Goal: Task Accomplishment & Management: Complete application form

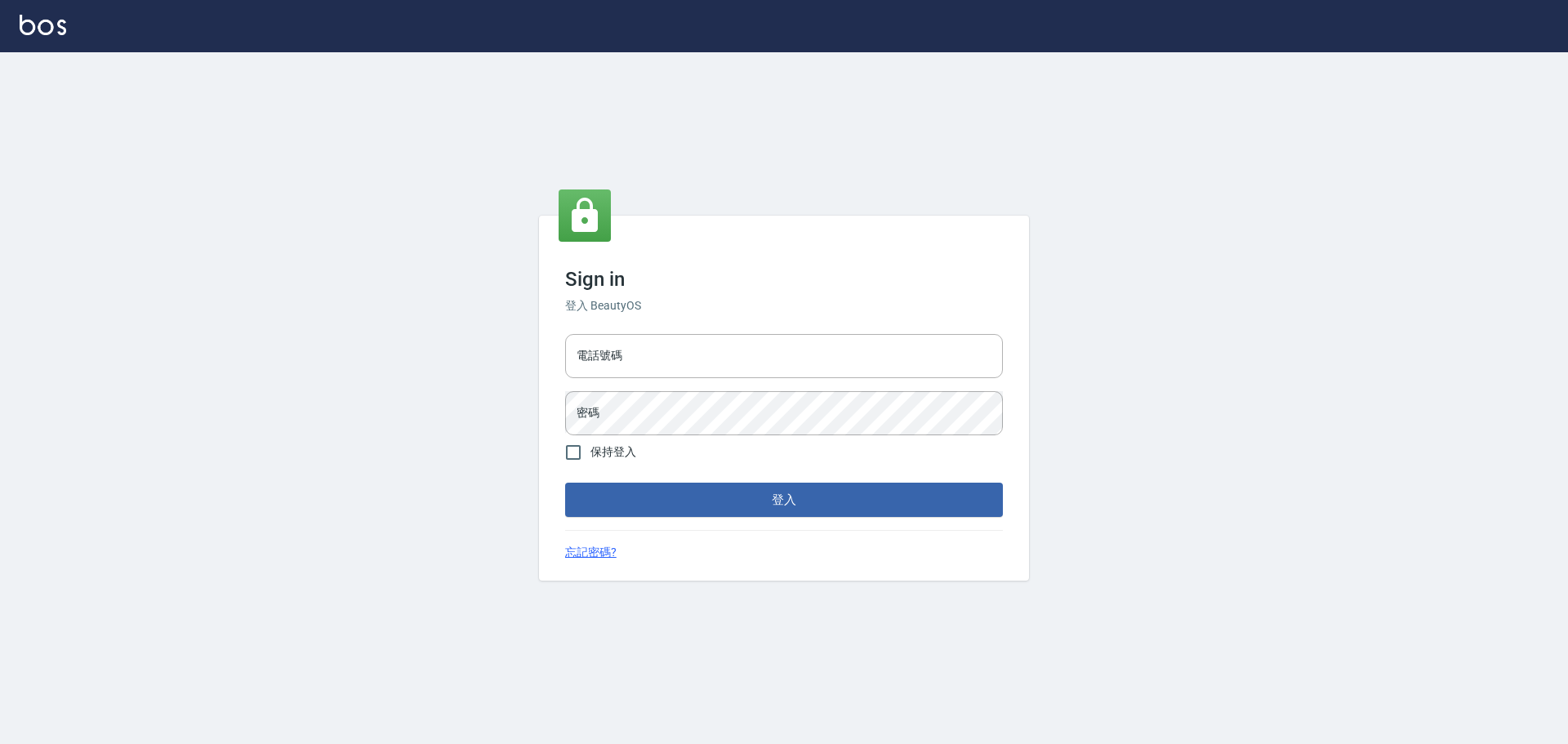
click at [718, 379] on div "電話號碼 電話號碼 密碼 密碼" at bounding box center [784, 384] width 451 height 115
click at [721, 373] on input "電話號碼" at bounding box center [783, 355] width 438 height 44
type input "0989189977"
click at [565, 482] on button "登入" at bounding box center [783, 499] width 438 height 34
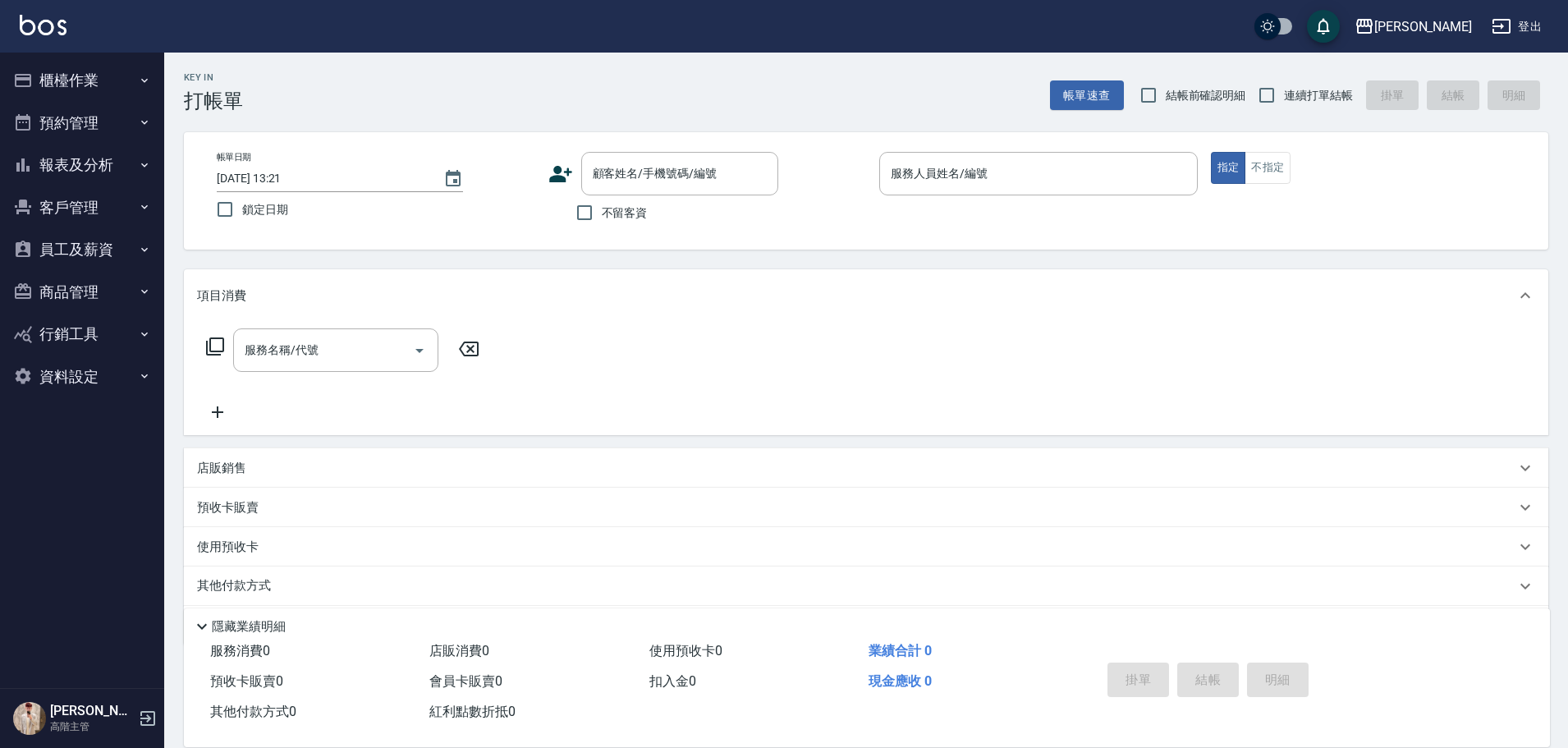
click at [615, 235] on div "帳單日期 2025/10/05 13:21 鎖定日期 顧客姓名/手機號碼/編號 顧客姓名/手機號碼/編號 不留客資 服務人員姓名/編號 服務人員姓名/編號 指…" at bounding box center [866, 190] width 1364 height 118
click at [630, 208] on span "不留客資" at bounding box center [625, 213] width 46 height 18
click at [602, 208] on input "不留客資" at bounding box center [584, 212] width 34 height 34
checkbox input "true"
drag, startPoint x: 1298, startPoint y: 96, endPoint x: 1112, endPoint y: 149, distance: 193.4
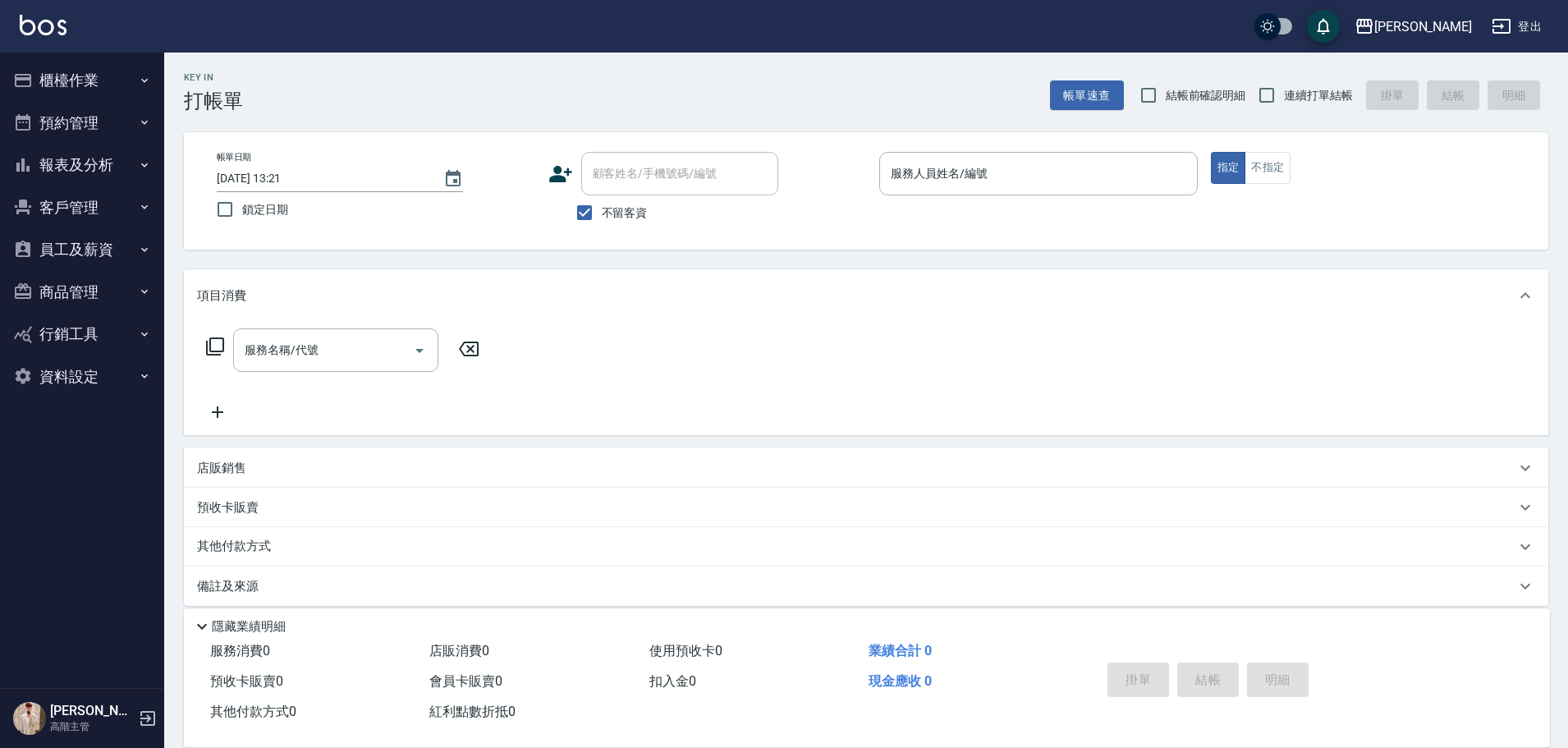
click at [1298, 98] on span "連續打單結帳" at bounding box center [1318, 95] width 69 height 18
click at [1284, 98] on input "連續打單結帳" at bounding box center [1267, 94] width 34 height 34
checkbox input "true"
click at [1087, 149] on div "帳單日期 2025/10/05 13:21 鎖定日期 顧客姓名/手機號碼/編號 顧客姓名/手機號碼/編號 不留客資 服務人員姓名/編號 服務人員姓名/編號 指…" at bounding box center [866, 190] width 1364 height 118
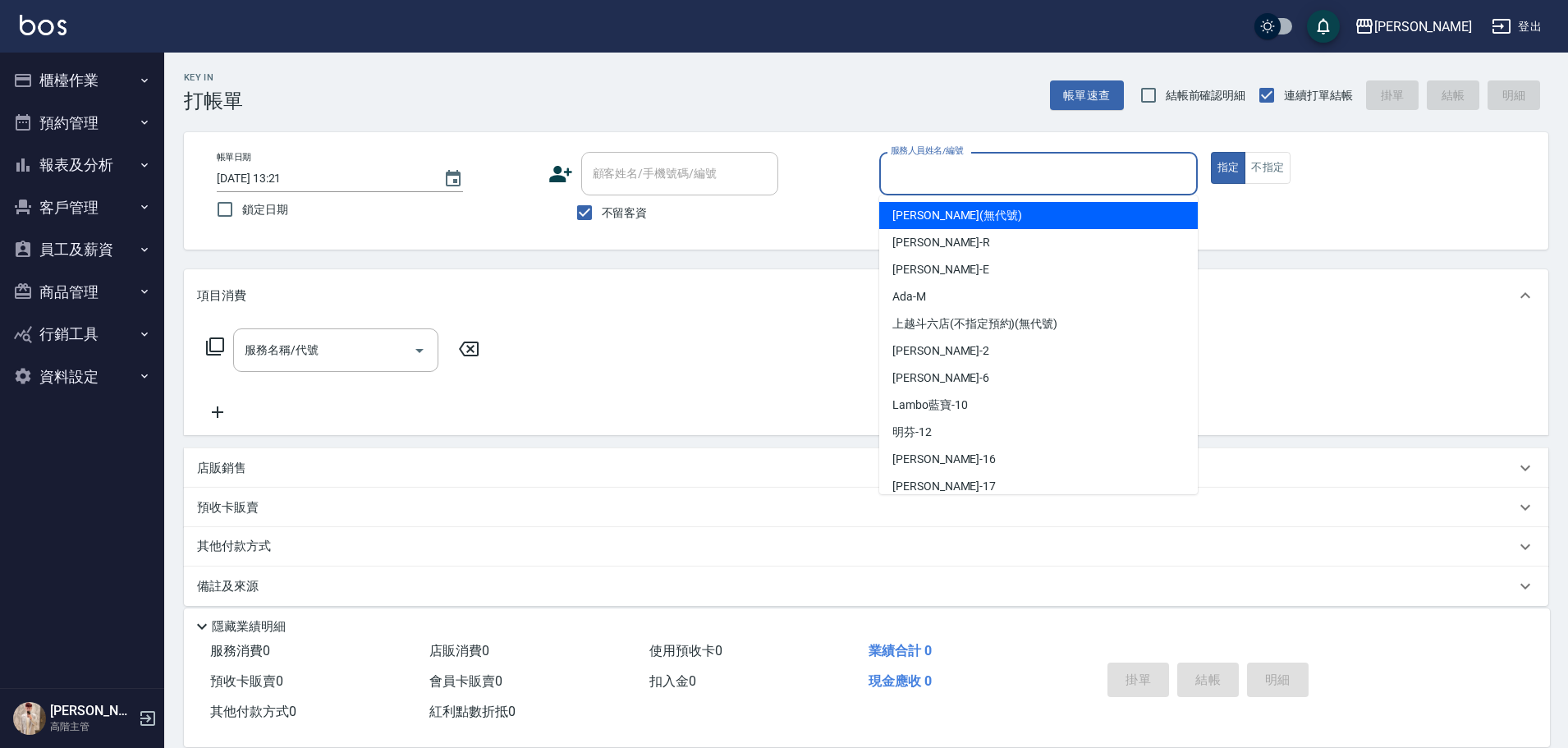
click at [1088, 167] on input "服務人員姓名/編號" at bounding box center [1039, 174] width 304 height 28
type input "[PERSON_NAME]"
type button "true"
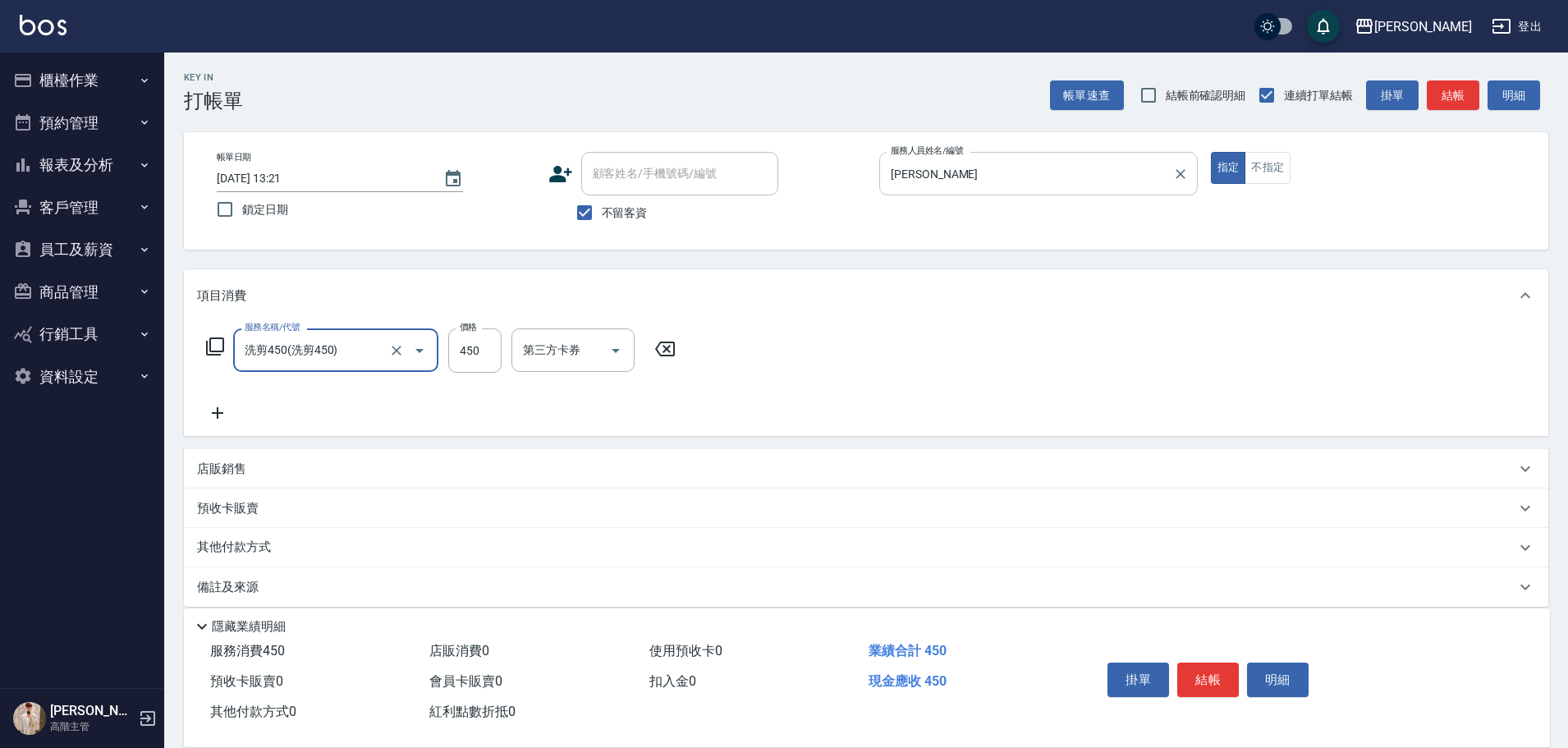
type input "洗剪450"
type input "萱芸-32"
click at [1201, 675] on button "結帳" at bounding box center [1208, 679] width 62 height 34
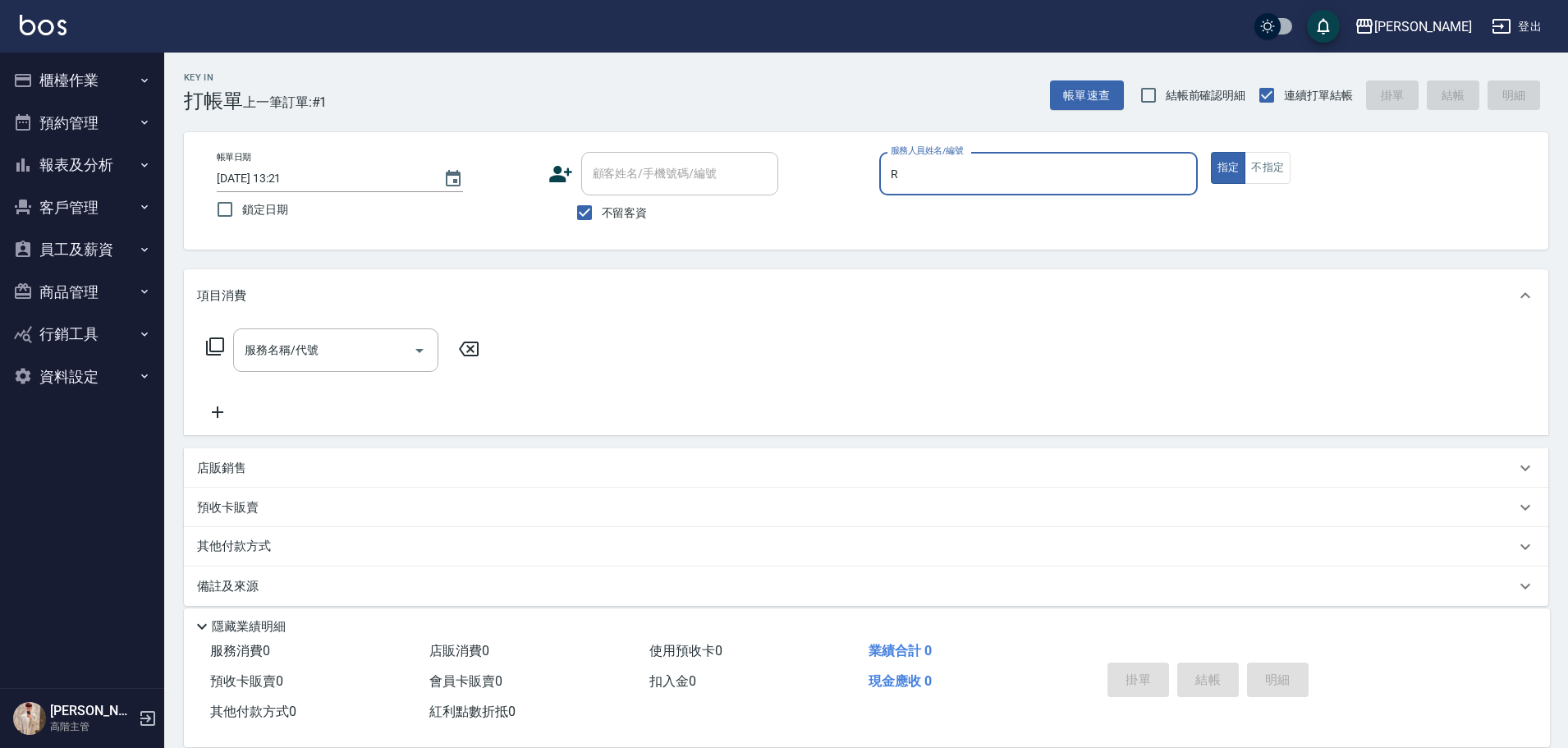
type input "Rebecca瑞瑞-R"
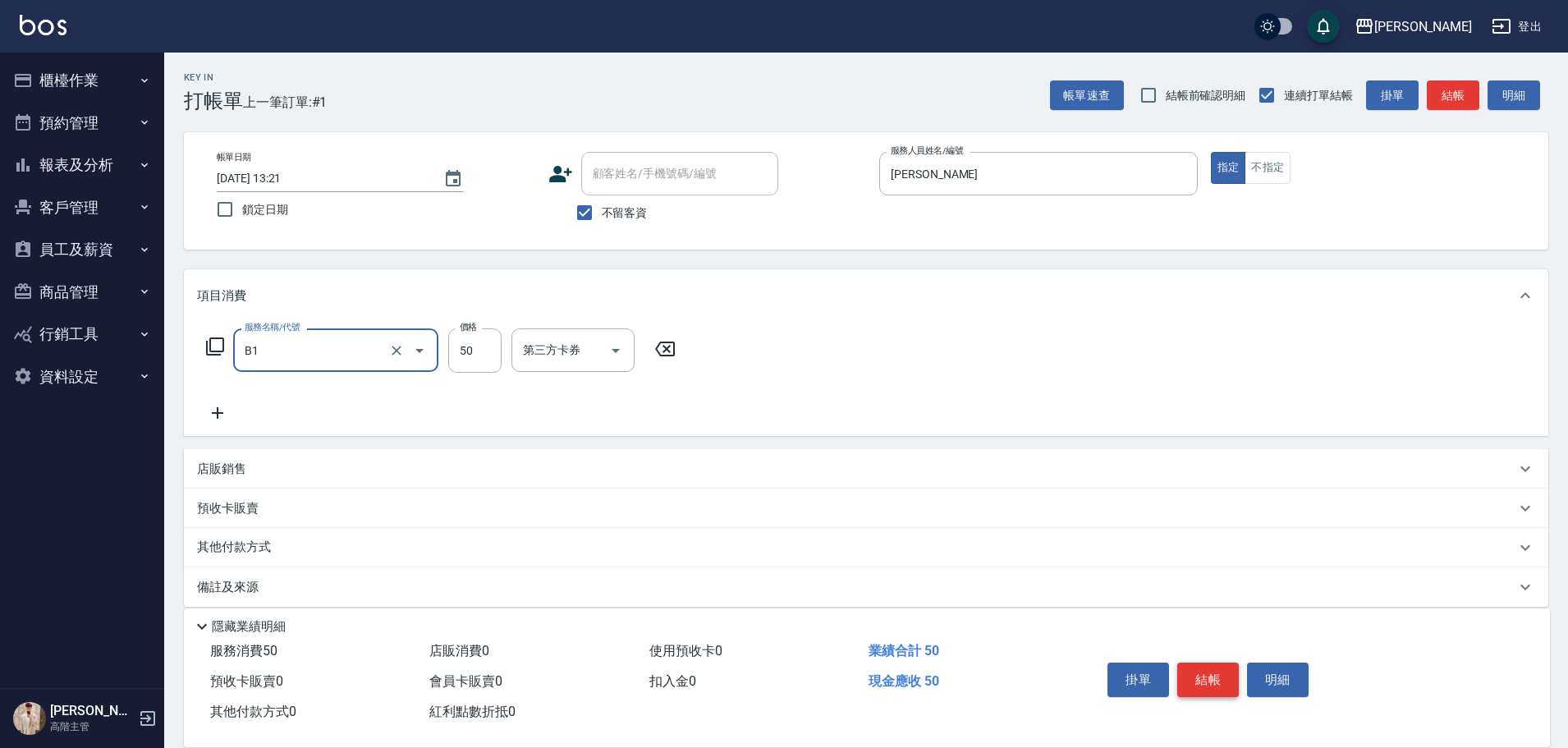
type input "剪髮(B1)"
type input "320"
click at [1201, 675] on button "結帳" at bounding box center [1208, 679] width 62 height 34
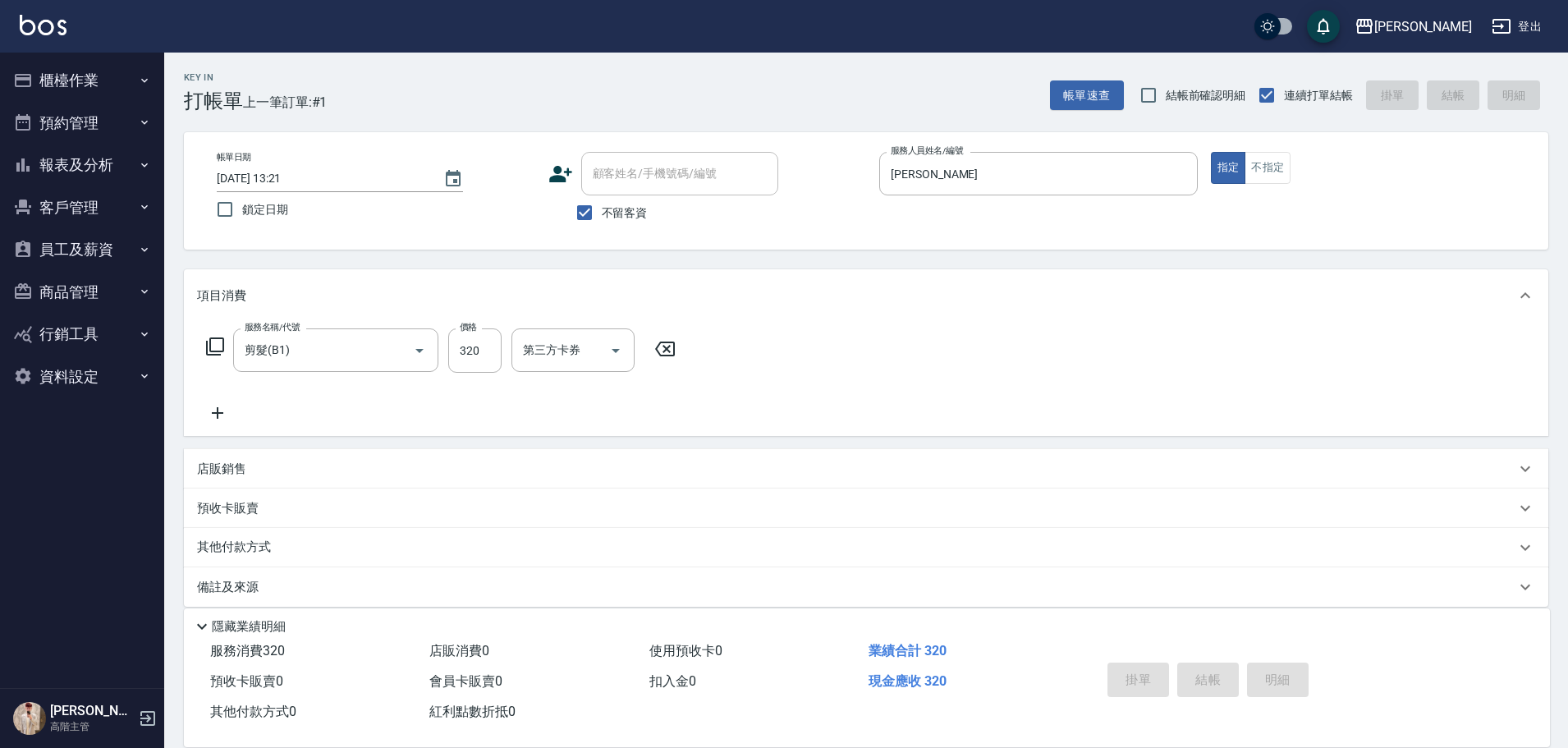
type input "2025/10/05 13:22"
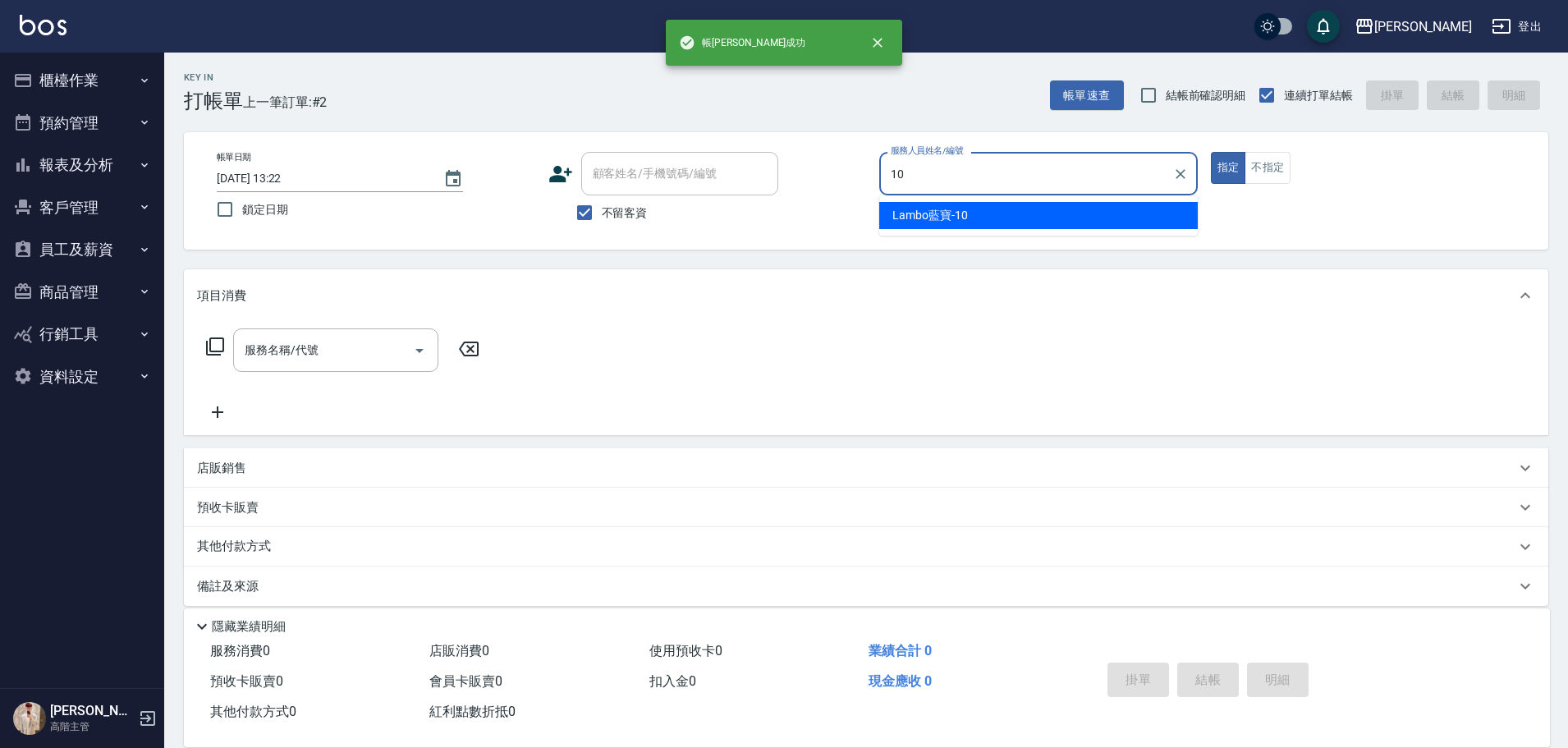
type input "Lambo藍寶-10"
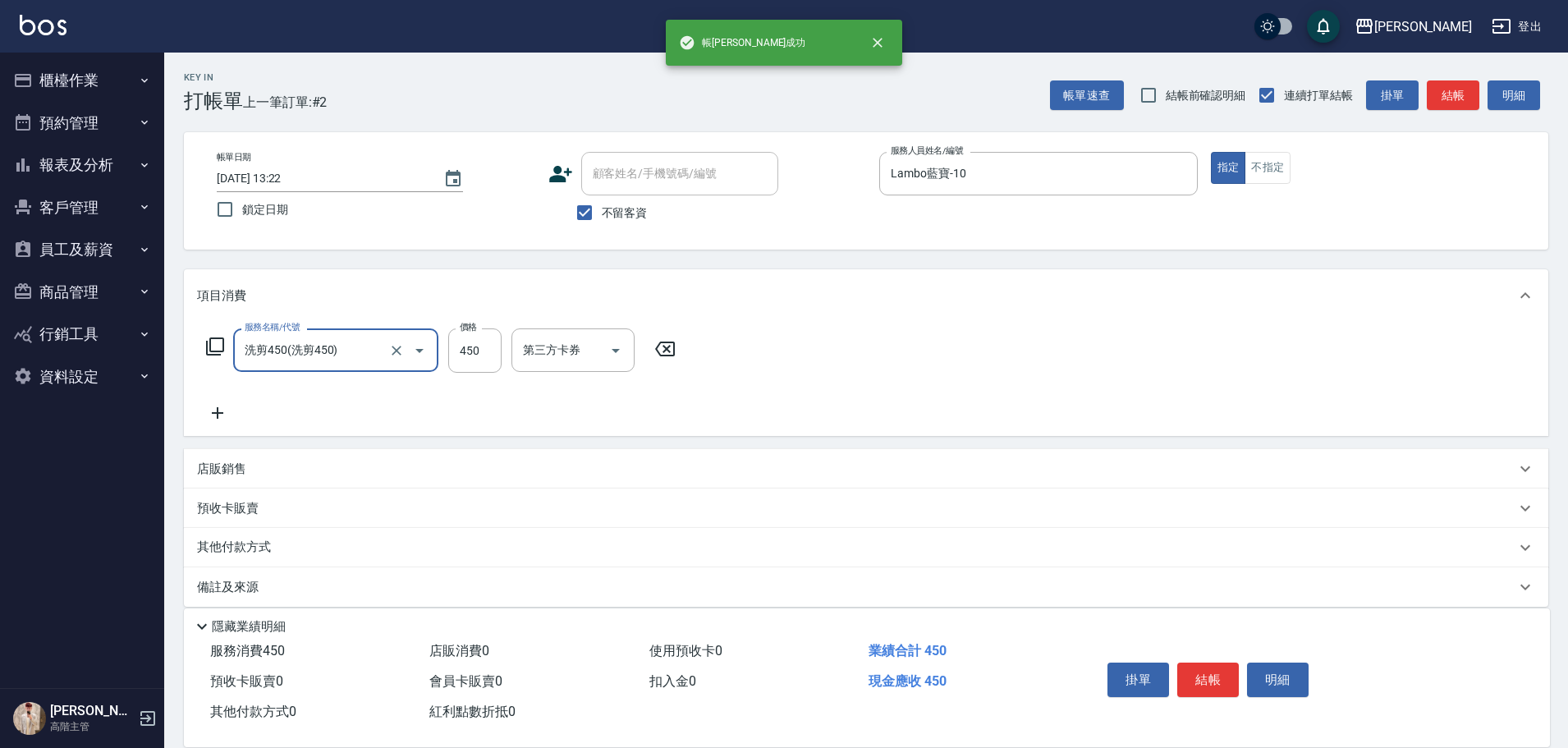
type input "洗剪450"
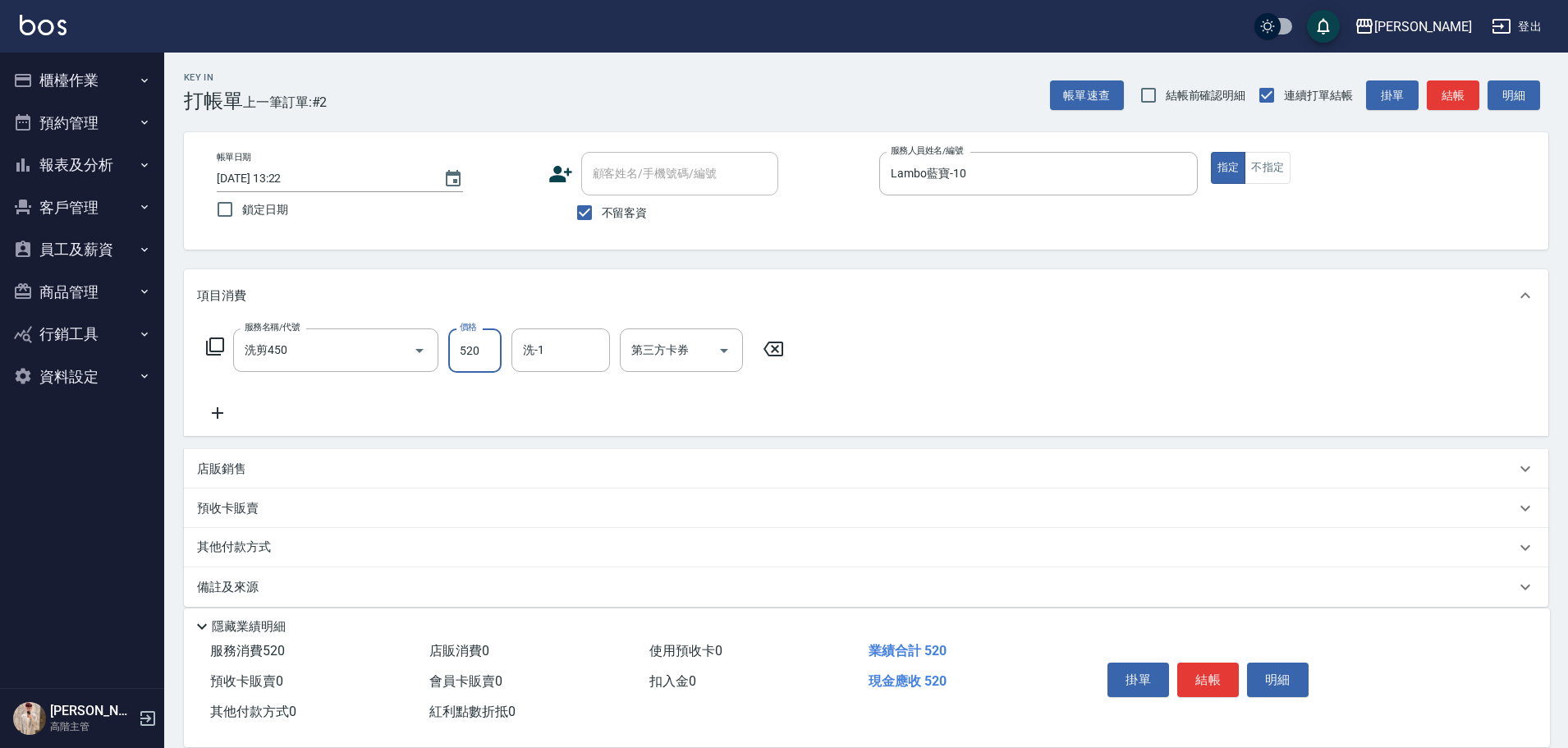
type input "520"
type input "萱芸-32"
click at [1214, 644] on div "掛單 結帳 明細" at bounding box center [1306, 681] width 449 height 91
click at [1220, 683] on button "結帳" at bounding box center [1208, 679] width 62 height 34
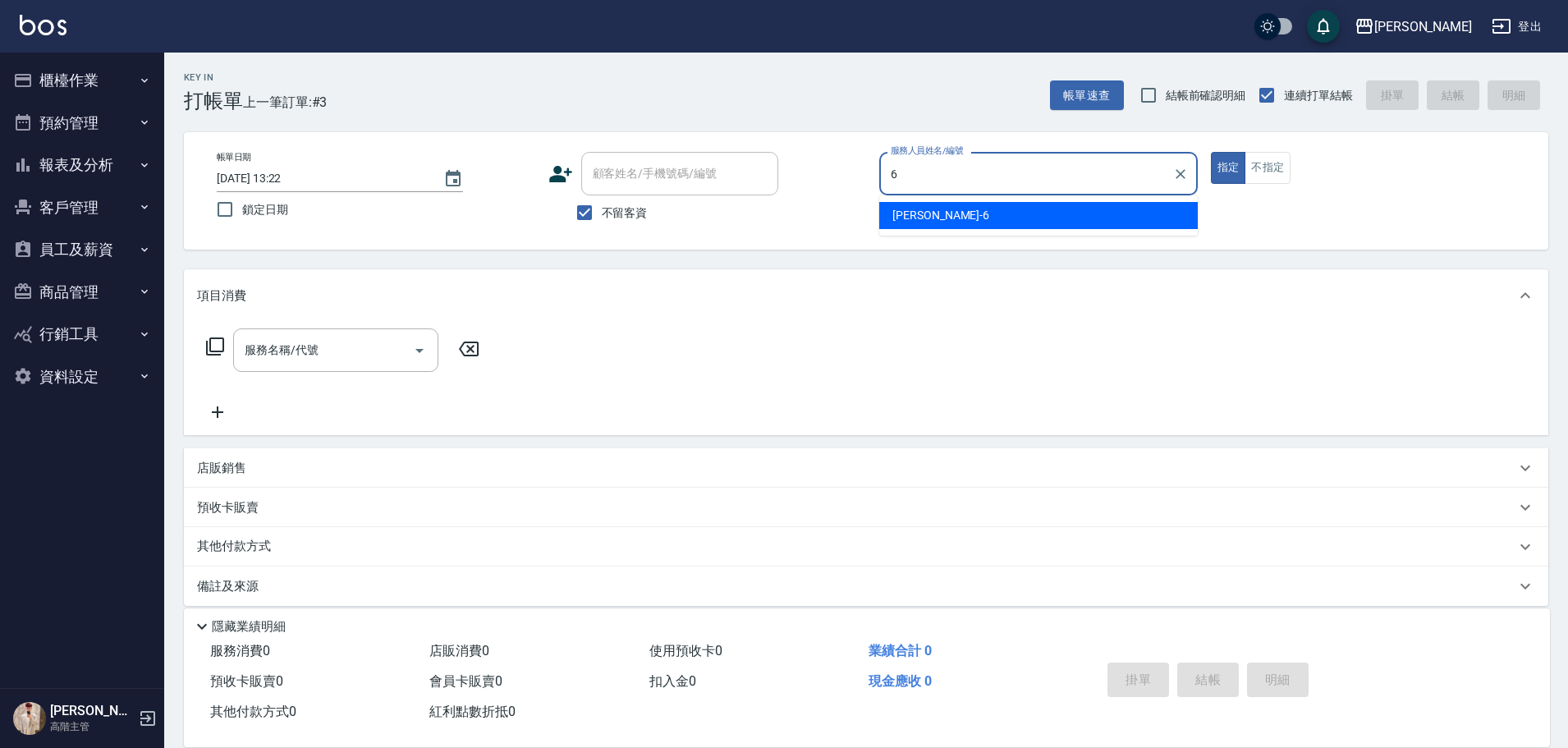
type input "[PERSON_NAME]-6"
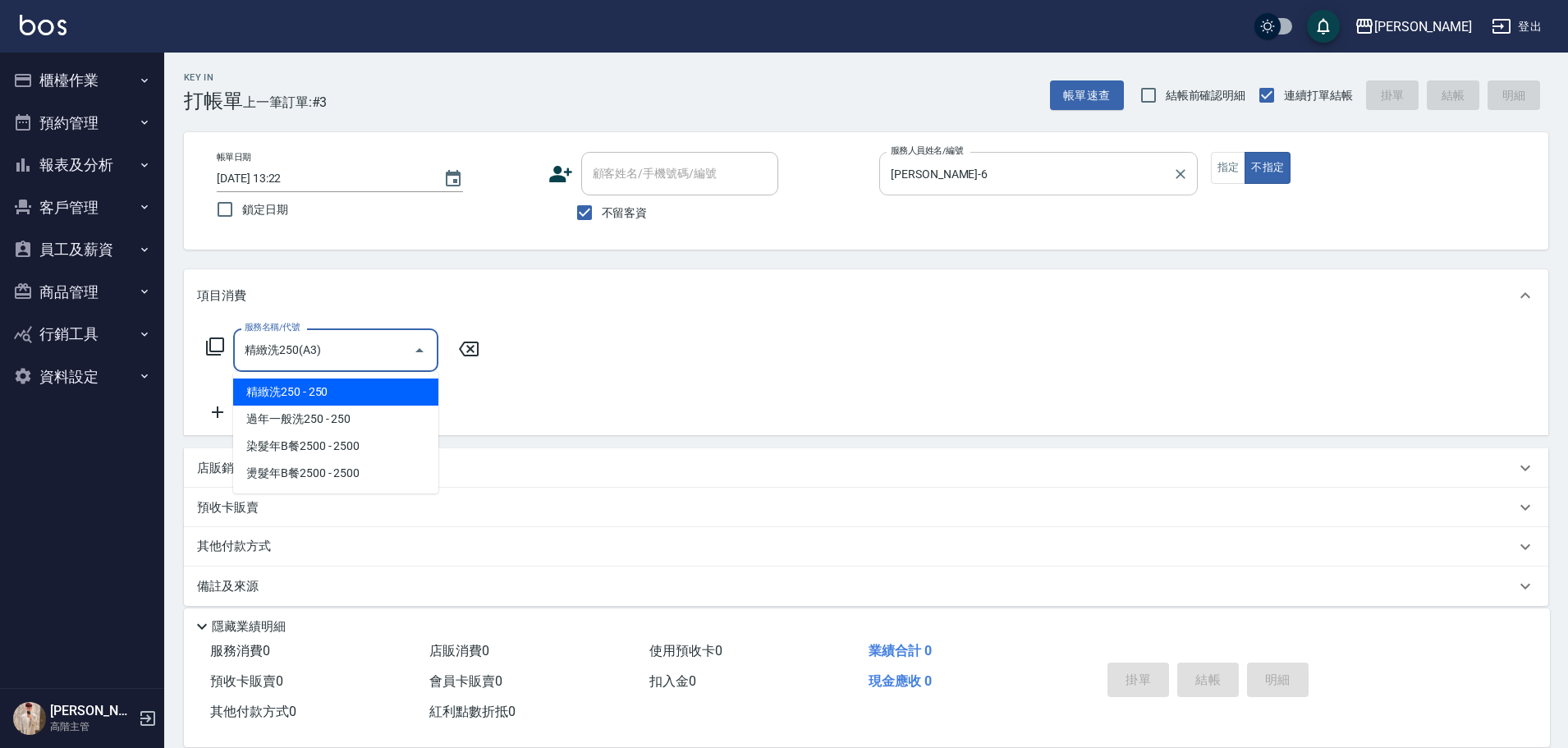
type input "精緻洗250(A3)"
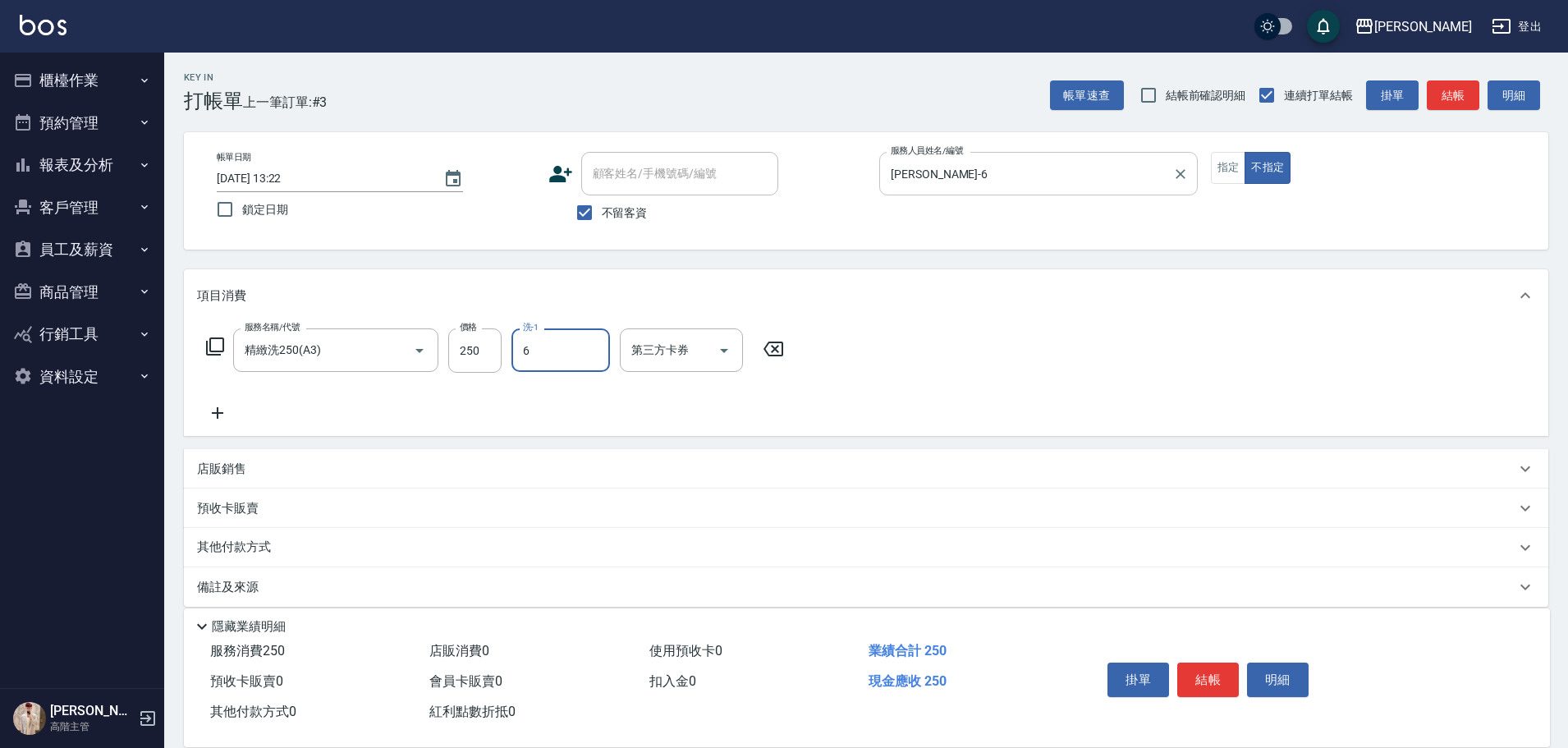
type input "[PERSON_NAME]-6"
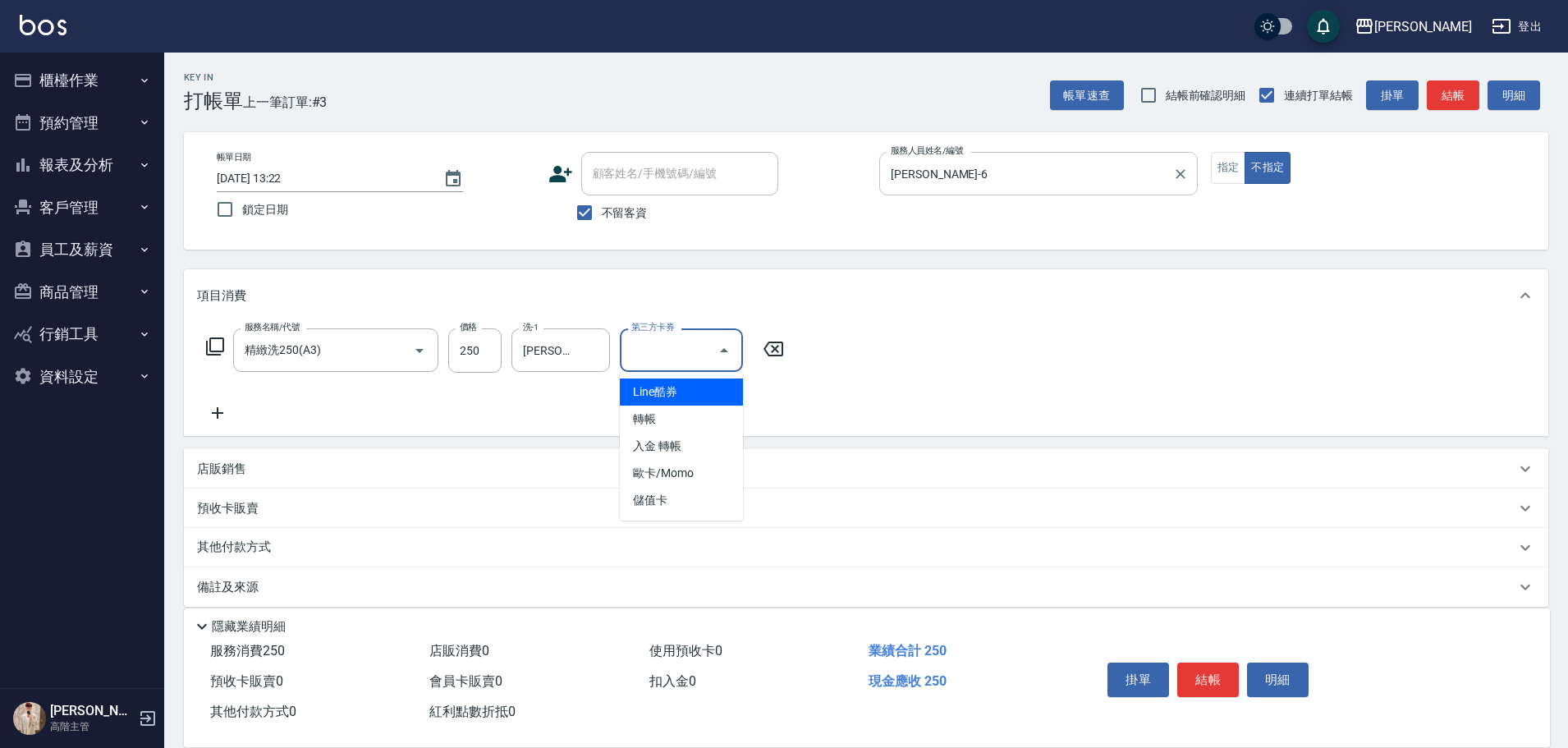
type input "Line酷券"
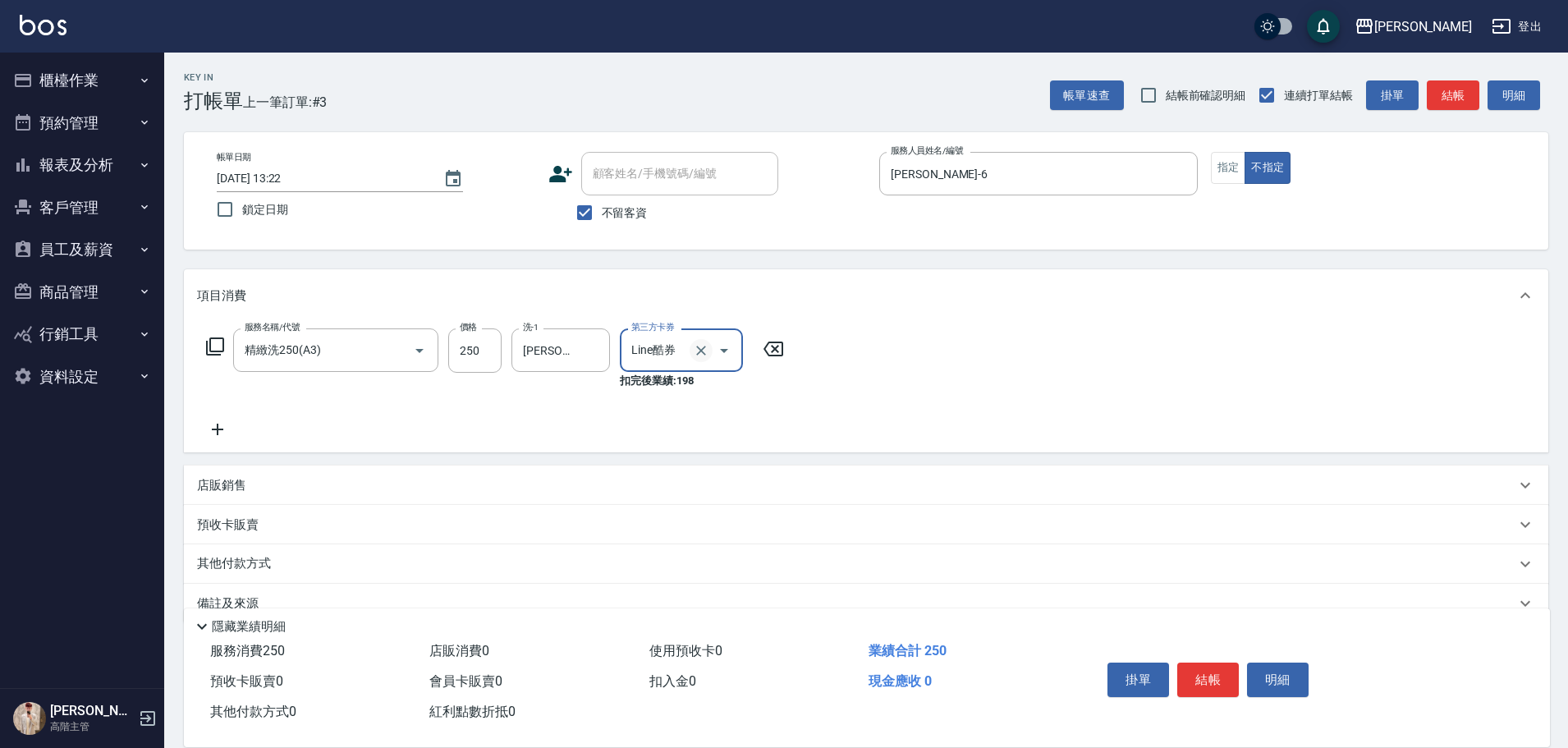
drag, startPoint x: 701, startPoint y: 353, endPoint x: 711, endPoint y: 357, distance: 10.8
click at [701, 353] on icon "Clear" at bounding box center [701, 351] width 17 height 17
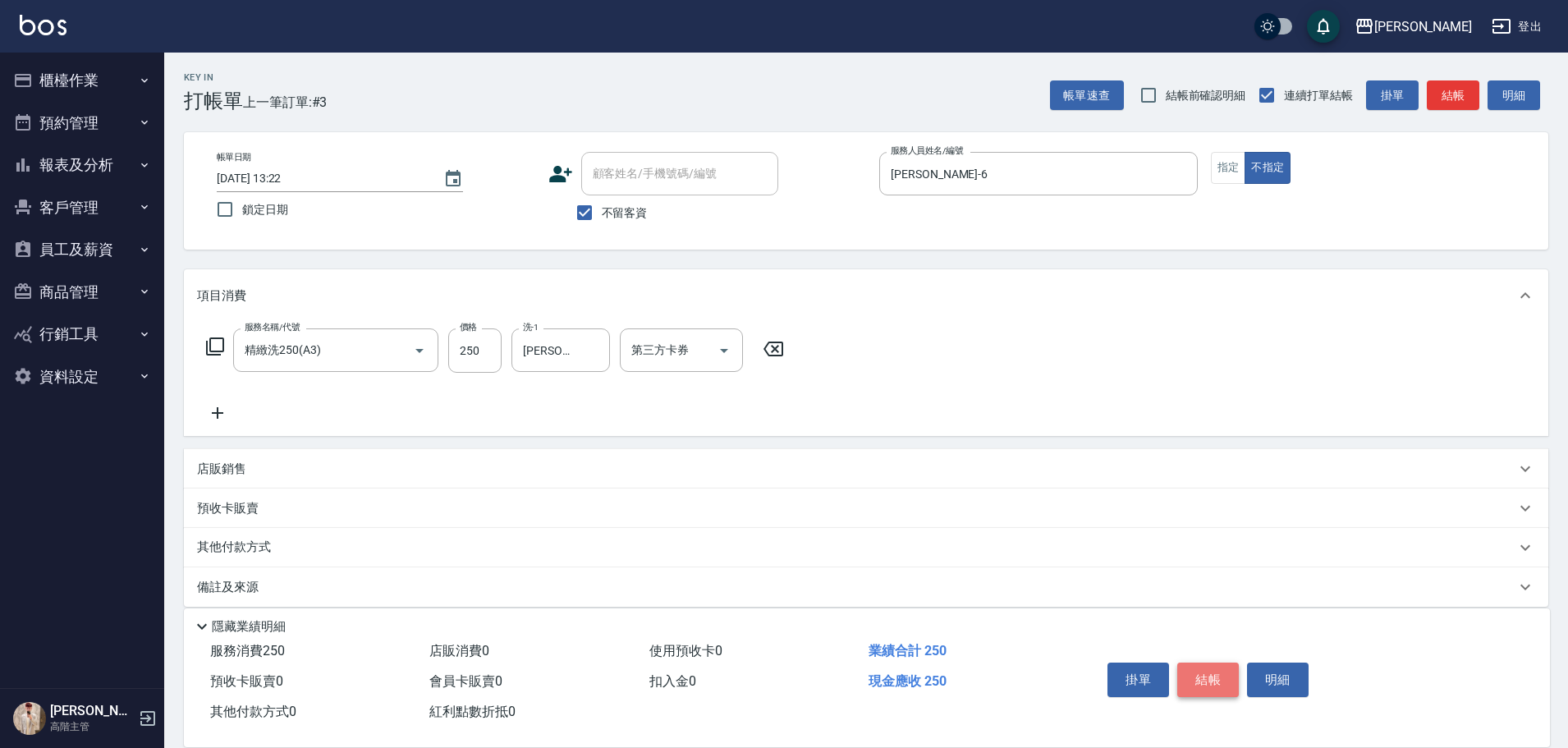
click at [1208, 675] on button "結帳" at bounding box center [1208, 679] width 62 height 34
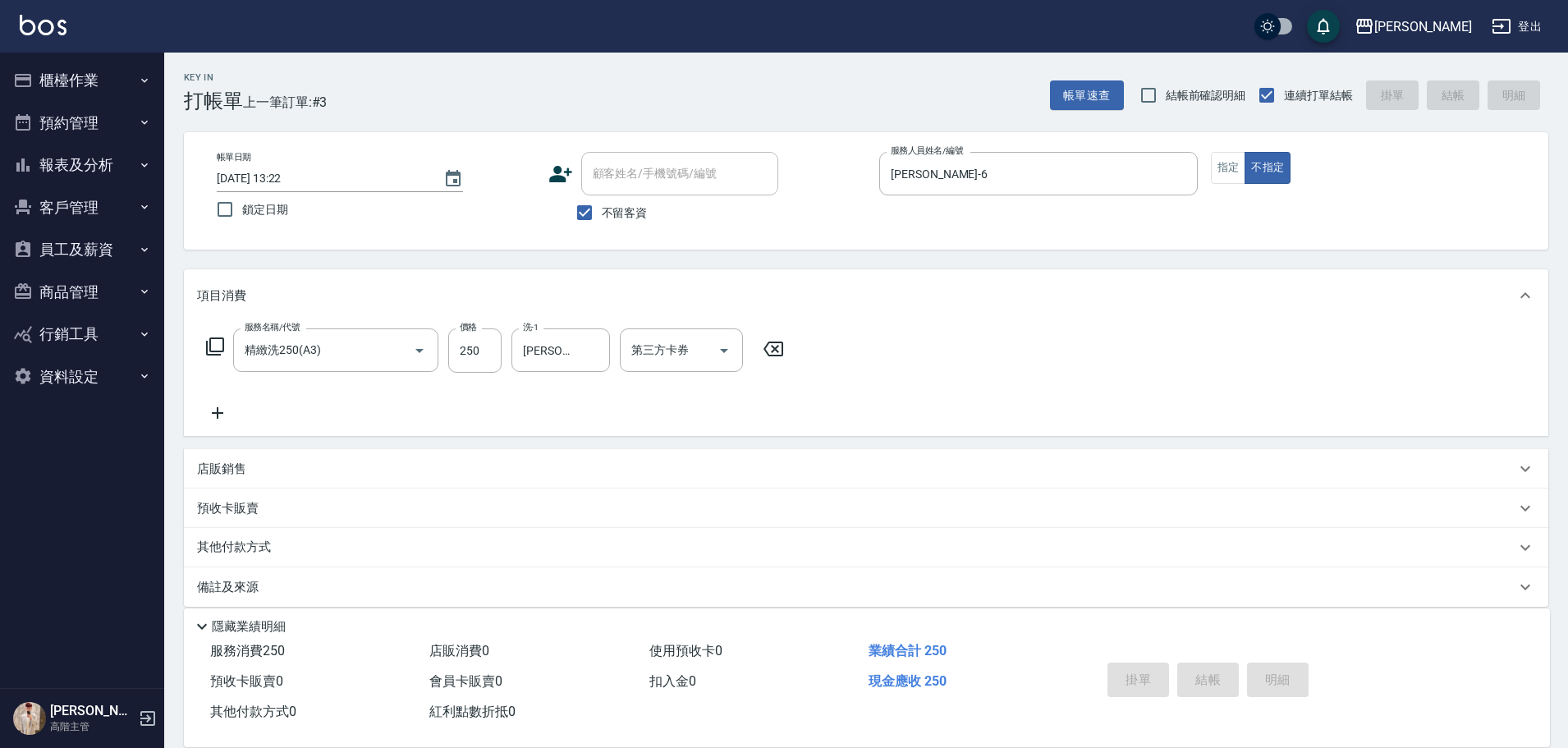
type input "2025/10/05 13:23"
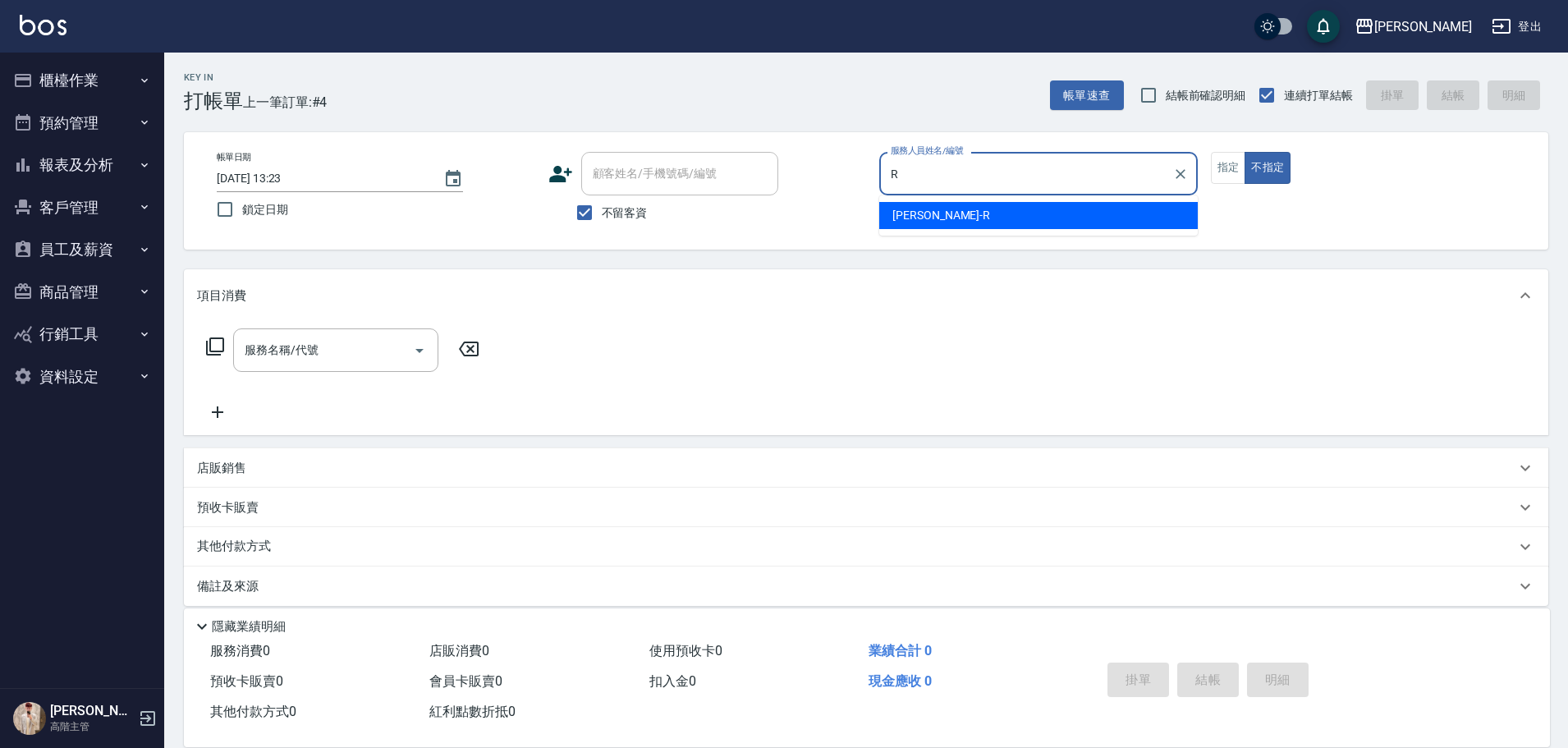
type input "R"
type button "false"
type input "Rebecca瑞瑞-R"
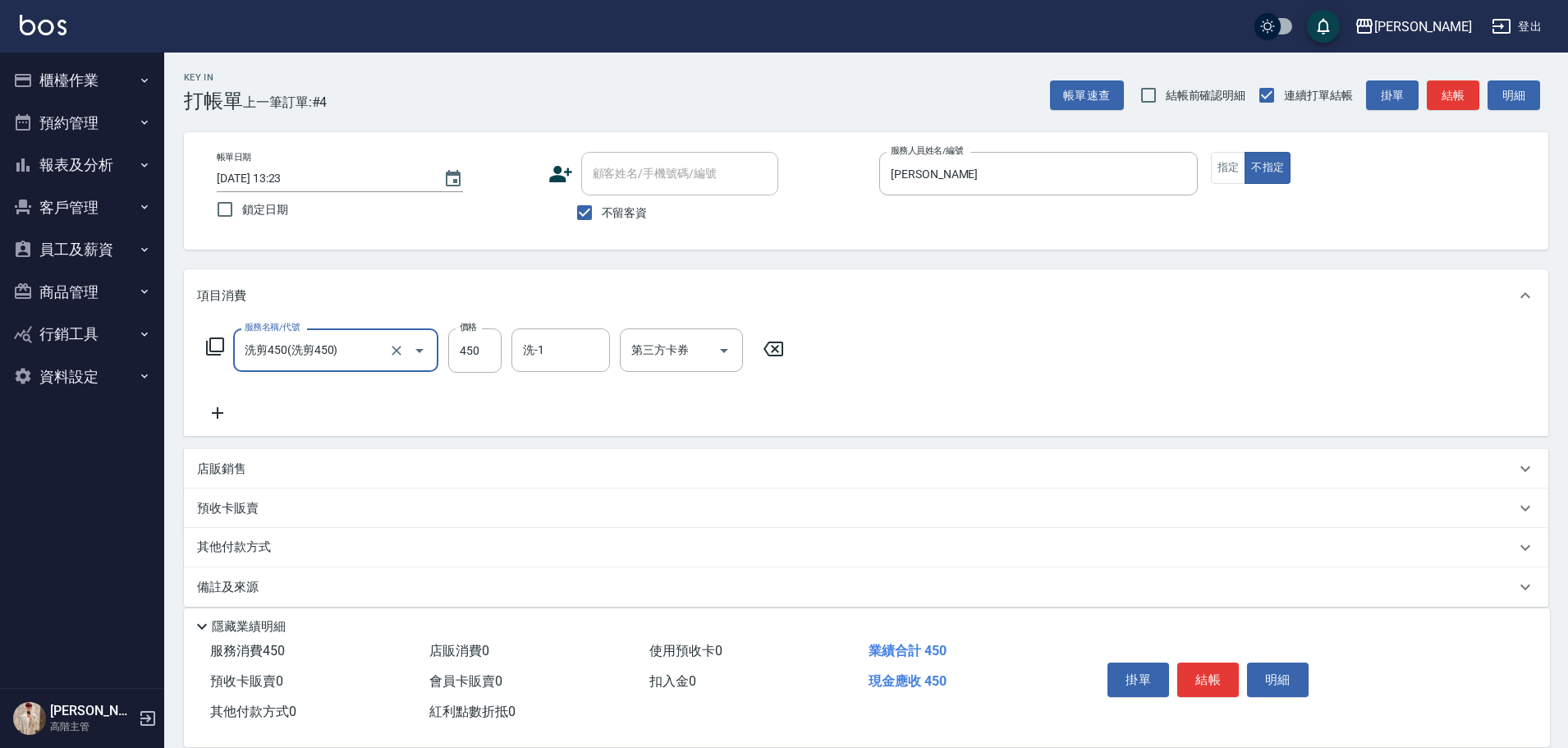
type input "洗剪450"
type input "[PERSON_NAME]-23"
drag, startPoint x: 1201, startPoint y: 670, endPoint x: 1185, endPoint y: 647, distance: 28.0
click at [1201, 670] on button "結帳" at bounding box center [1208, 679] width 62 height 34
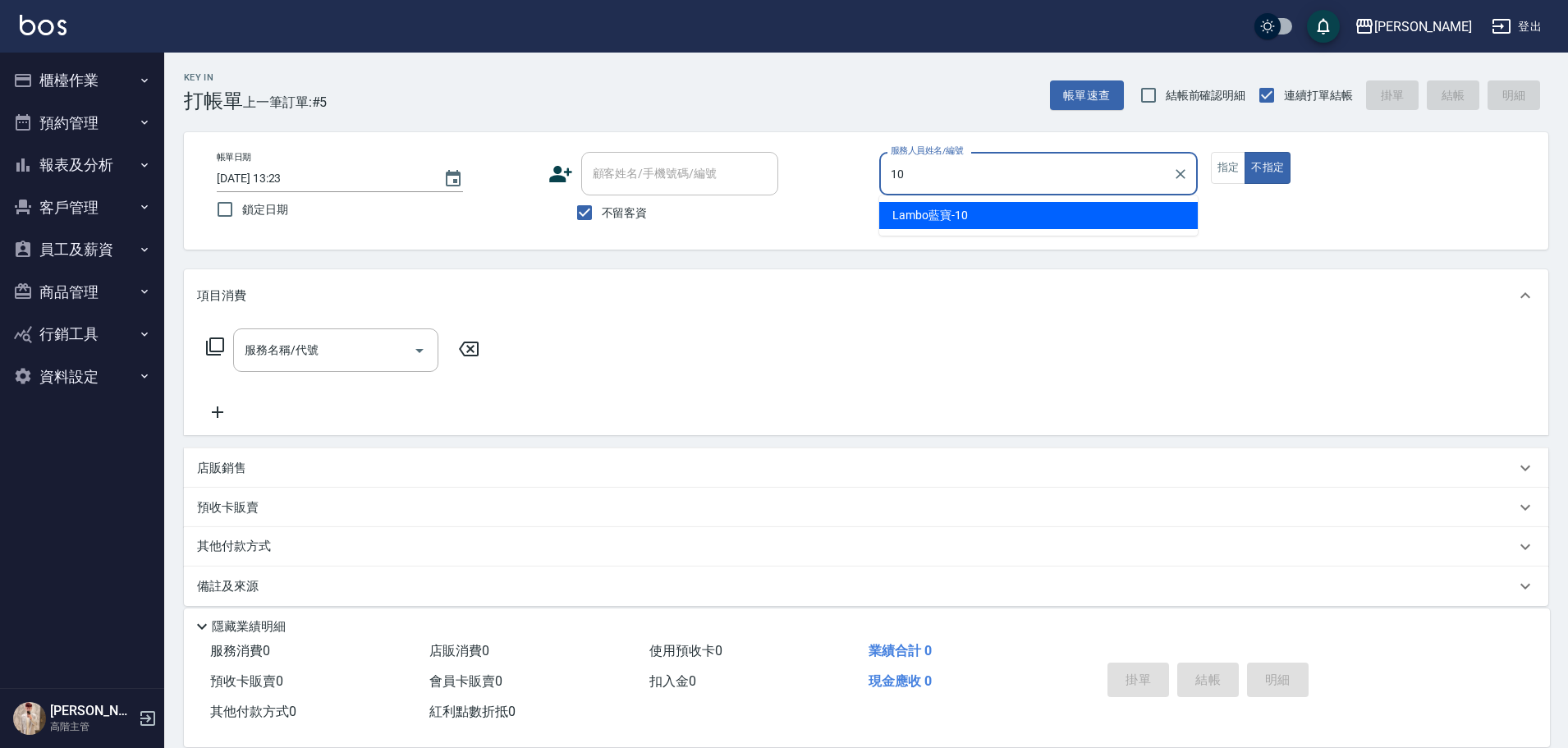
type input "Lambo藍寶-10"
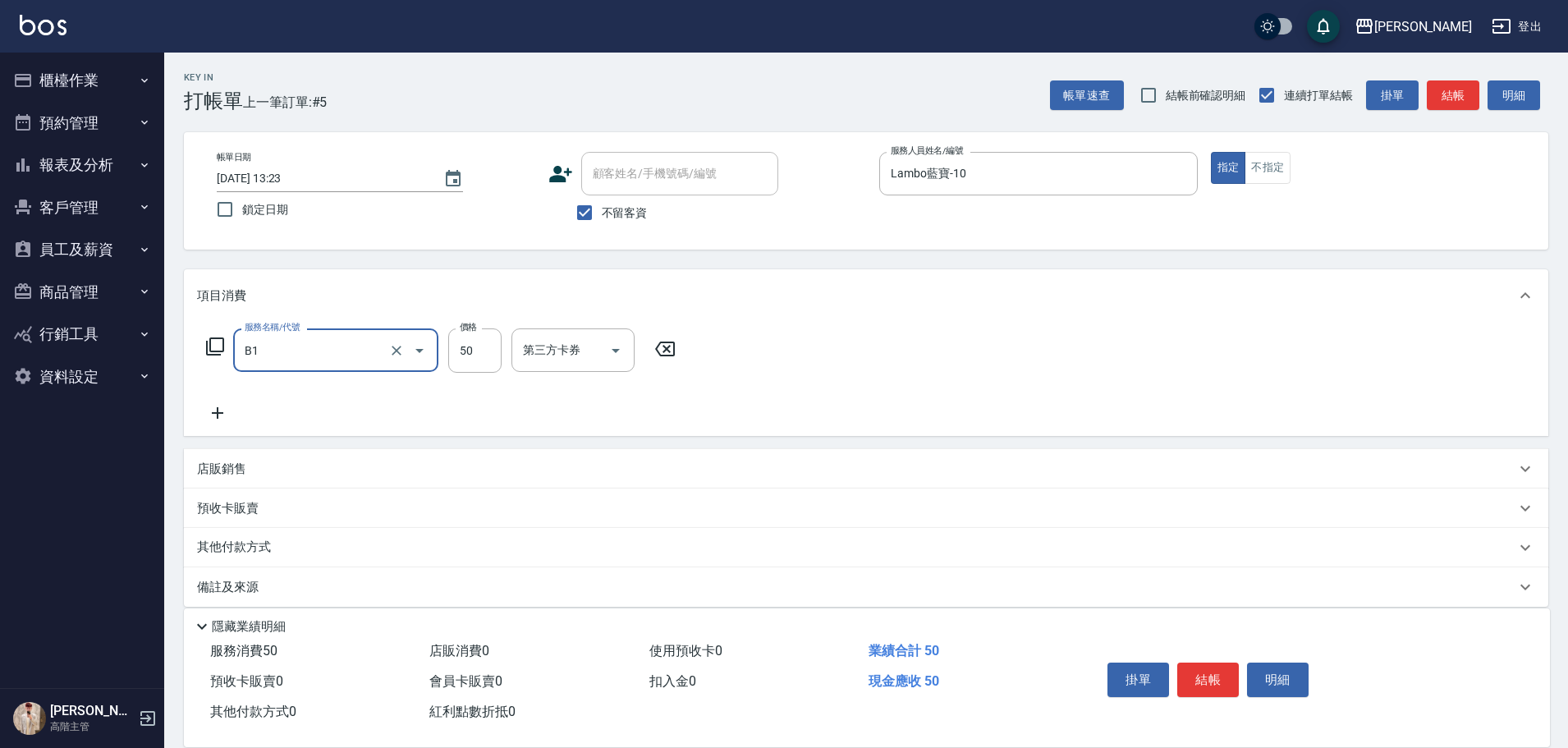
type input "剪髮(B1)"
type input "300"
click at [1231, 662] on button "結帳" at bounding box center [1208, 679] width 62 height 34
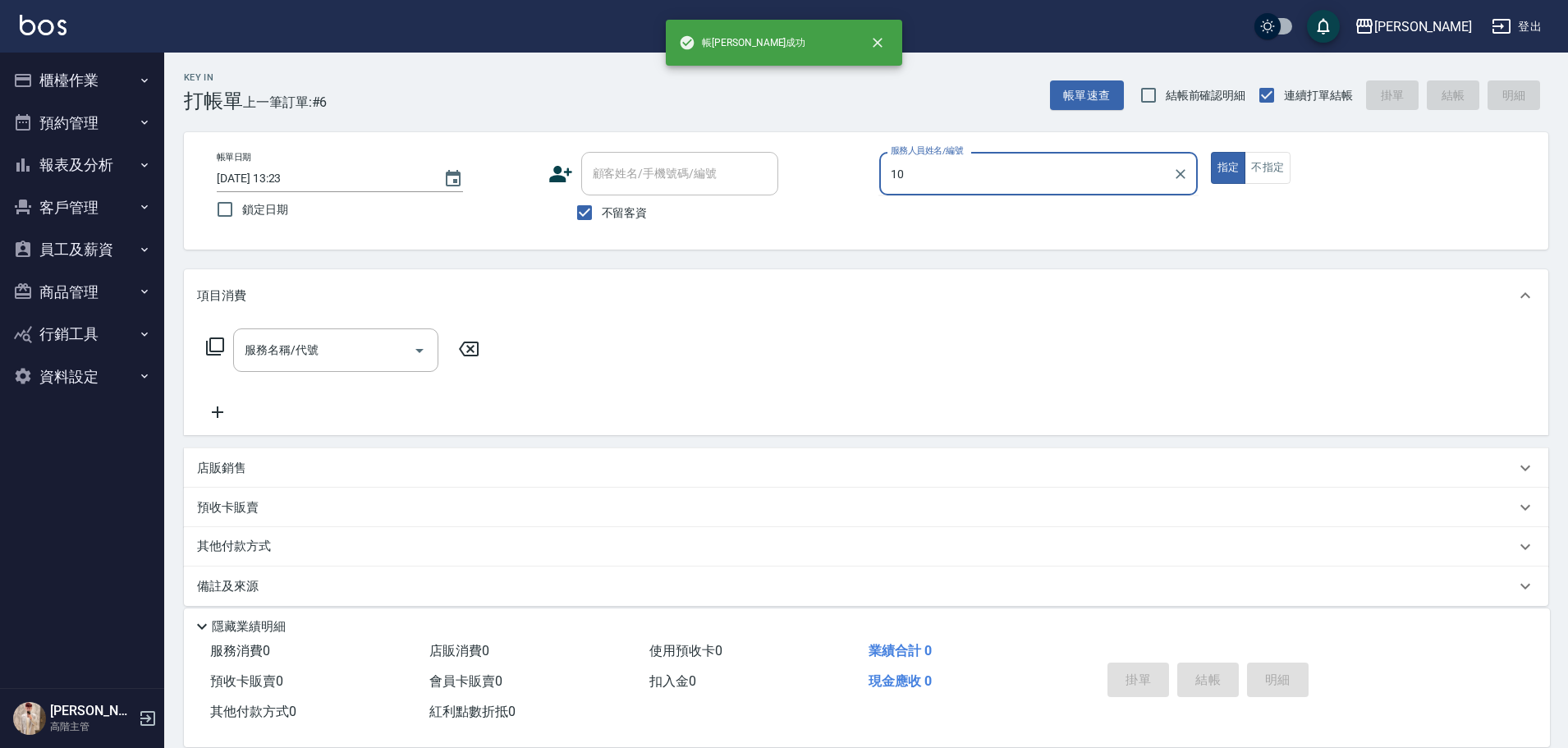
type input "Lambo藍寶-10"
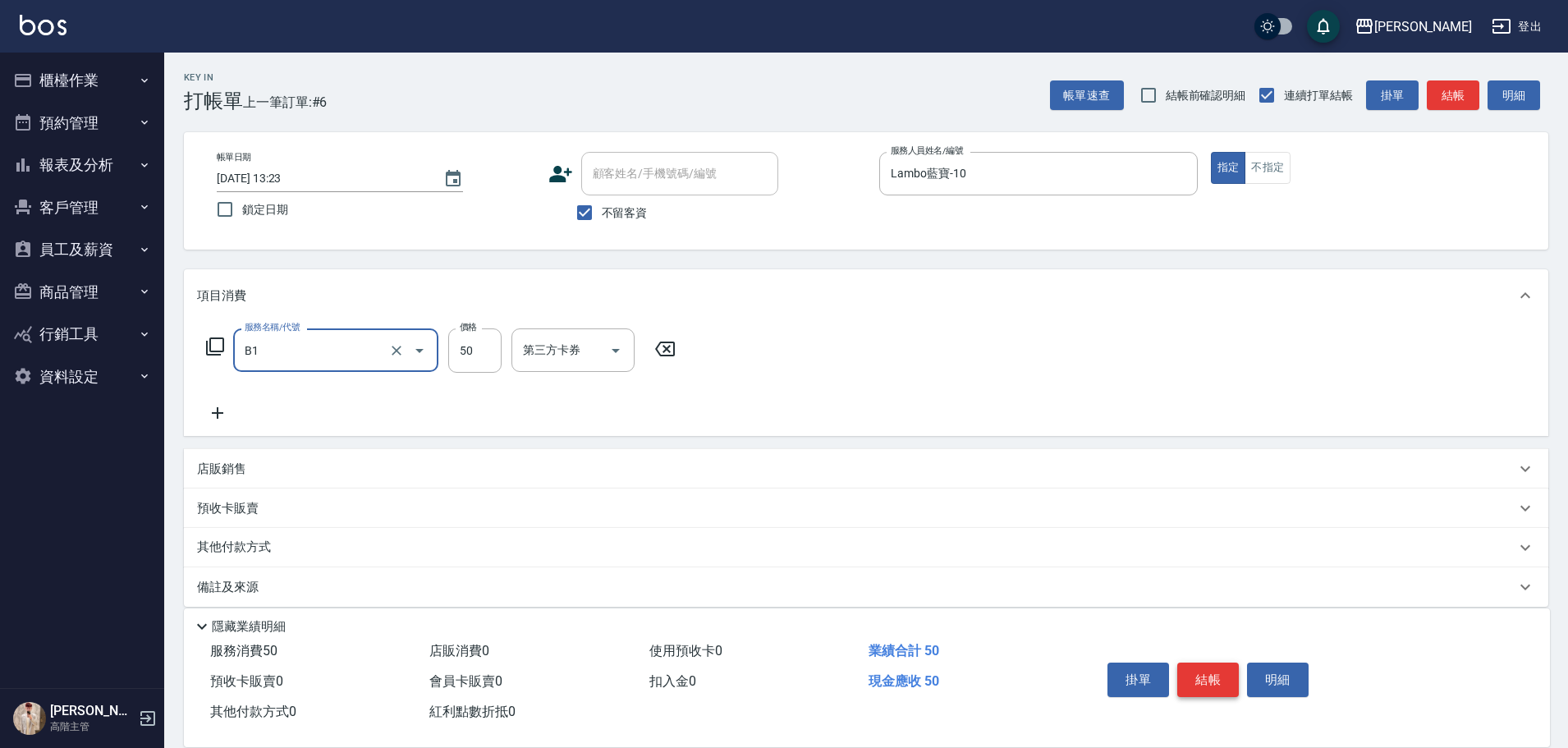
type input "剪髮(B1)"
click at [1231, 662] on button "結帳" at bounding box center [1208, 679] width 62 height 34
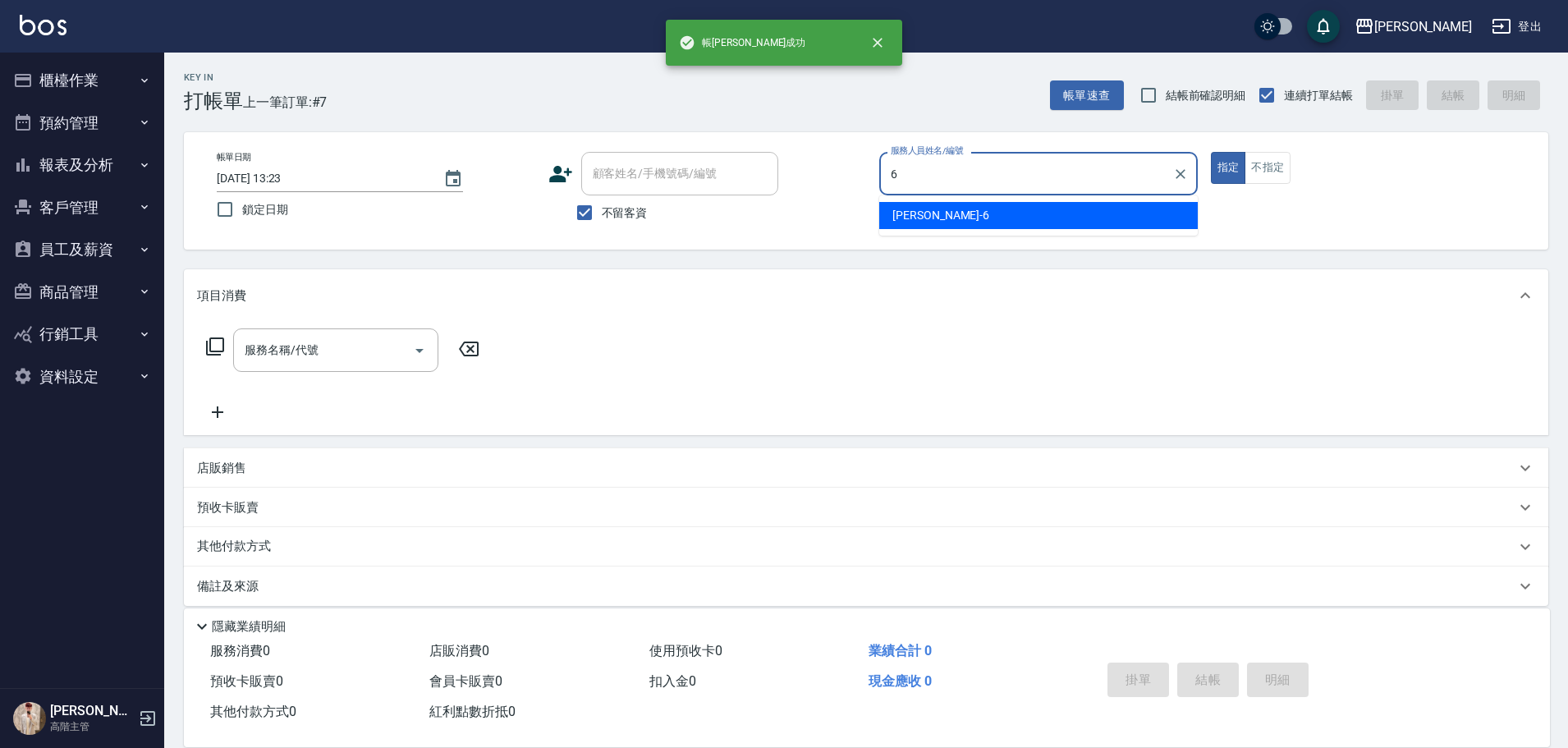
type input "[PERSON_NAME]-6"
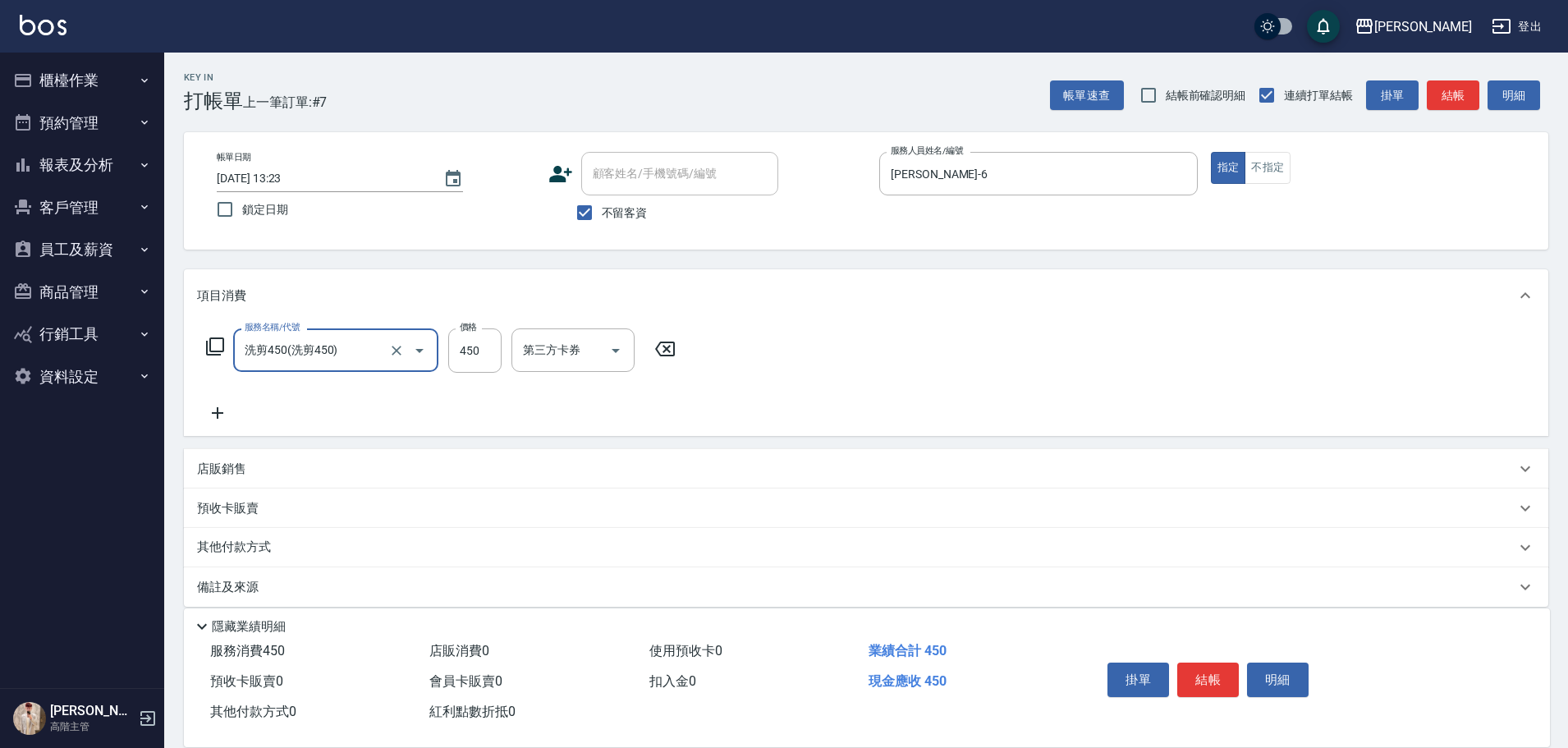
type input "洗剪450"
type input "600"
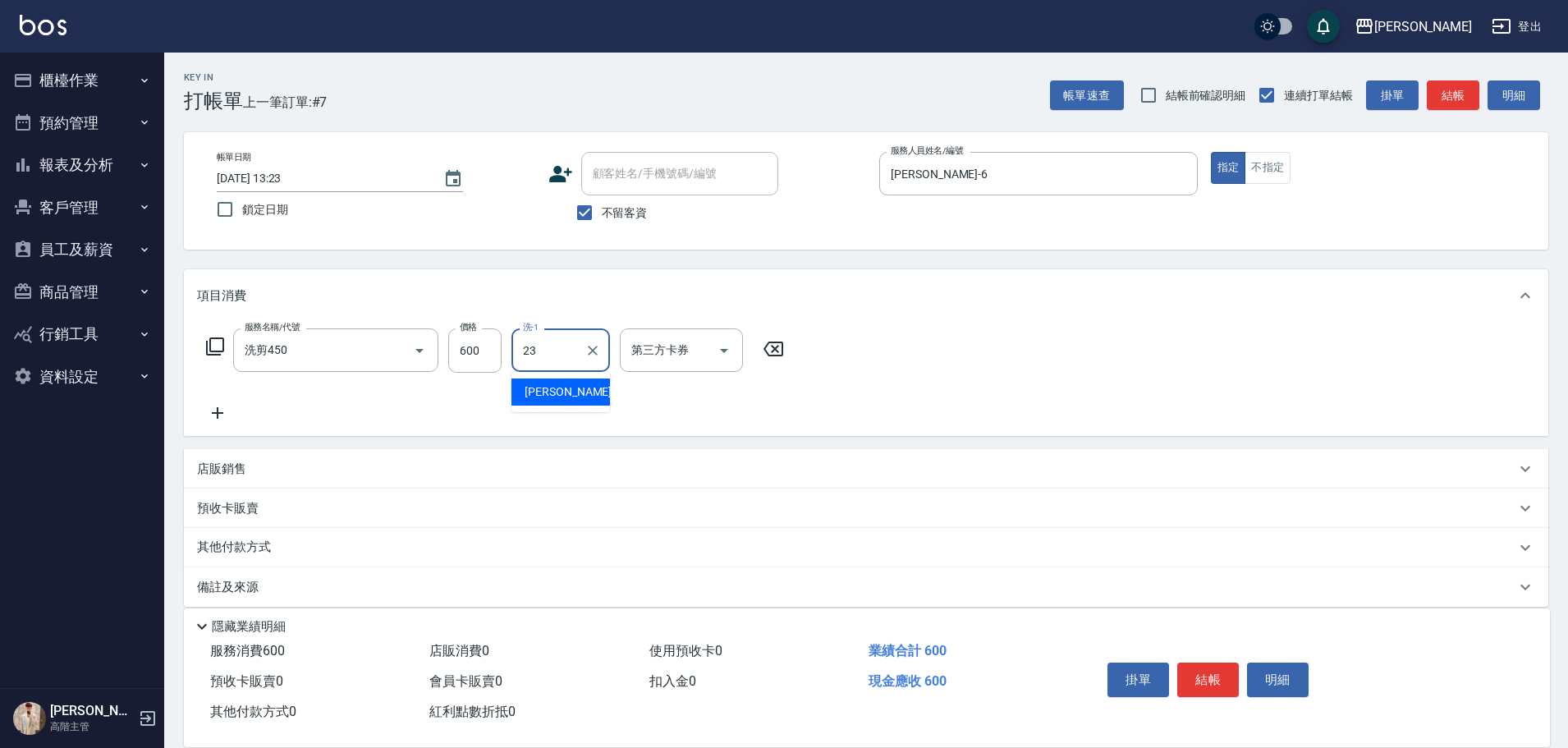
type input "[PERSON_NAME]-23"
click at [1202, 680] on button "結帳" at bounding box center [1208, 679] width 62 height 34
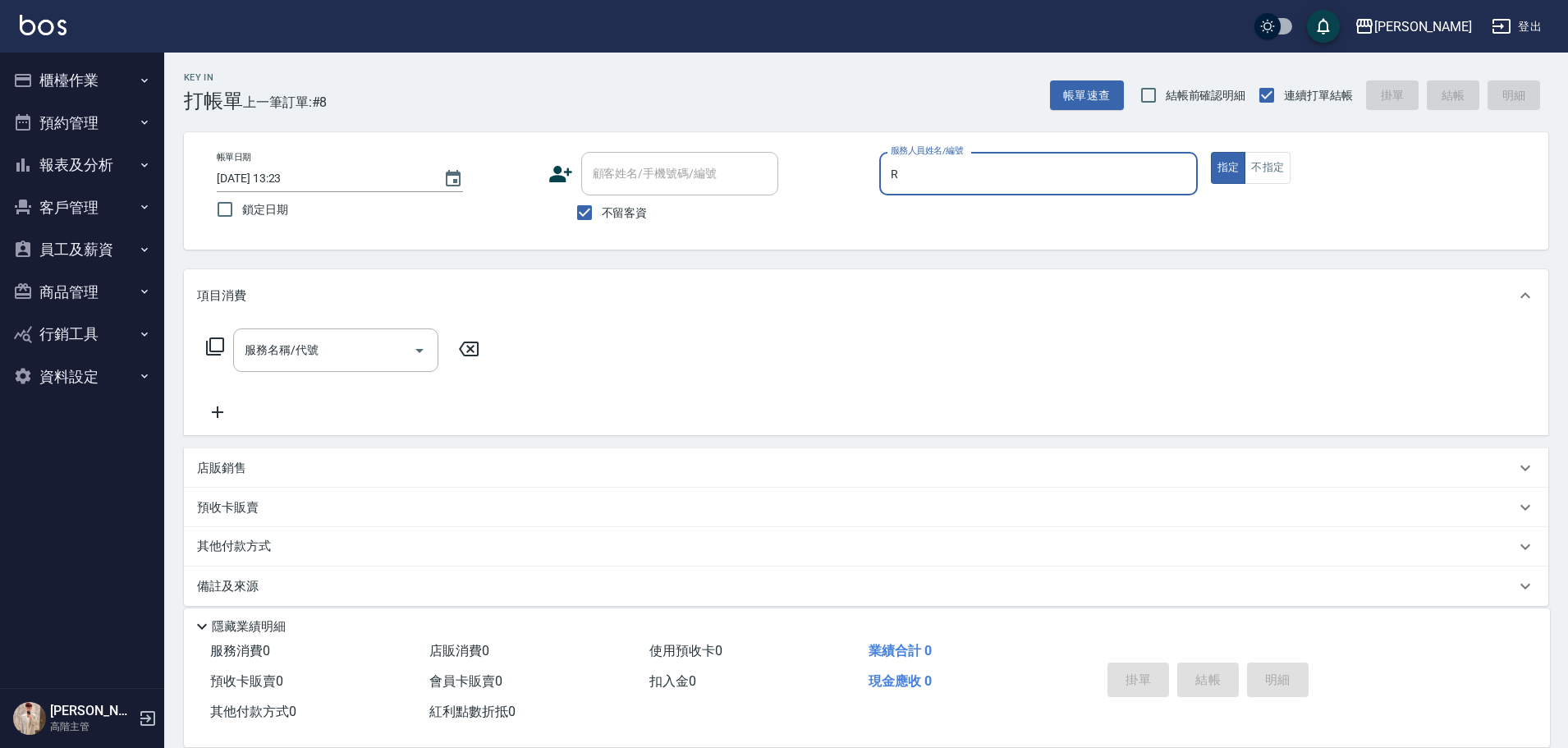
type input "Rebecca瑞瑞-R"
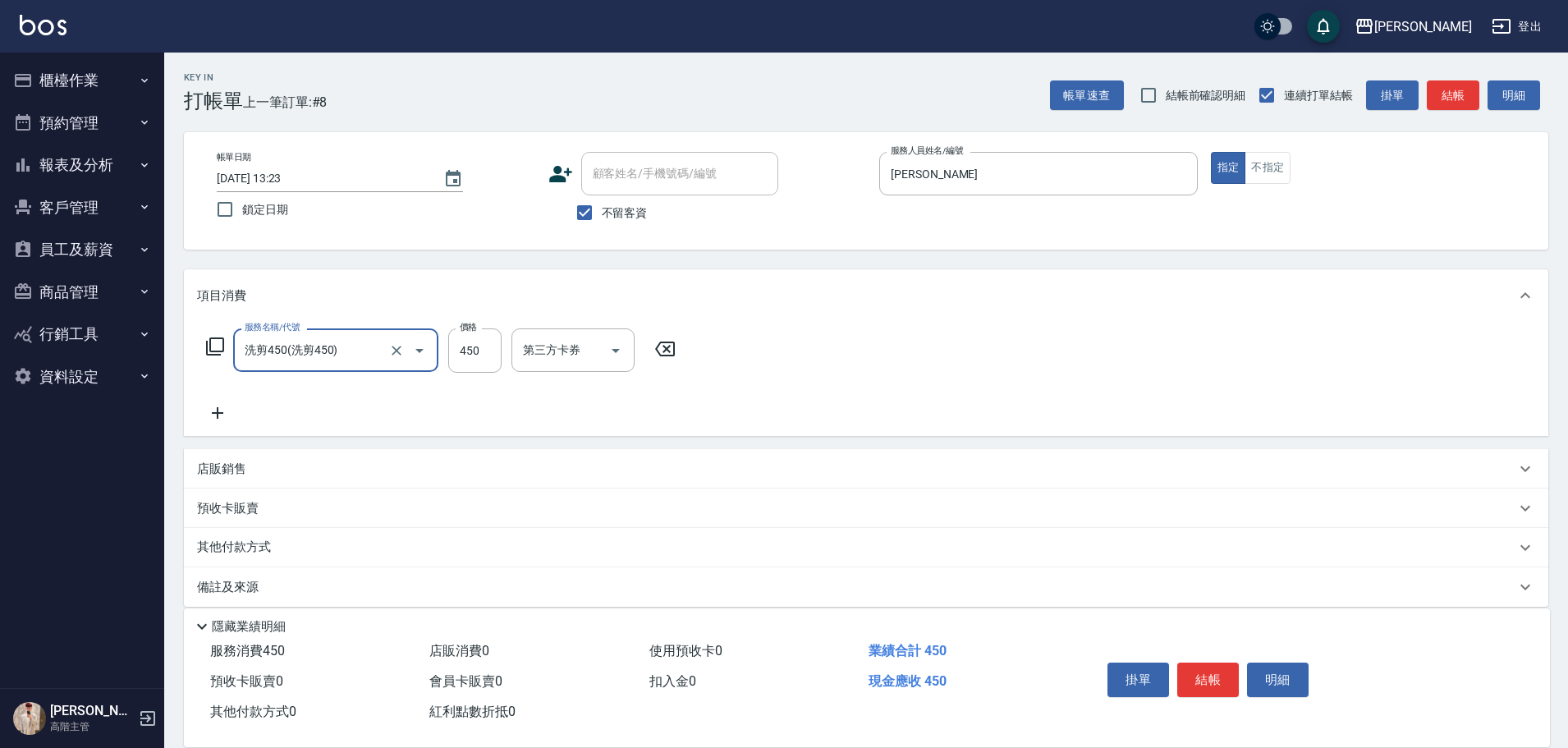
type input "洗剪450"
type input "570"
type input "萱芸-32"
click at [1206, 685] on button "結帳" at bounding box center [1208, 679] width 62 height 34
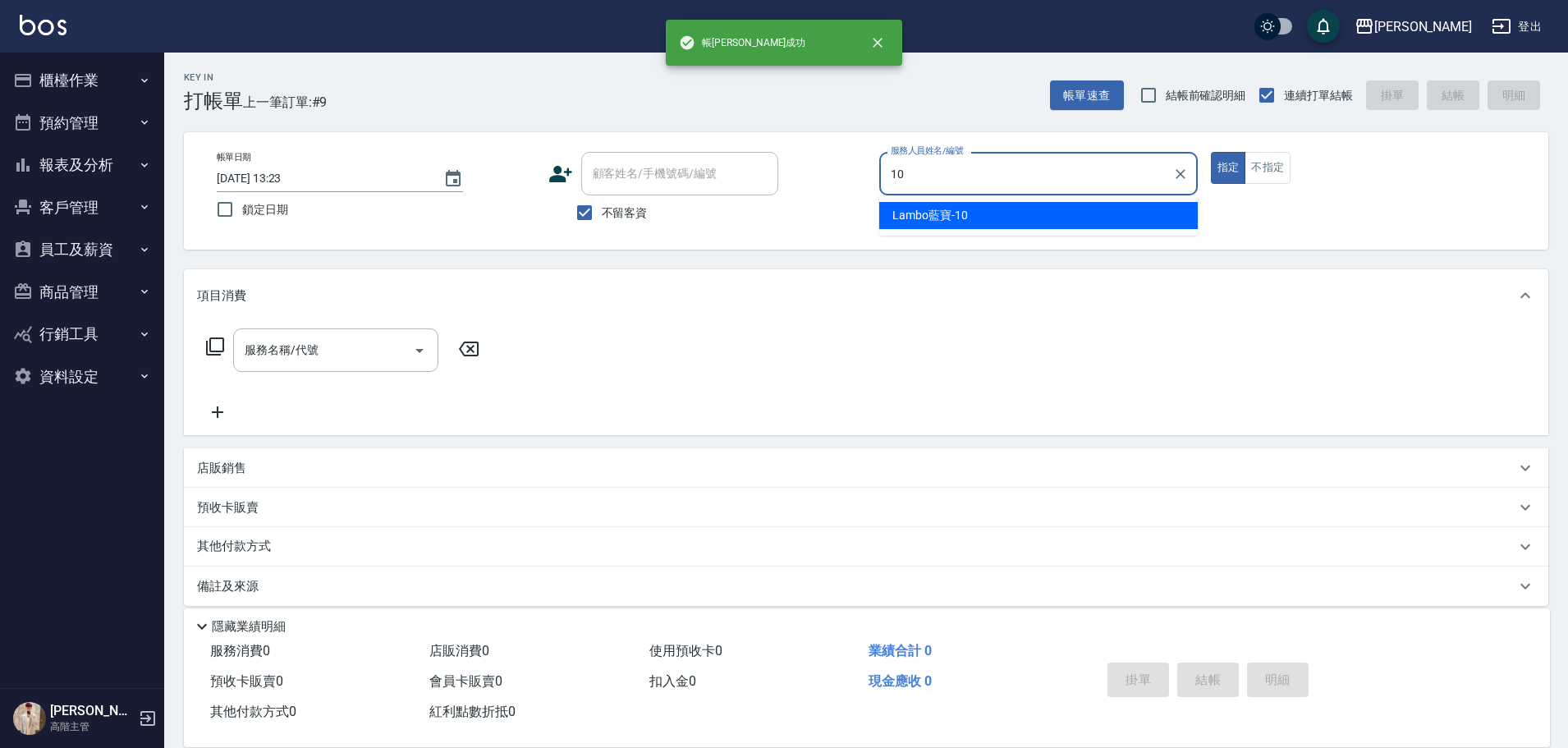
type input "Lambo藍寶-10"
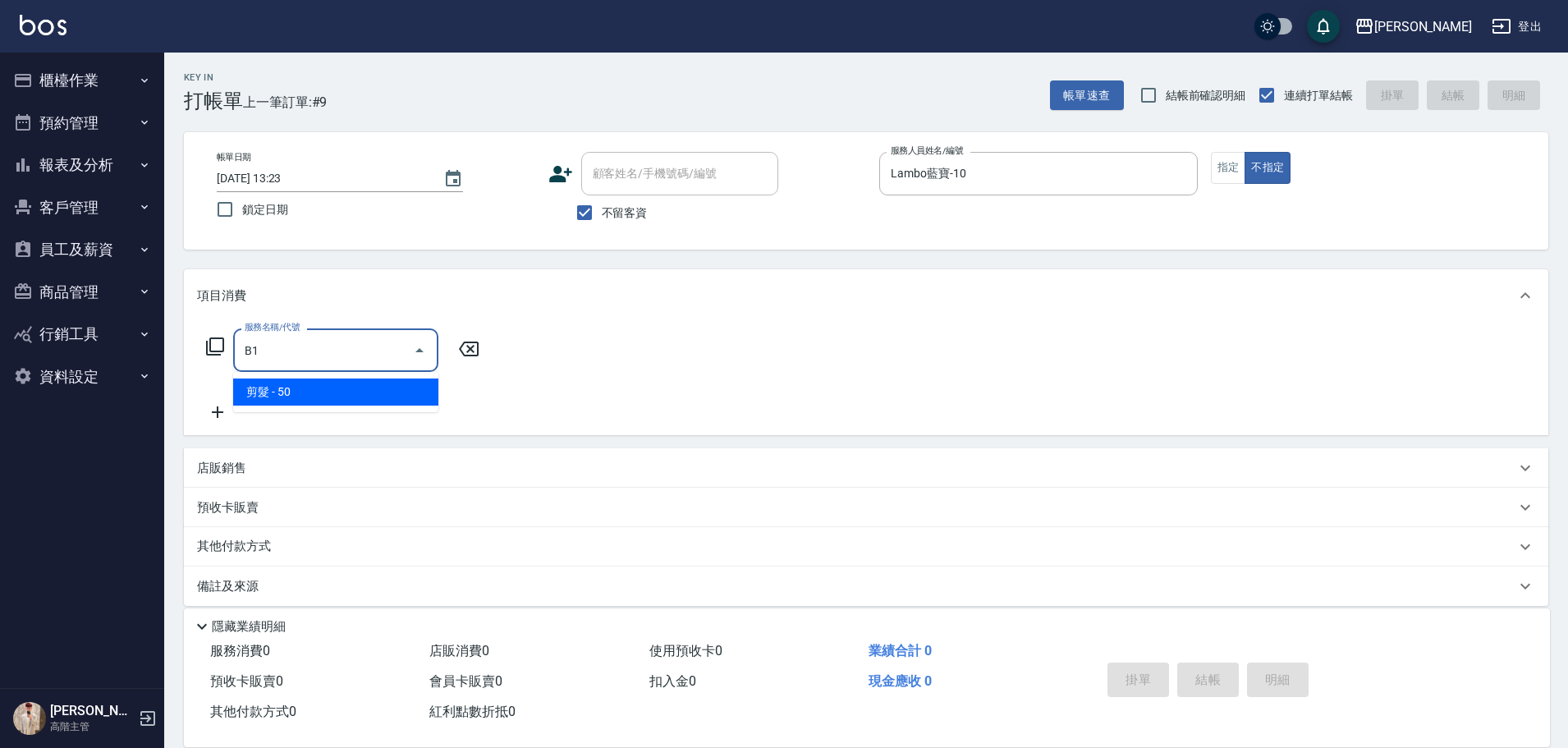
type input "剪髮(B1)"
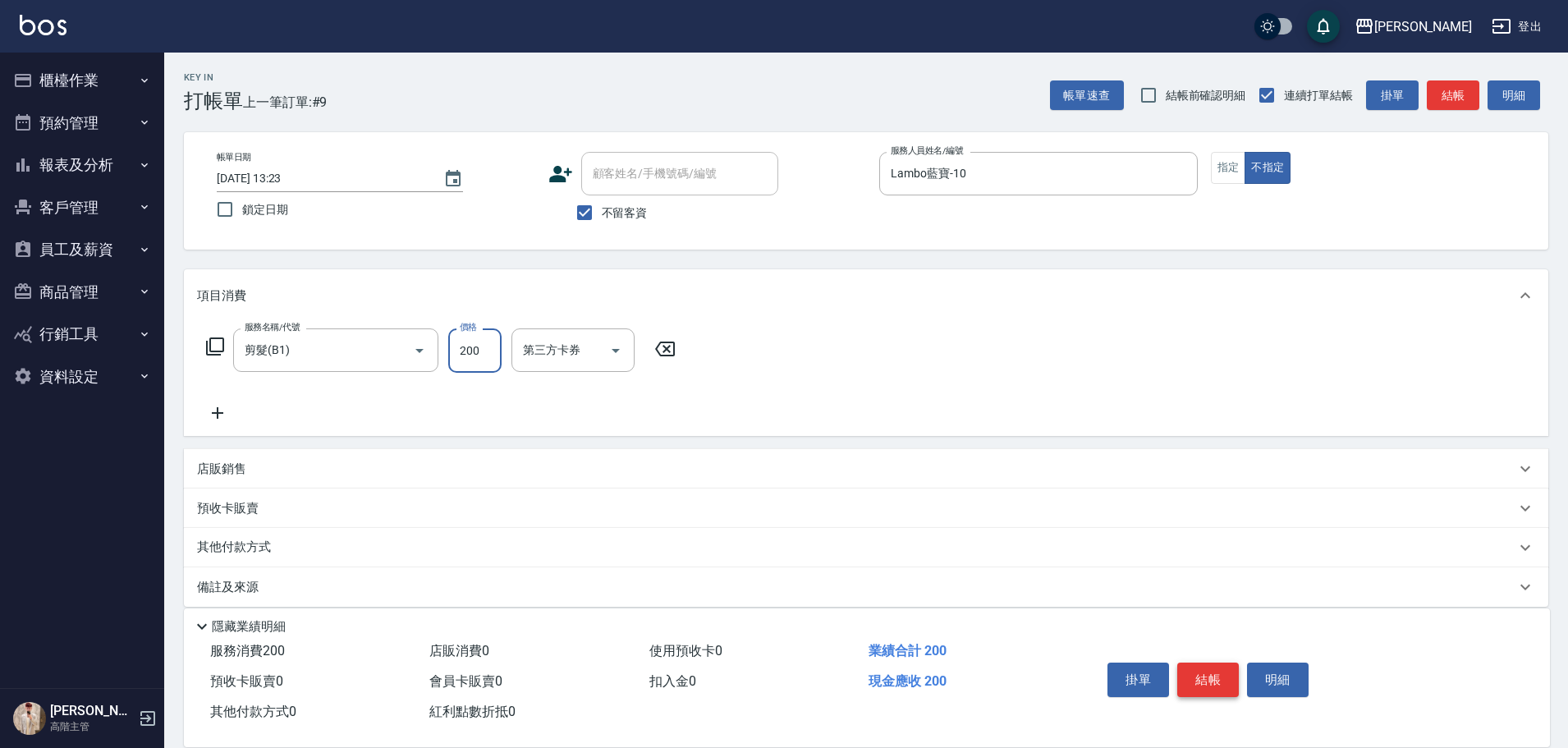
type input "200"
click at [1206, 685] on button "結帳" at bounding box center [1208, 679] width 62 height 34
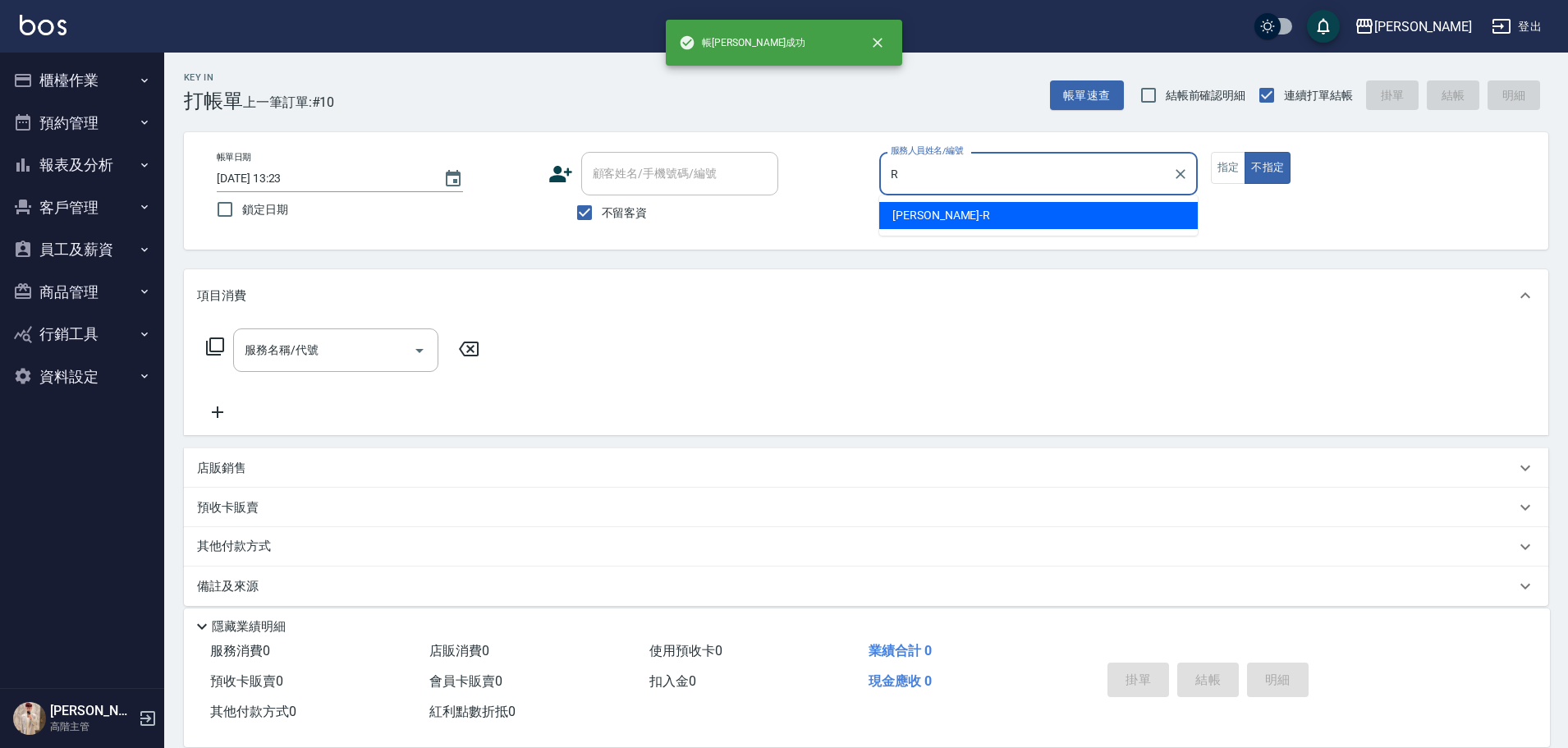
type input "Rebecca瑞瑞-R"
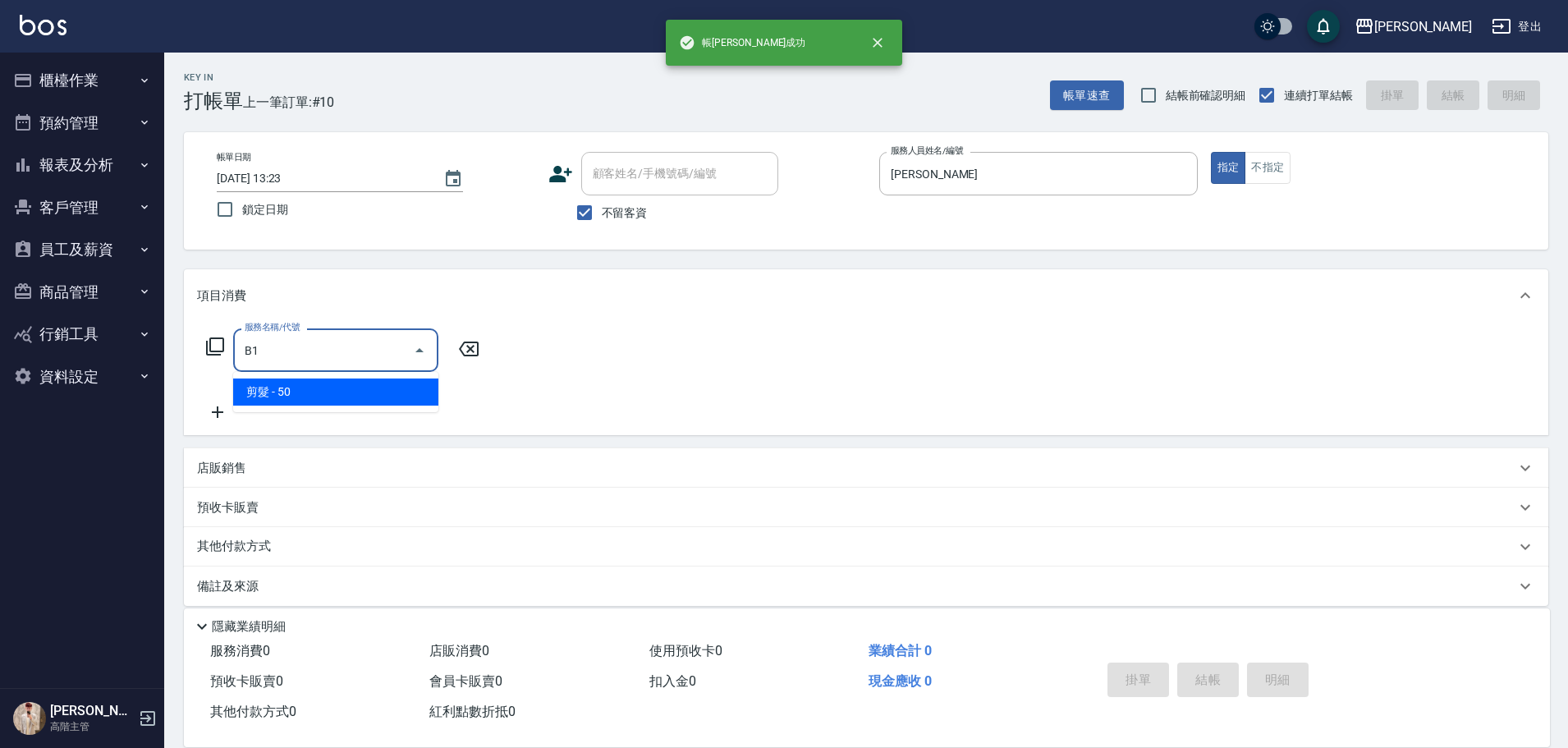
type input "剪髮(B1)"
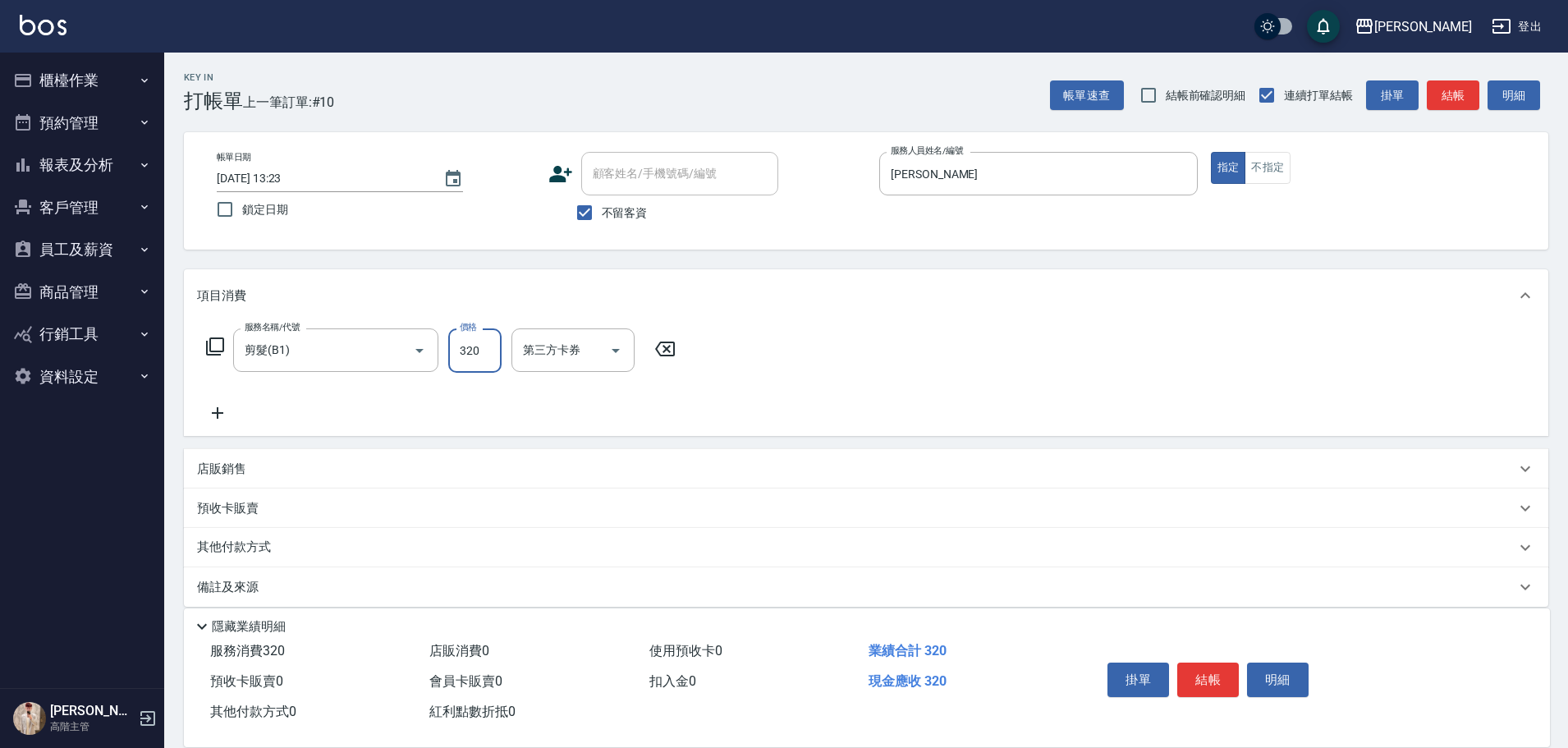
type input "320"
click at [1206, 686] on button "結帳" at bounding box center [1208, 679] width 62 height 34
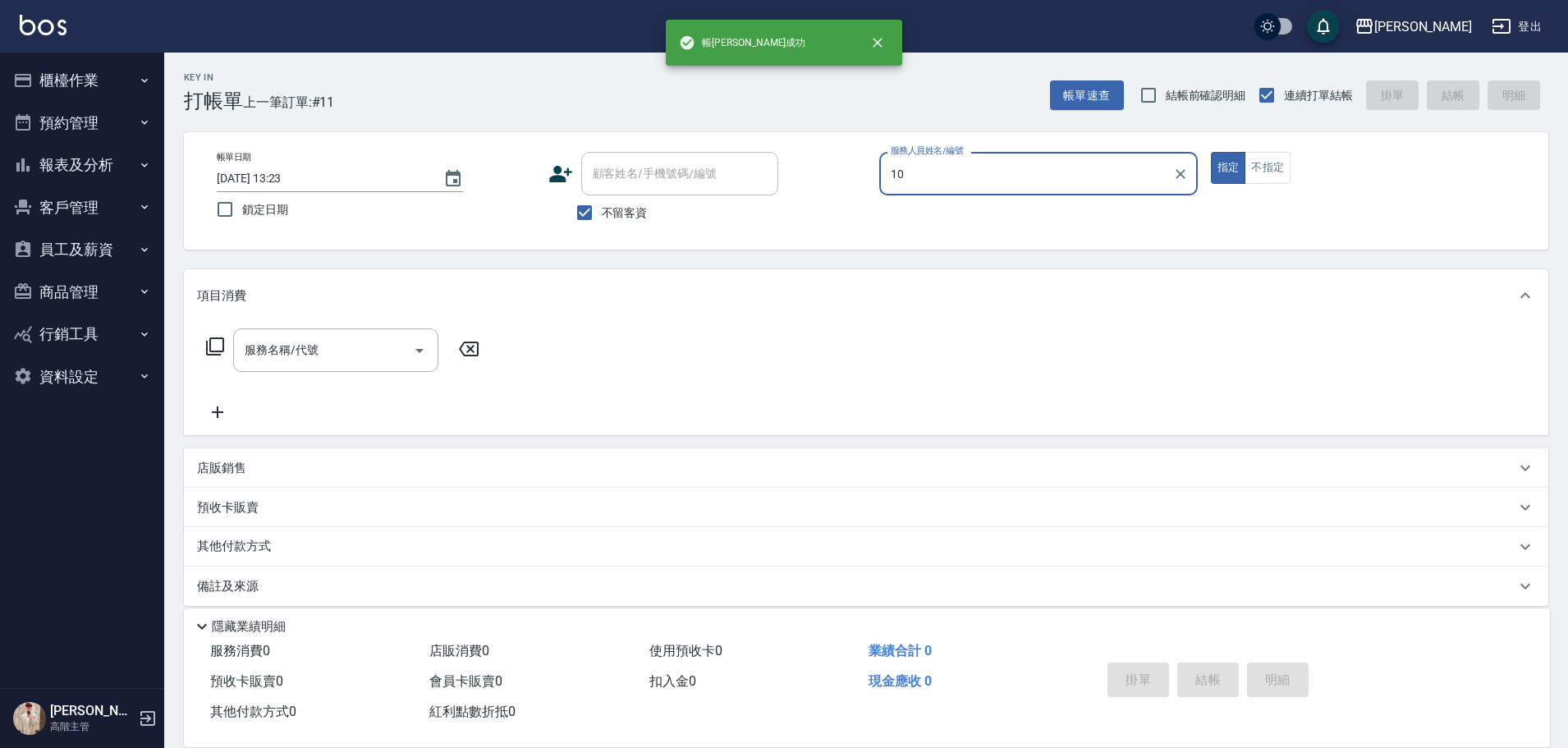
type input "Lambo藍寶-10"
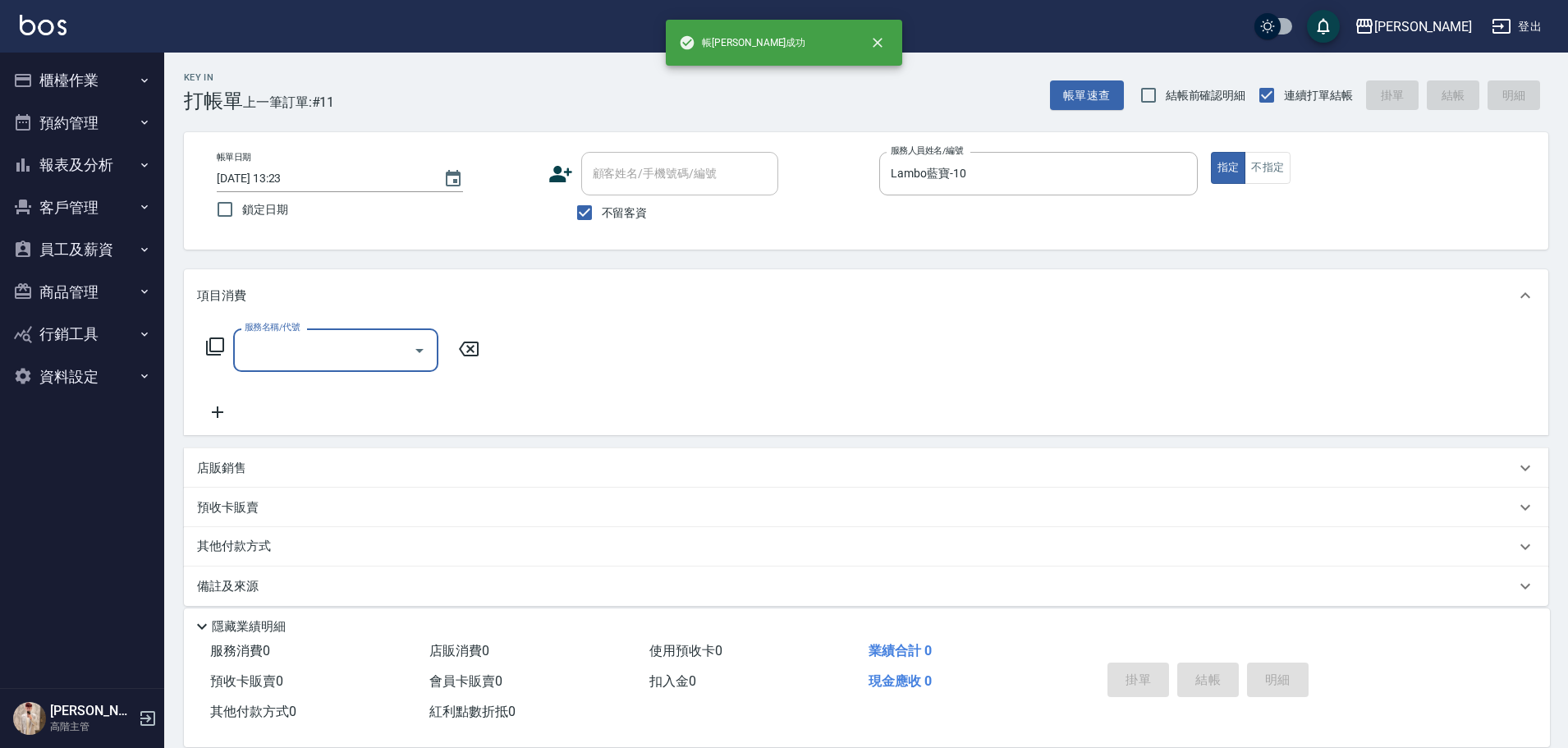
type input "r"
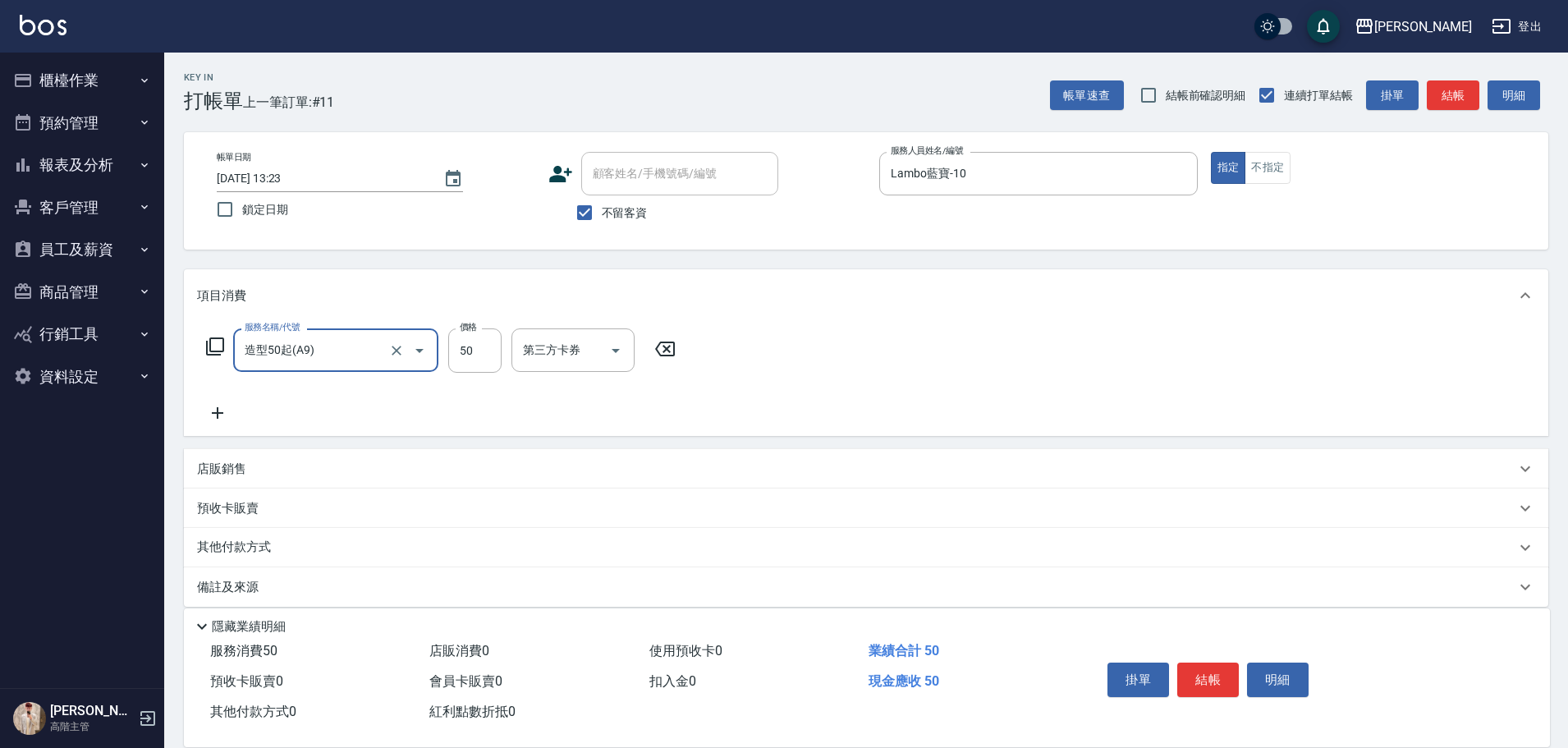
type input "造型50起(A9)"
type input "250"
click at [1214, 671] on button "結帳" at bounding box center [1208, 679] width 62 height 34
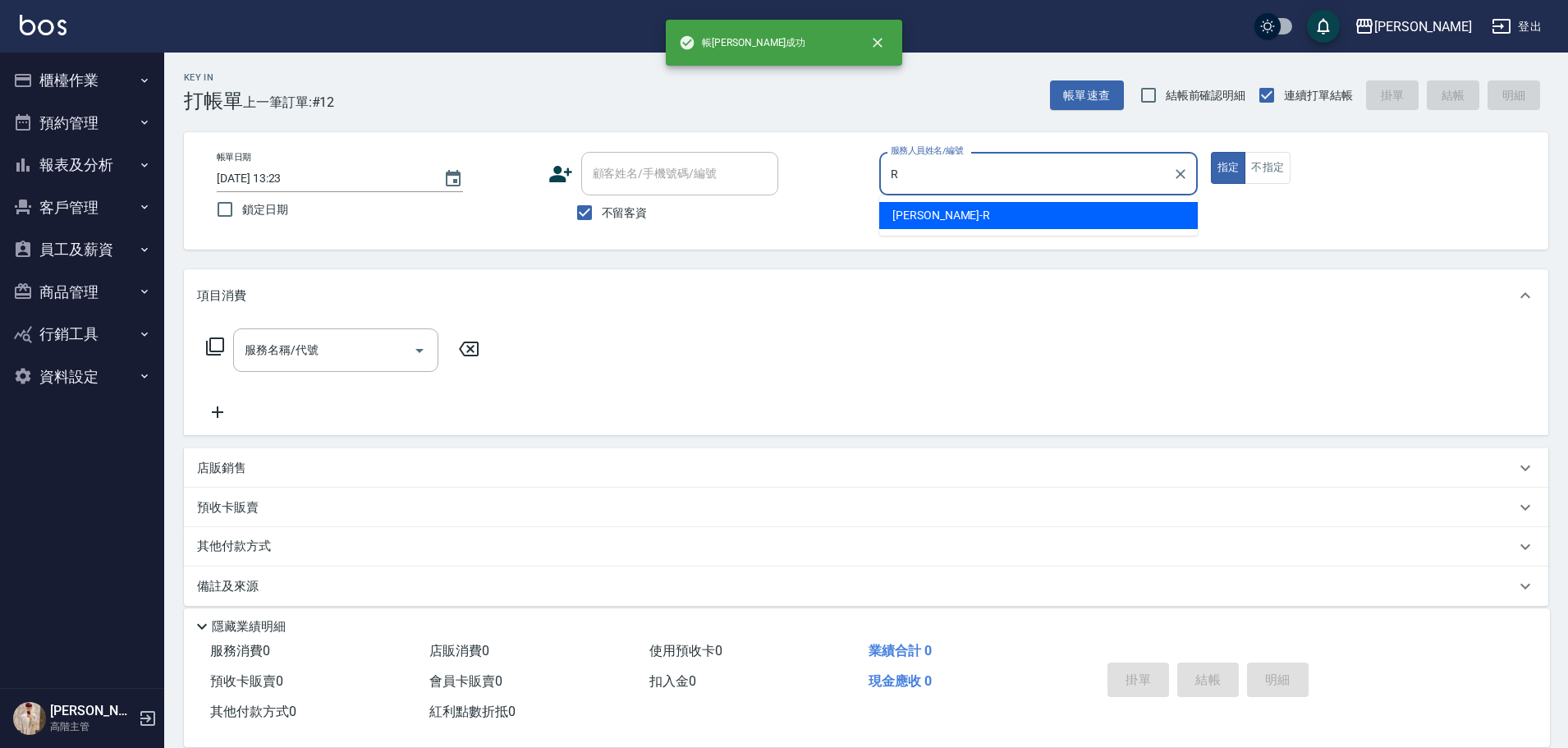
type input "Rebecca瑞瑞-R"
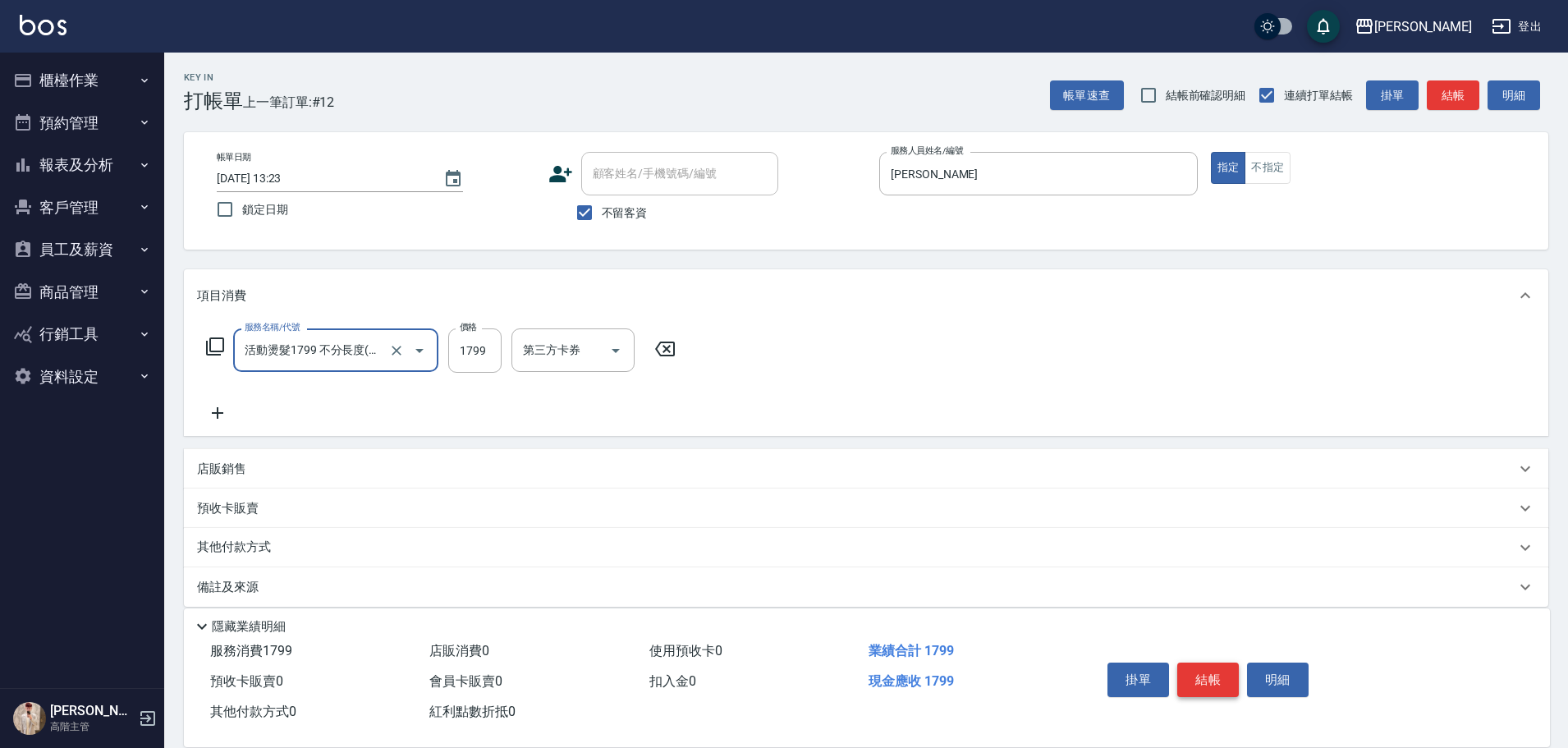
type input "活動燙髮1799 不分長度"
click at [483, 367] on input "20000" at bounding box center [475, 350] width 53 height 44
type input "2000"
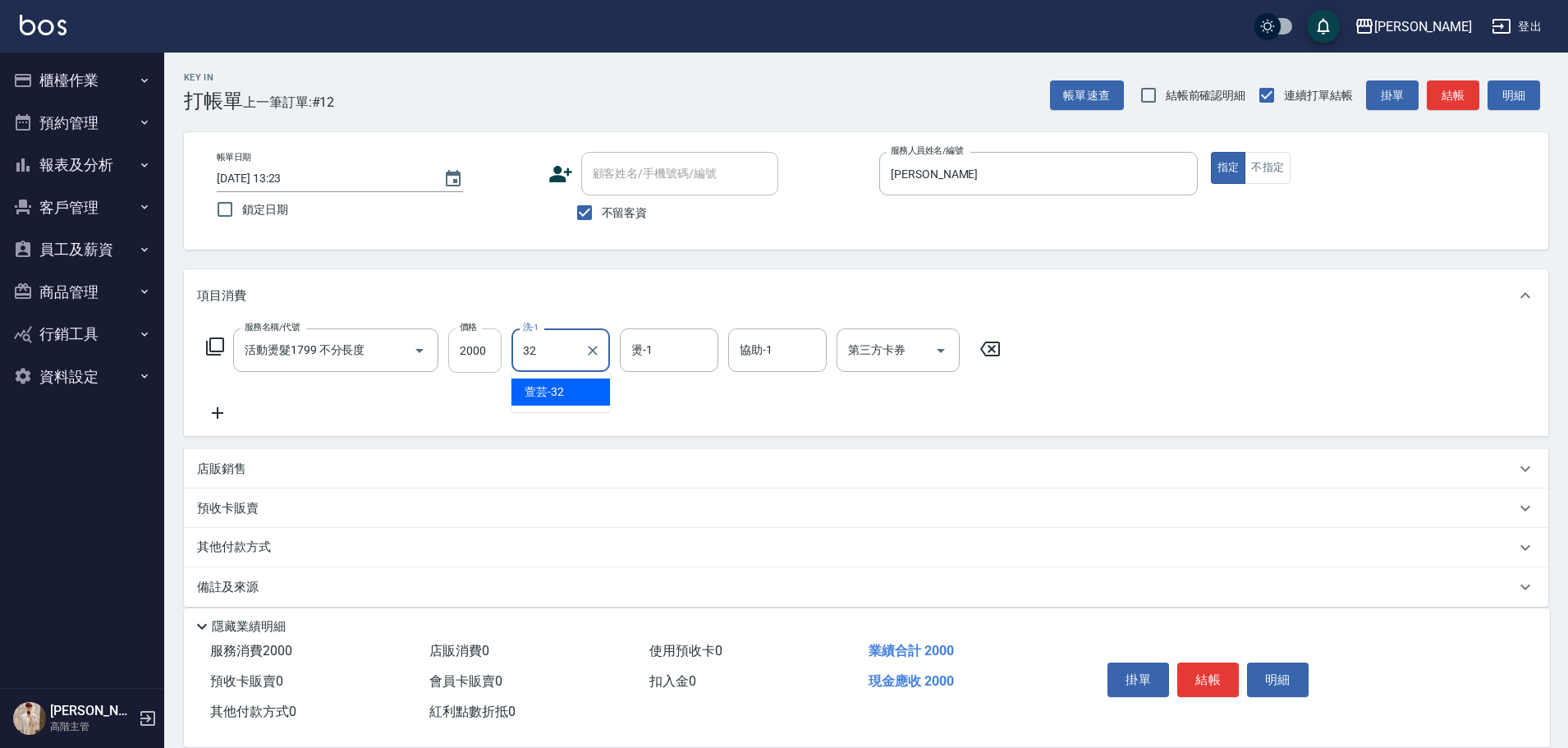
type input "萱芸-32"
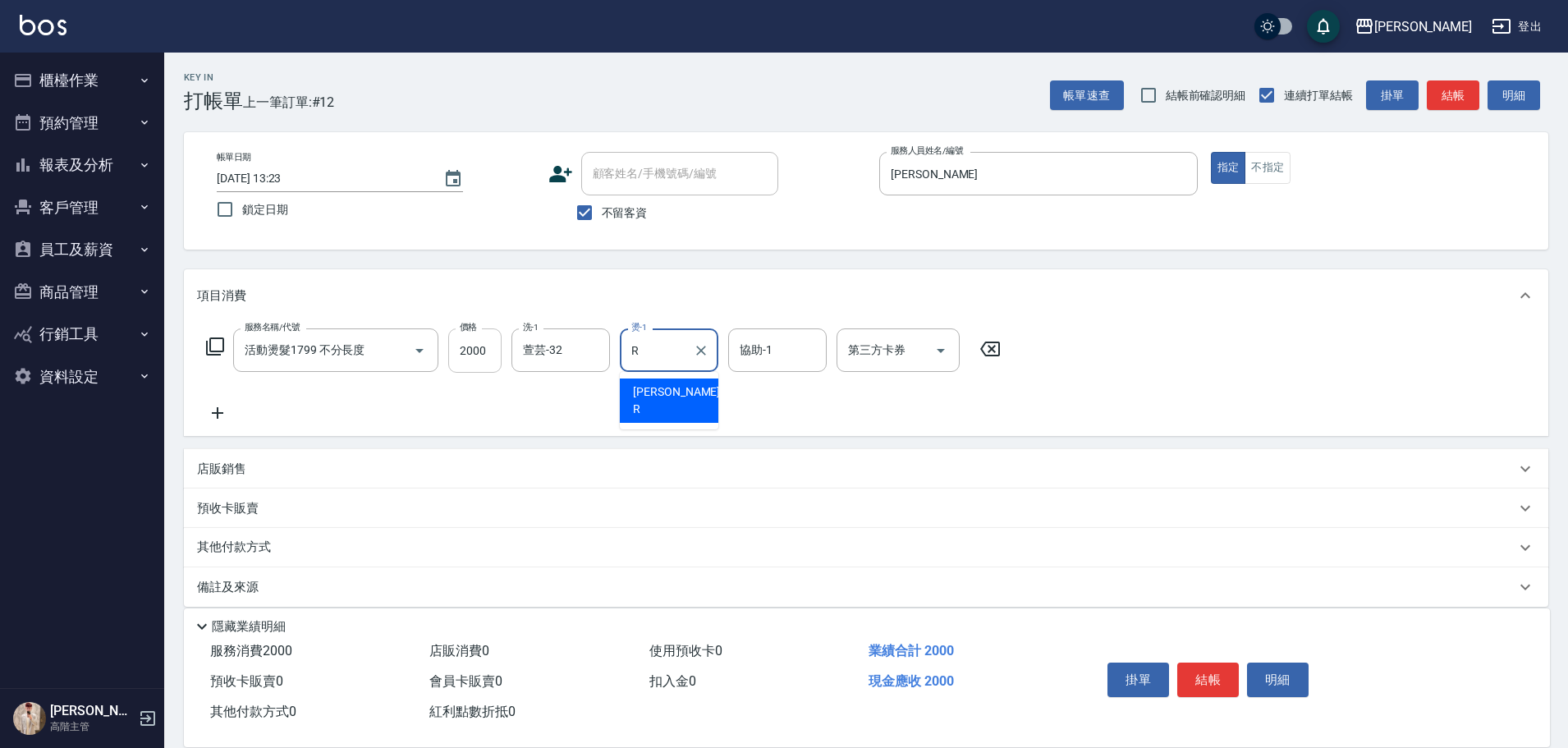
type input "Rebecca瑞瑞-R"
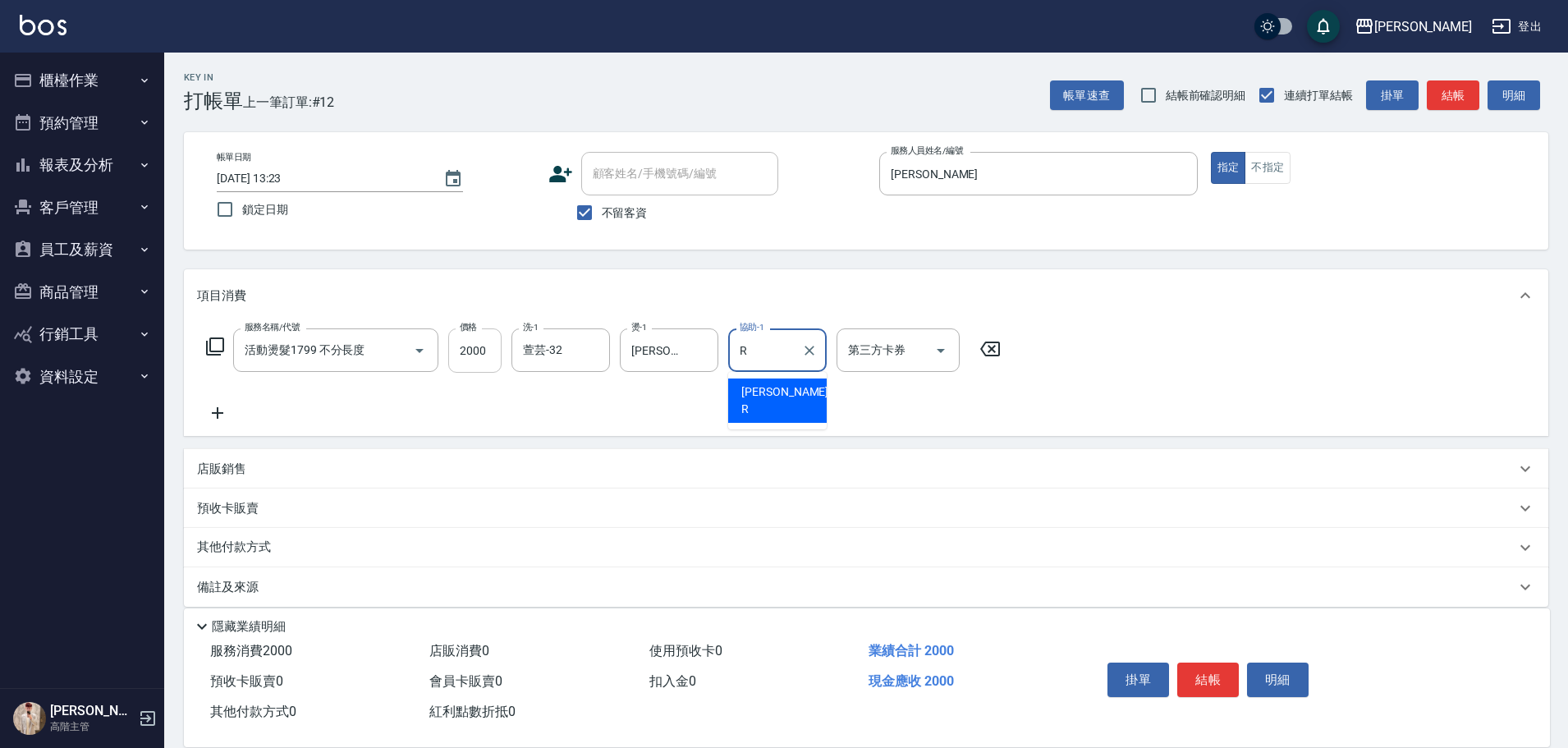
type input "Rebecca瑞瑞-R"
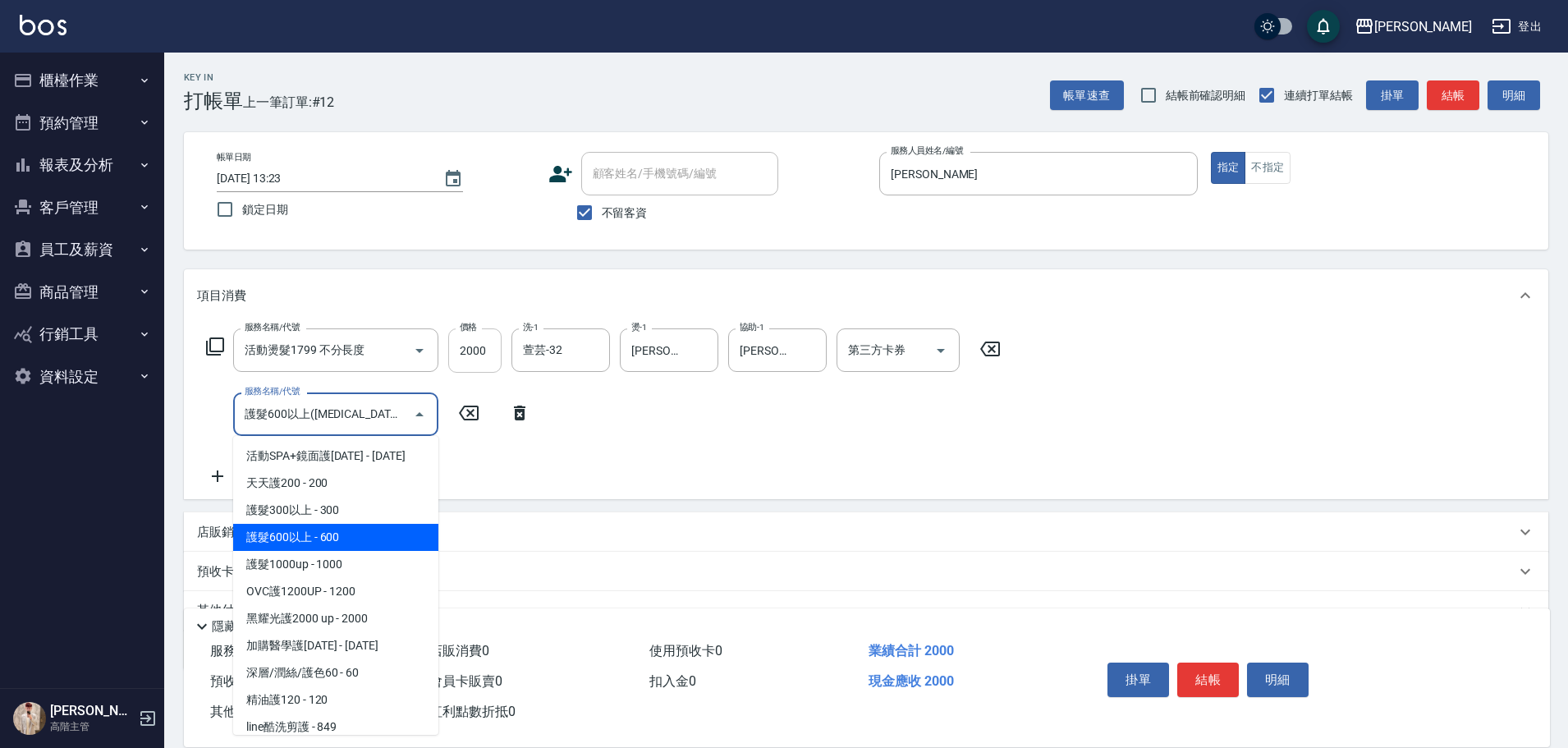
type input "護髮600以上(T3)"
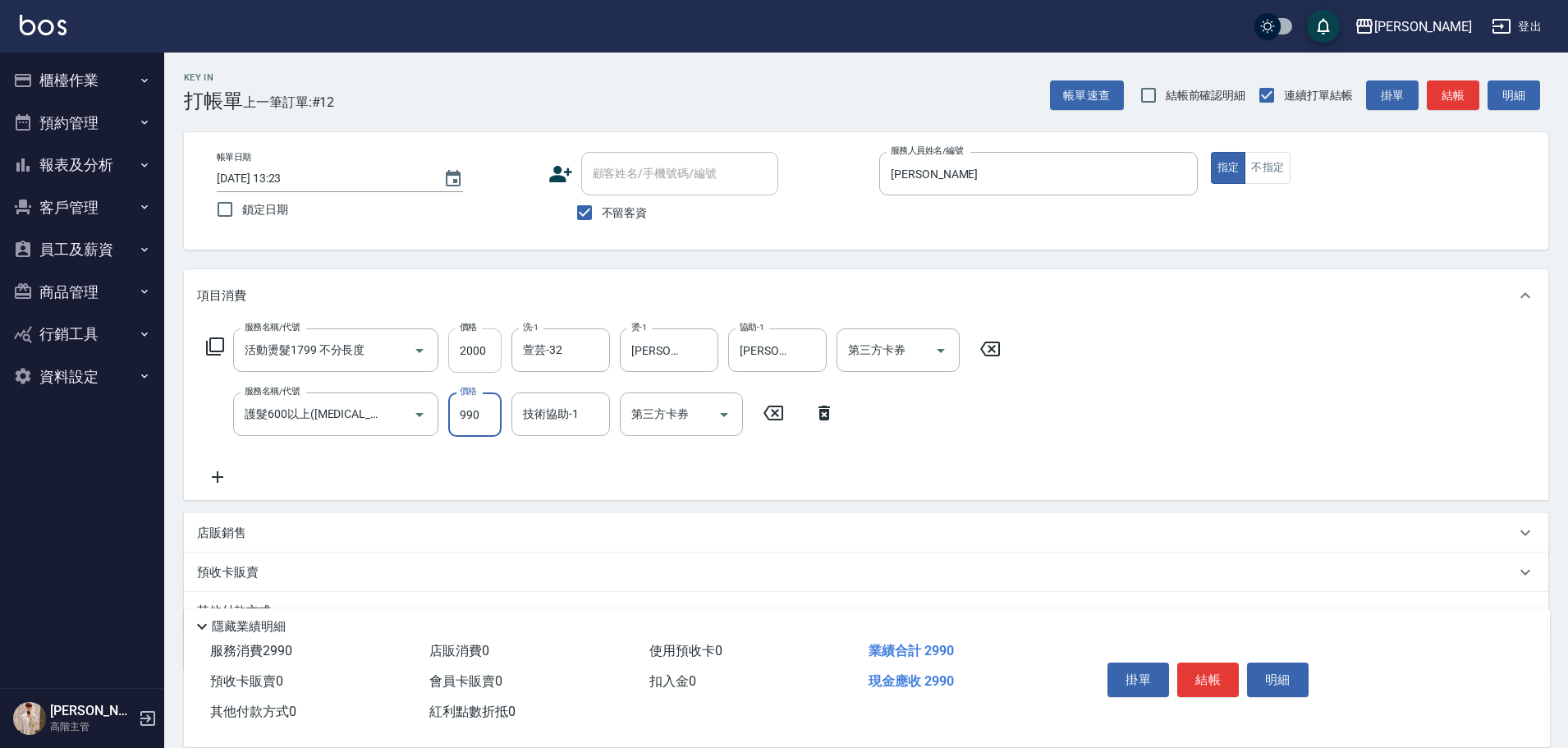
type input "990"
type input "萱芸-32"
click at [1123, 669] on button "掛單" at bounding box center [1138, 679] width 62 height 34
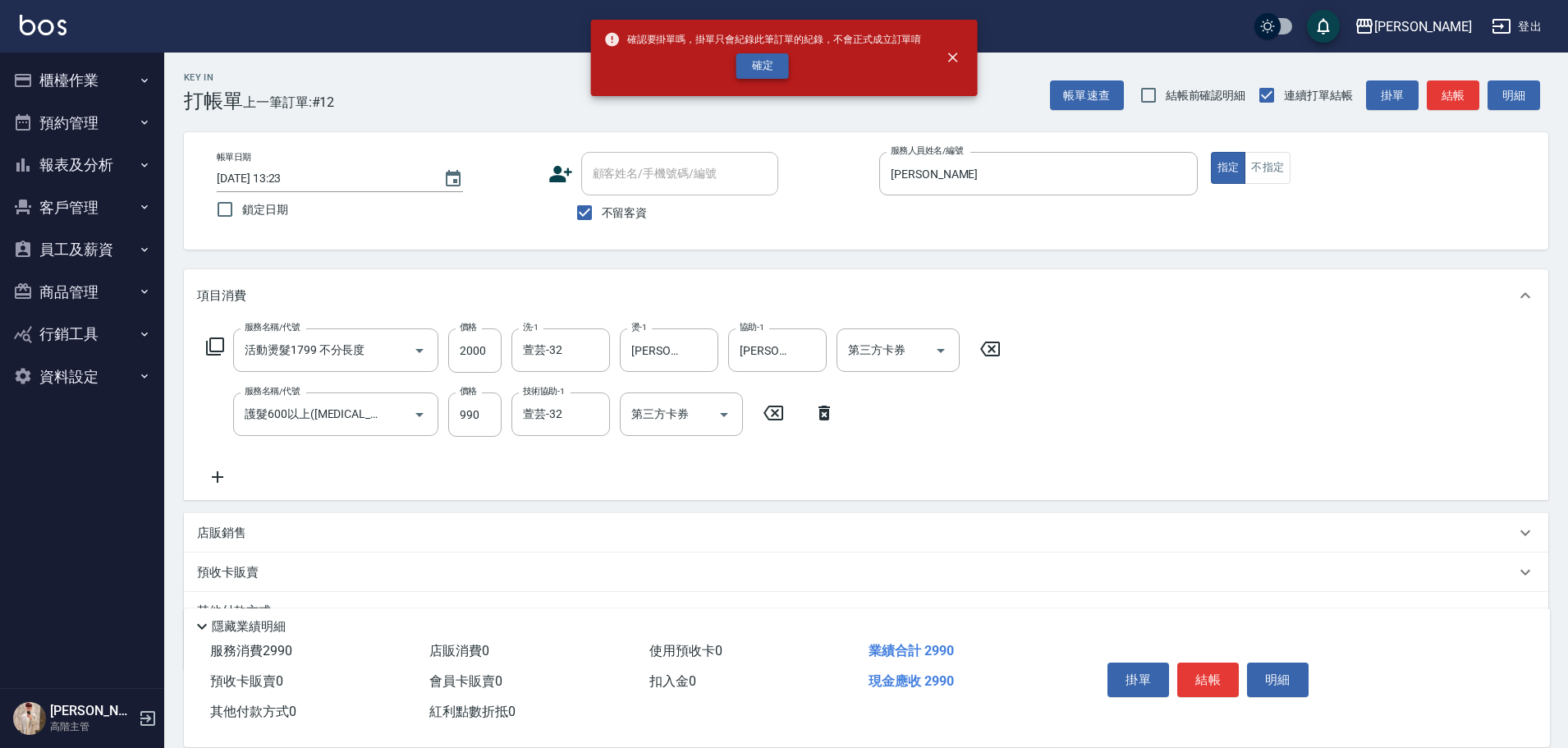
click at [763, 72] on button "確定" at bounding box center [762, 66] width 53 height 25
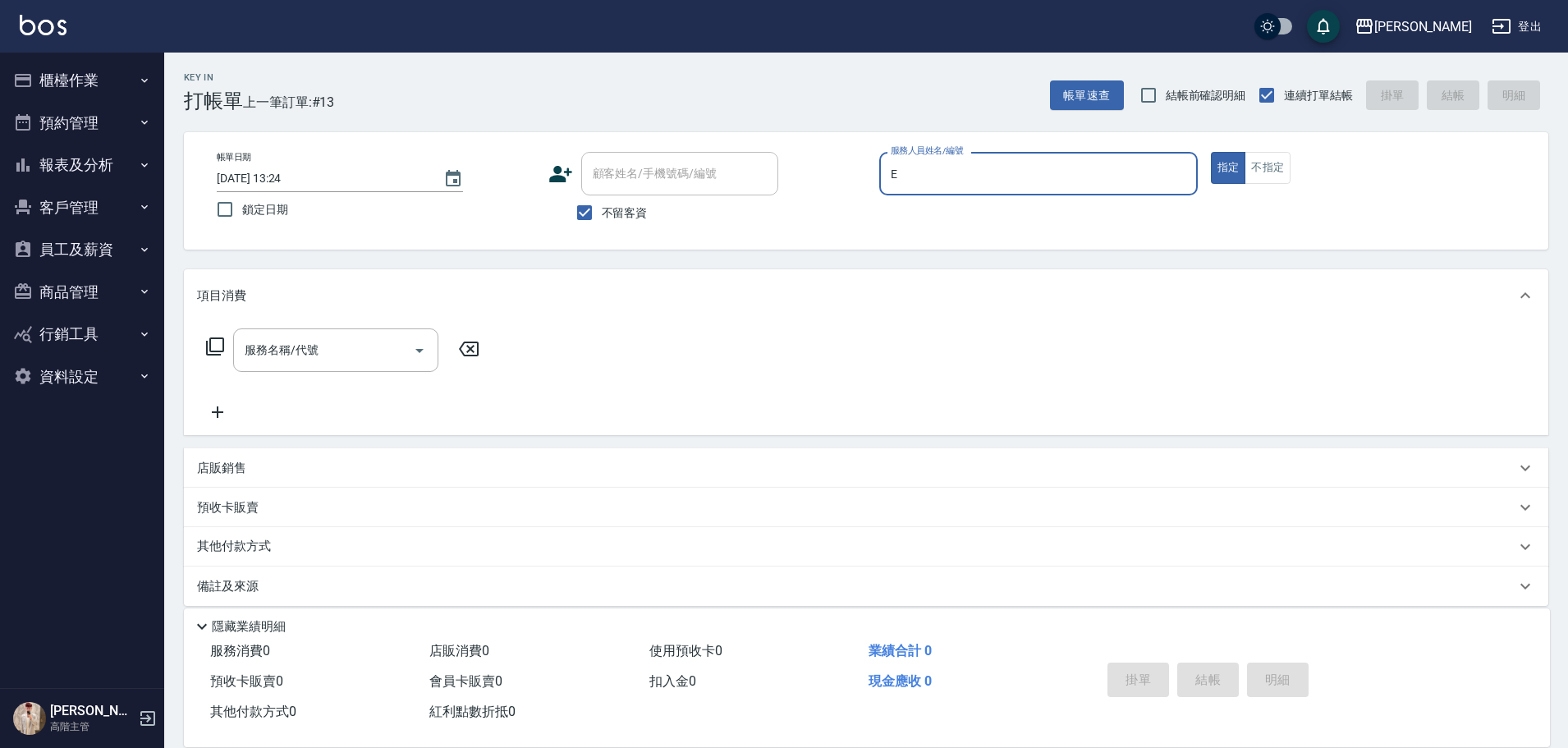
type input "[PERSON_NAME]"
type button "true"
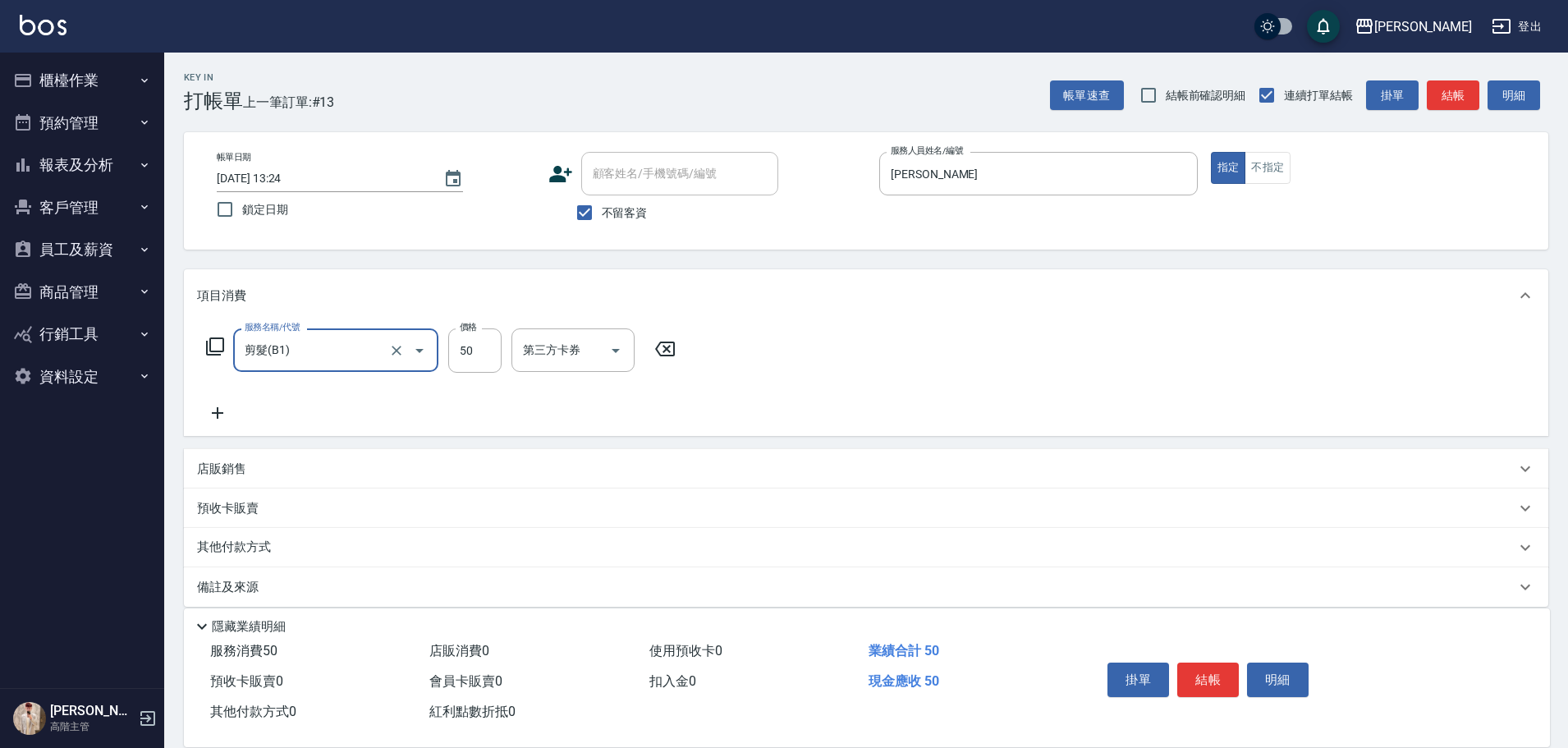
type input "剪髮(B1)"
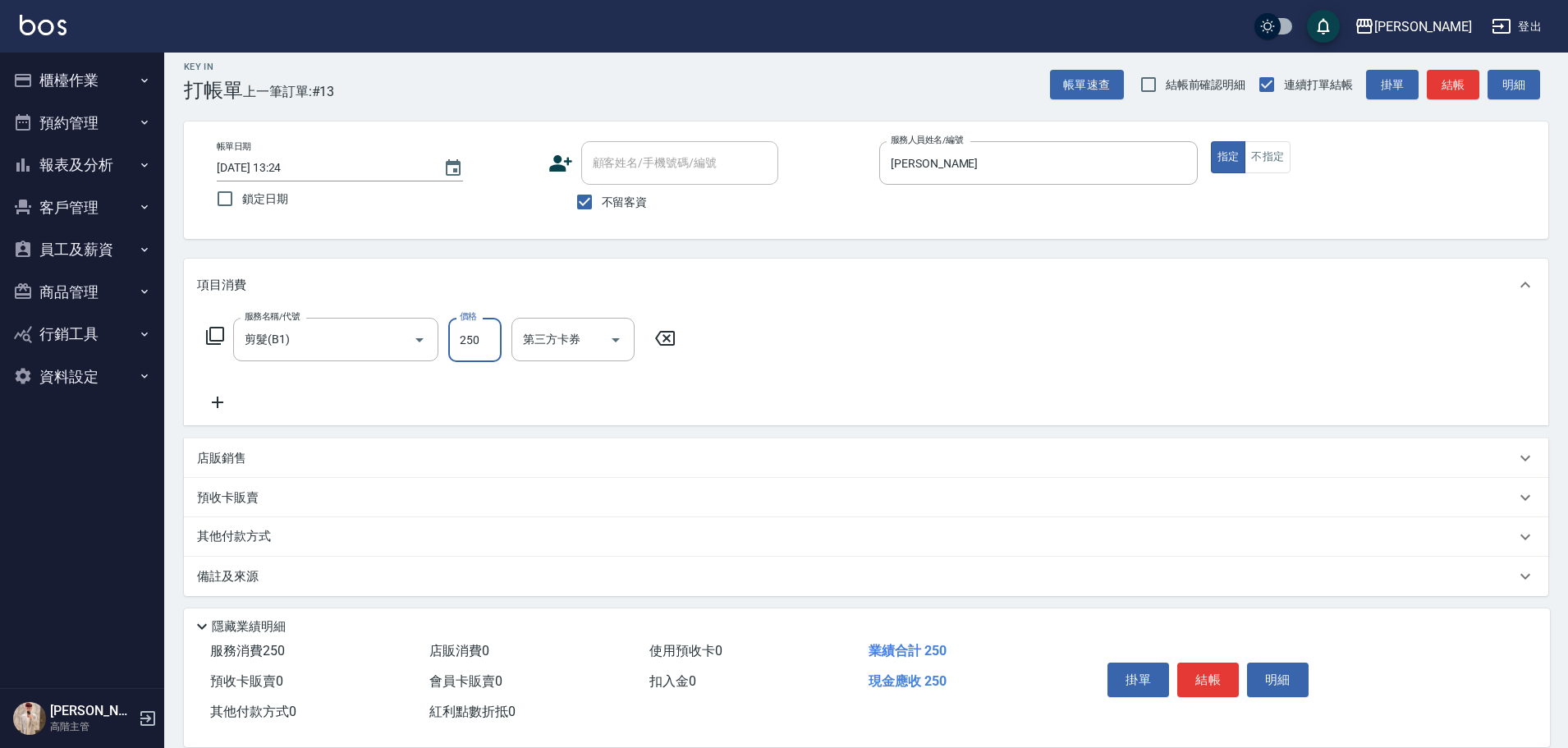
scroll to position [17, 0]
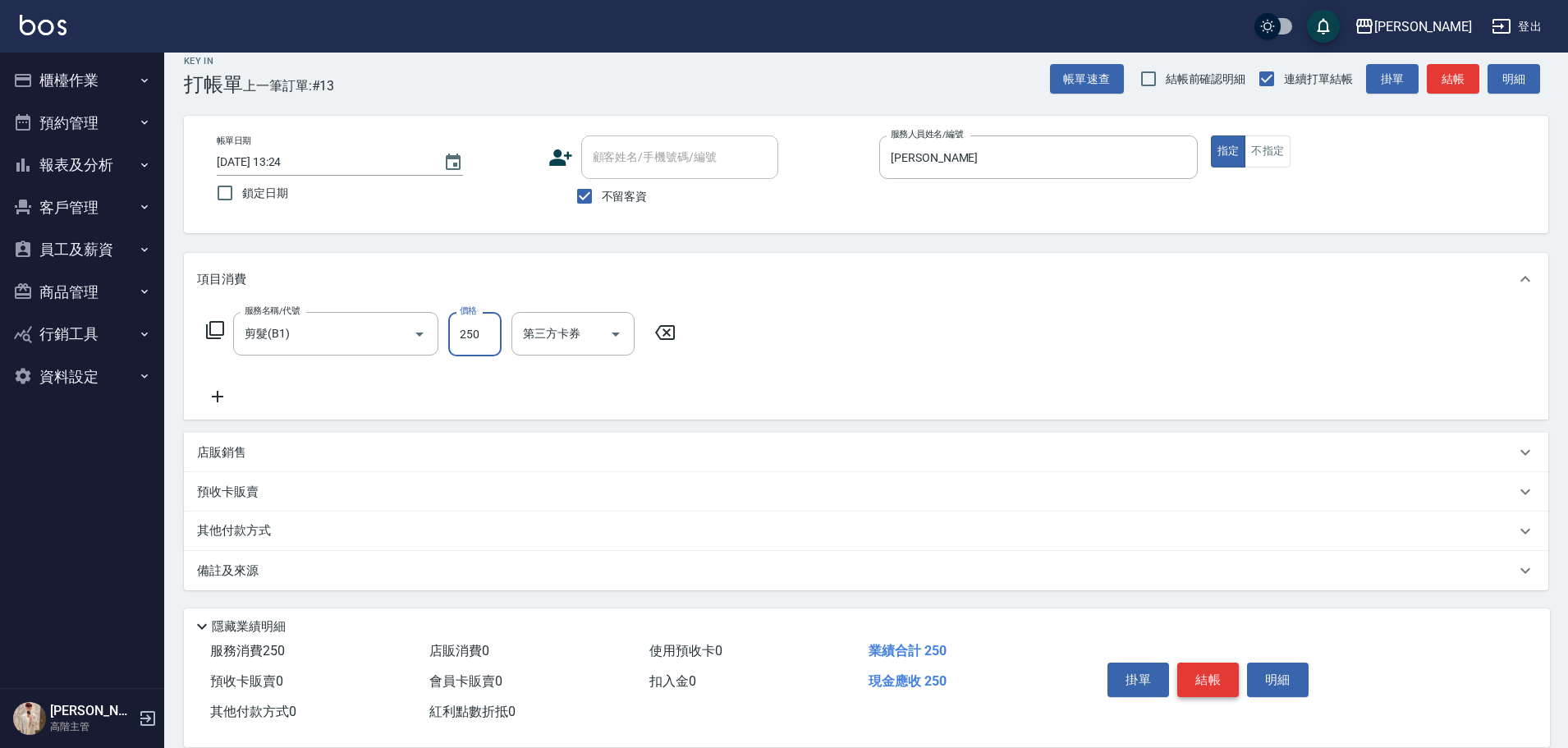
type input "250"
click at [1200, 670] on button "結帳" at bounding box center [1208, 679] width 62 height 34
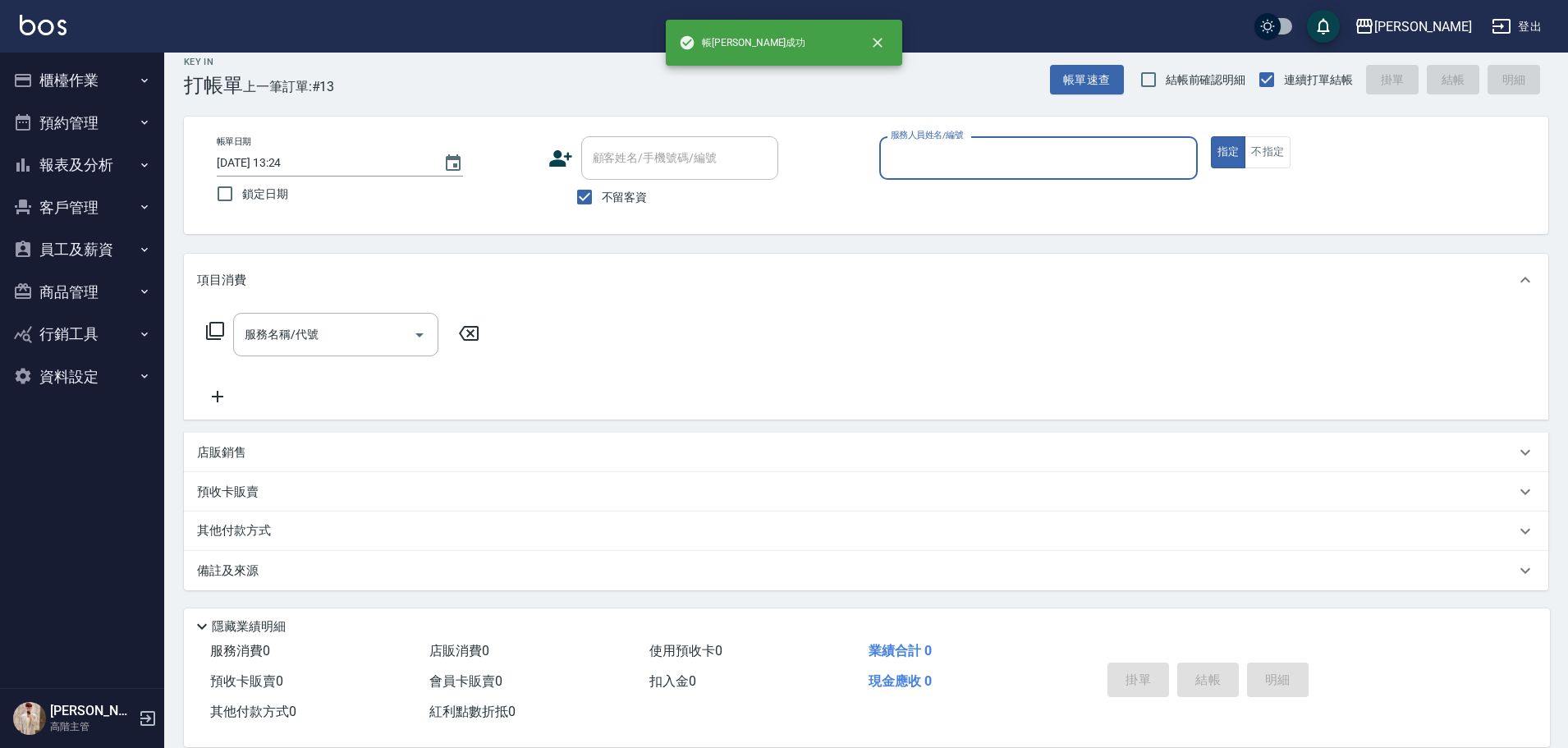
scroll to position [16, 0]
type input "[PERSON_NAME]"
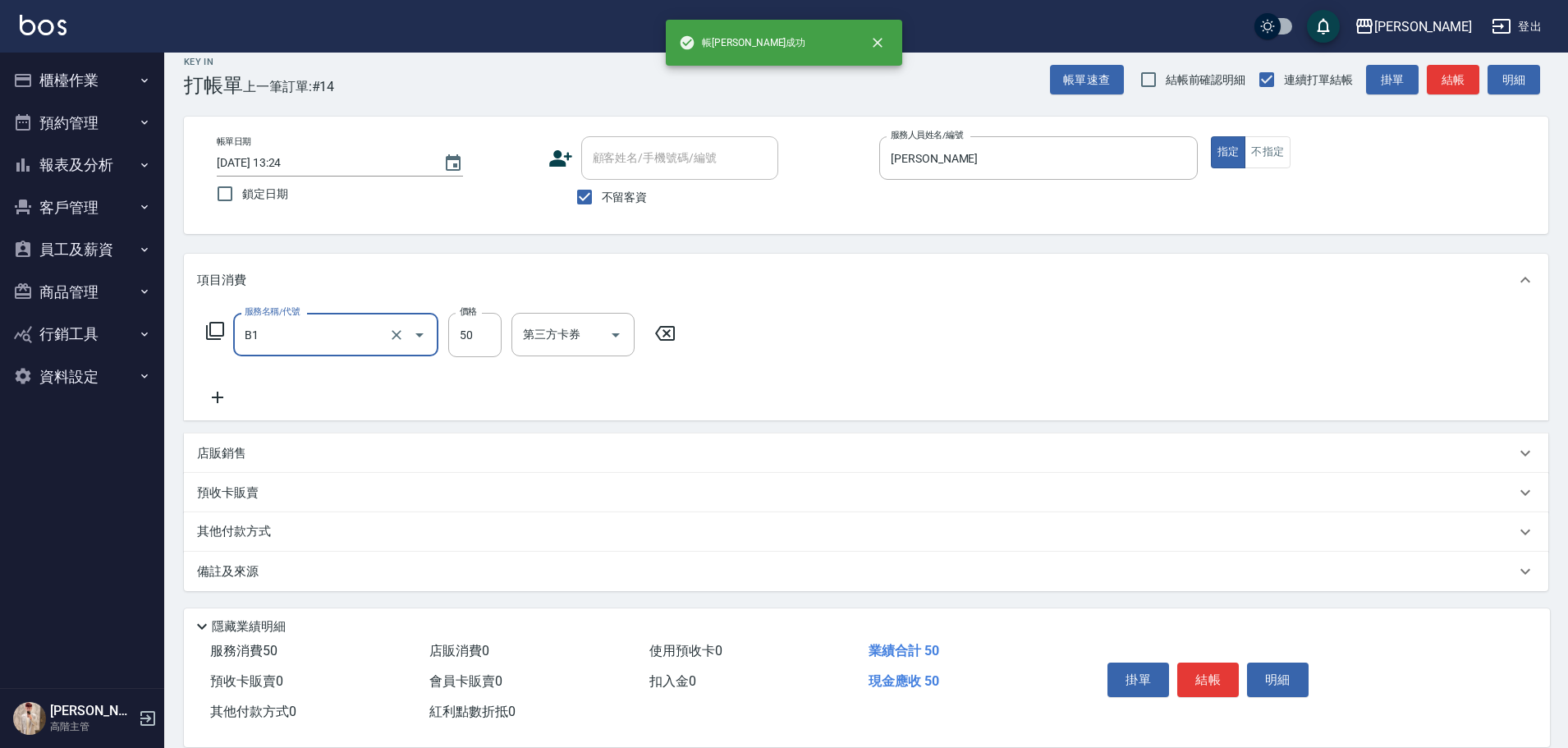
type input "剪髮(B1)"
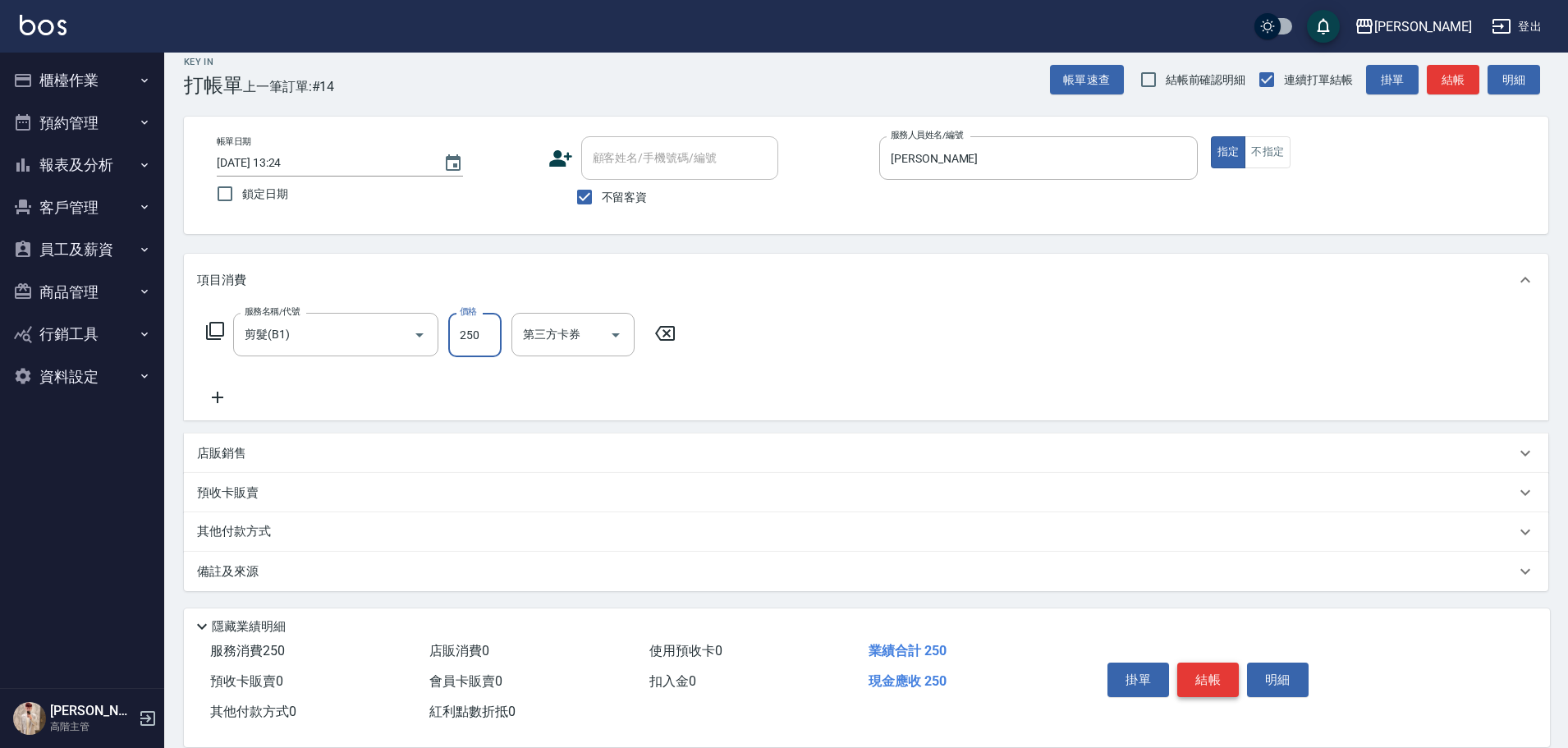
type input "250"
click at [1191, 665] on button "結帳" at bounding box center [1208, 679] width 62 height 34
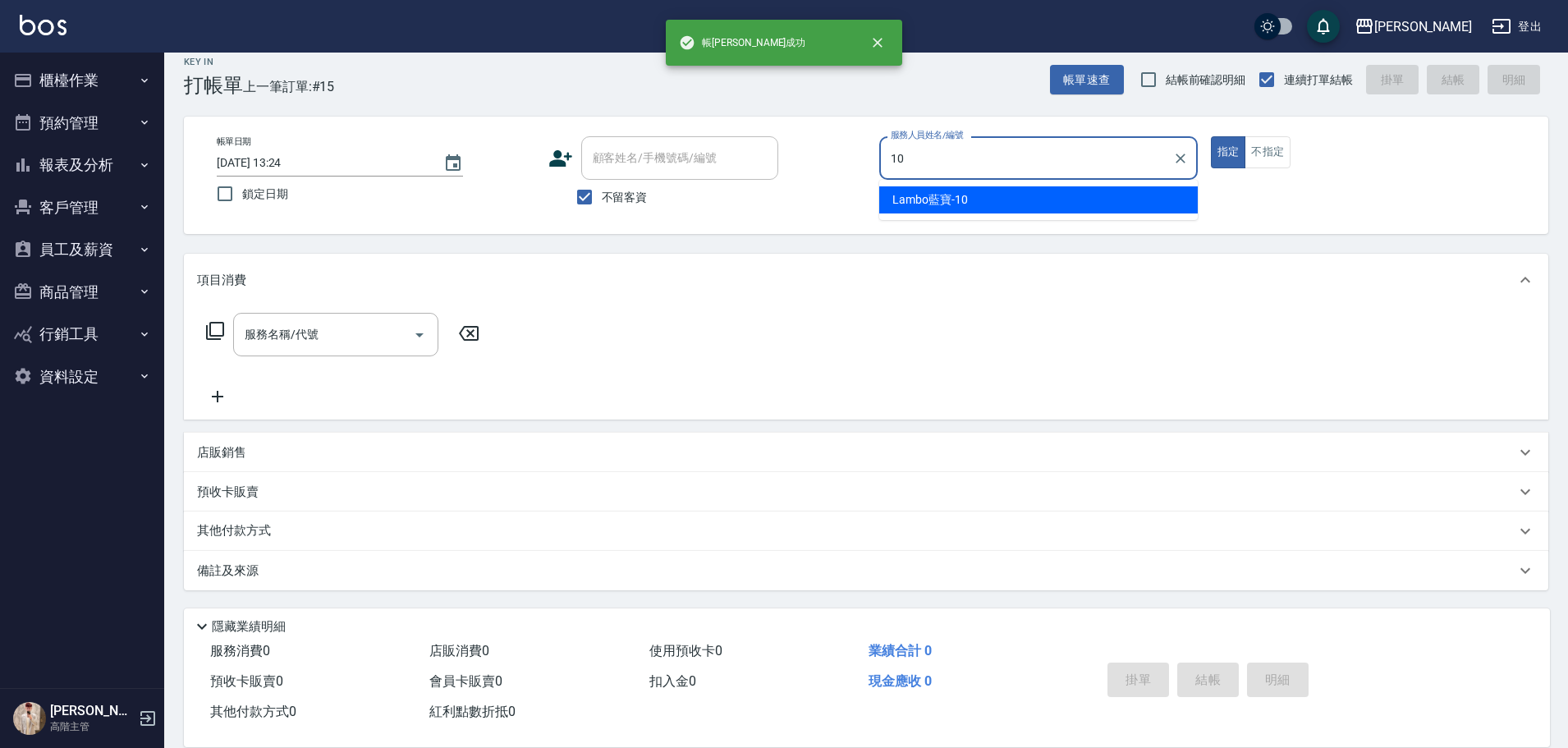
type input "Lambo藍寶-10"
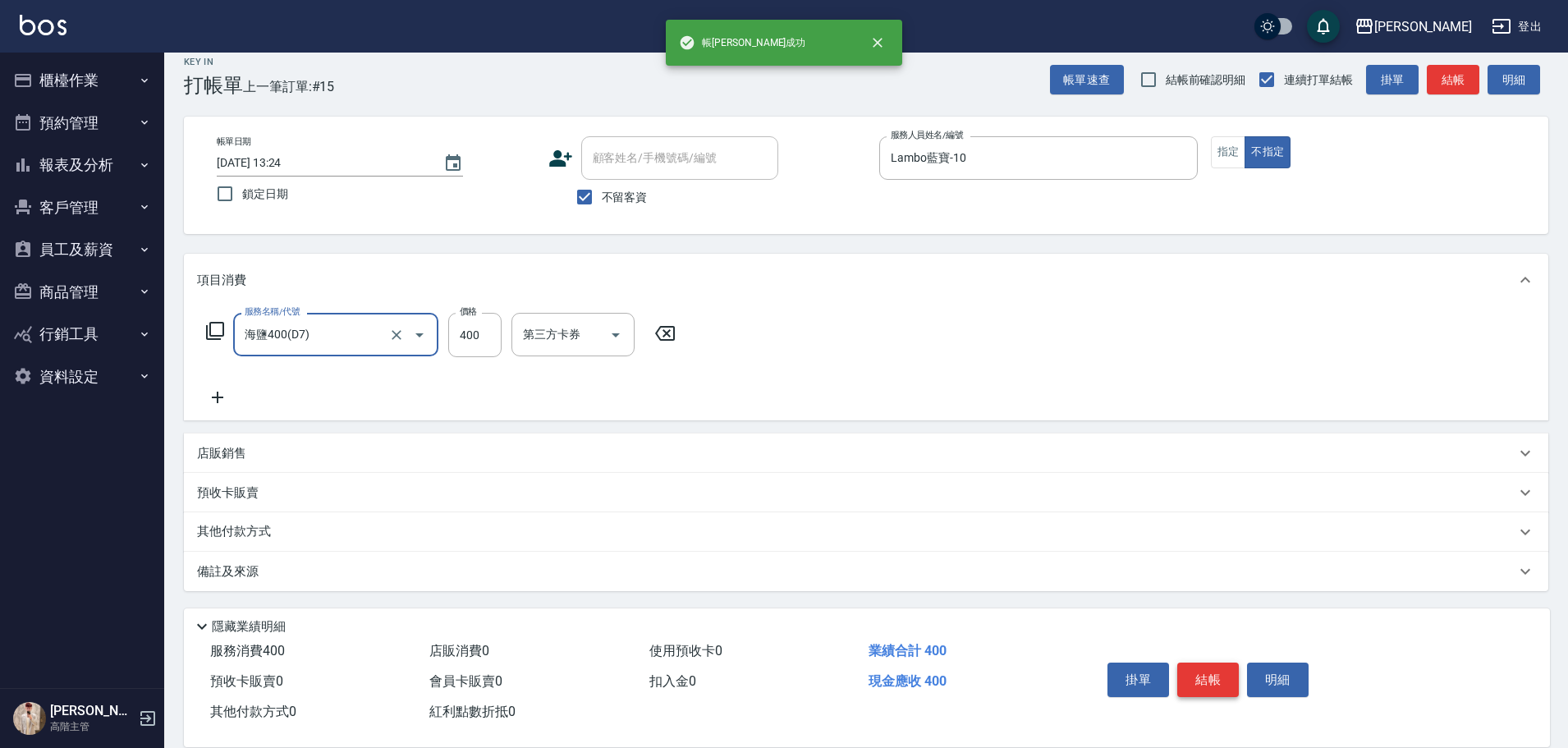
type input "海鹽400(D7)"
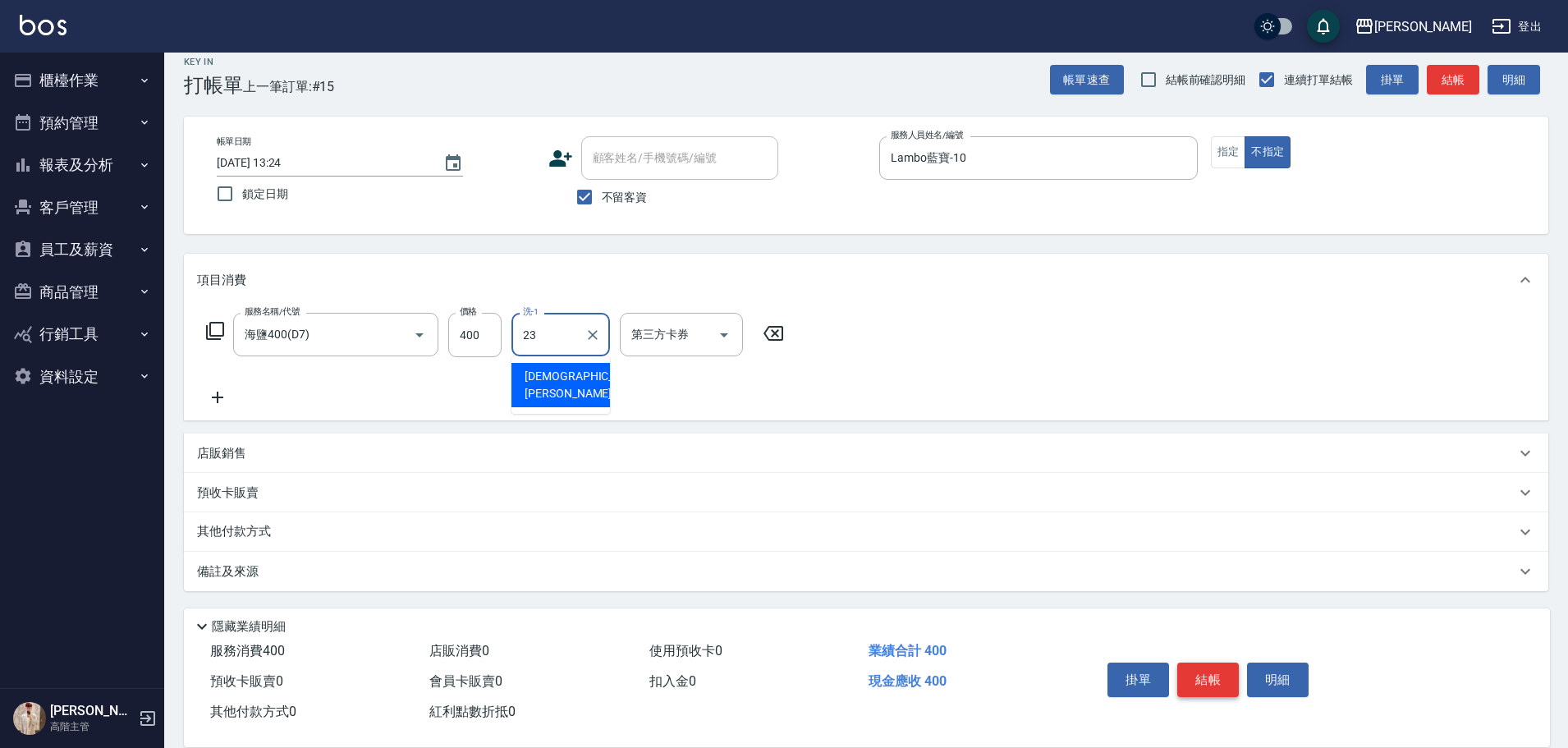
type input "[PERSON_NAME]-23"
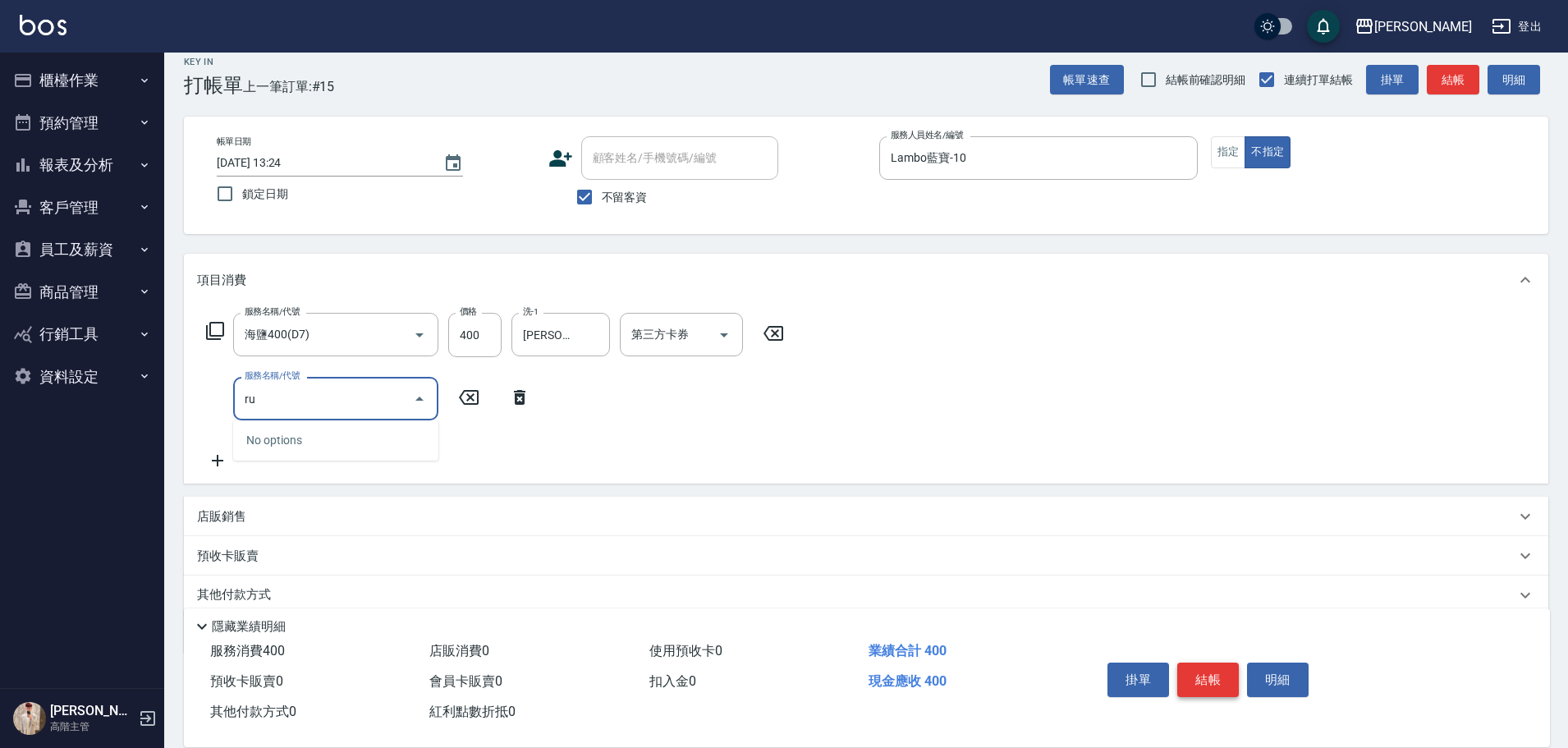
type input "r"
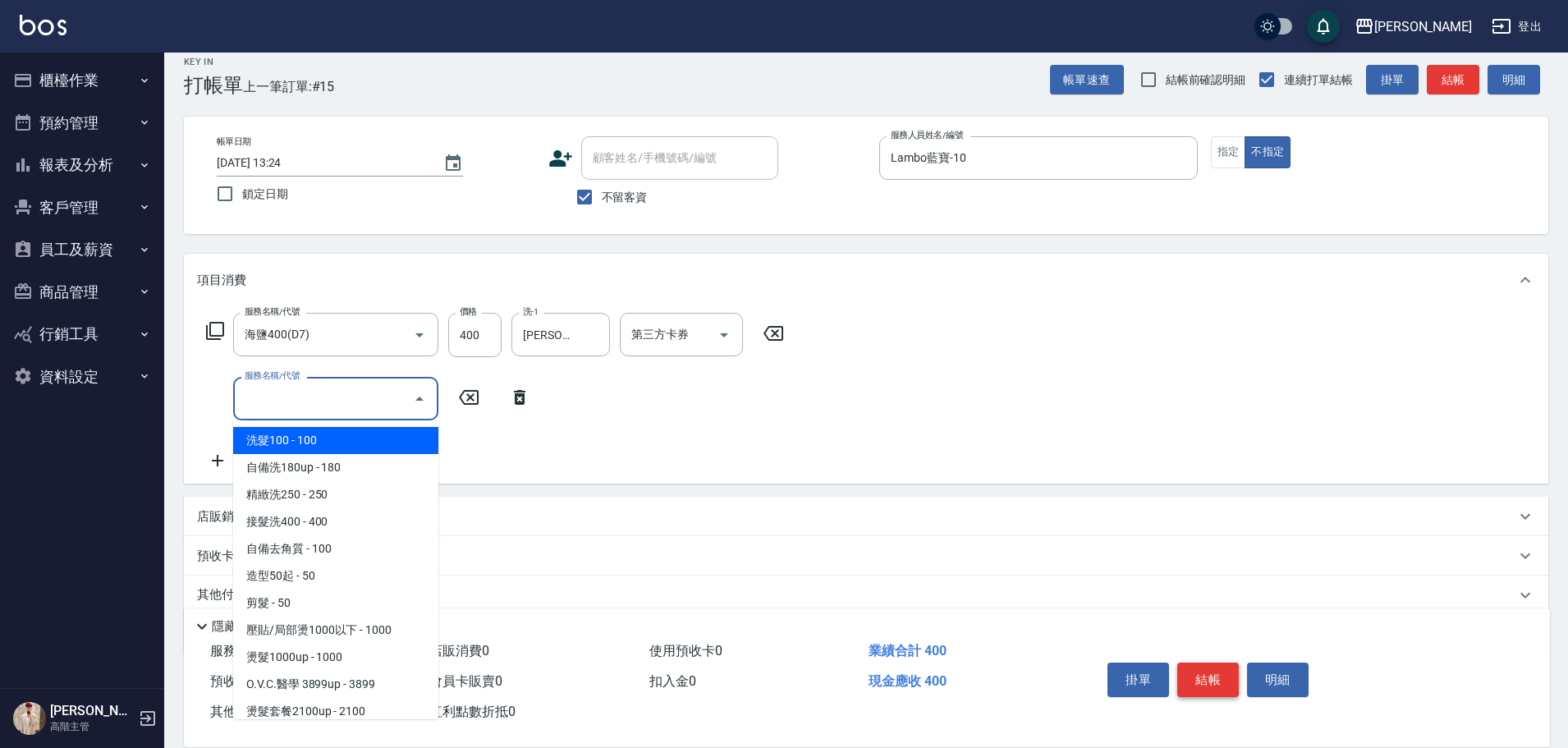
type input "ㄏ"
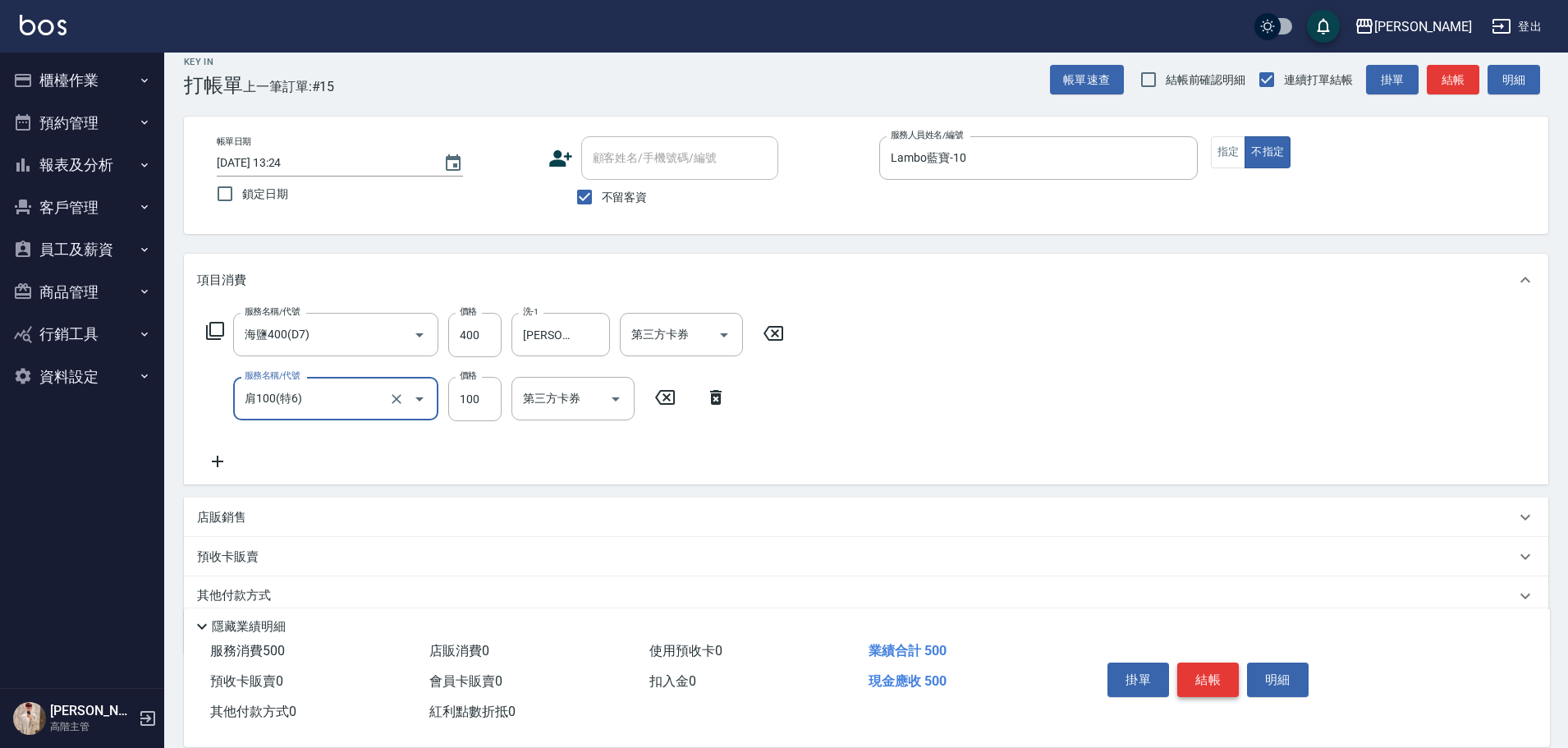
type input "肩100(特6)"
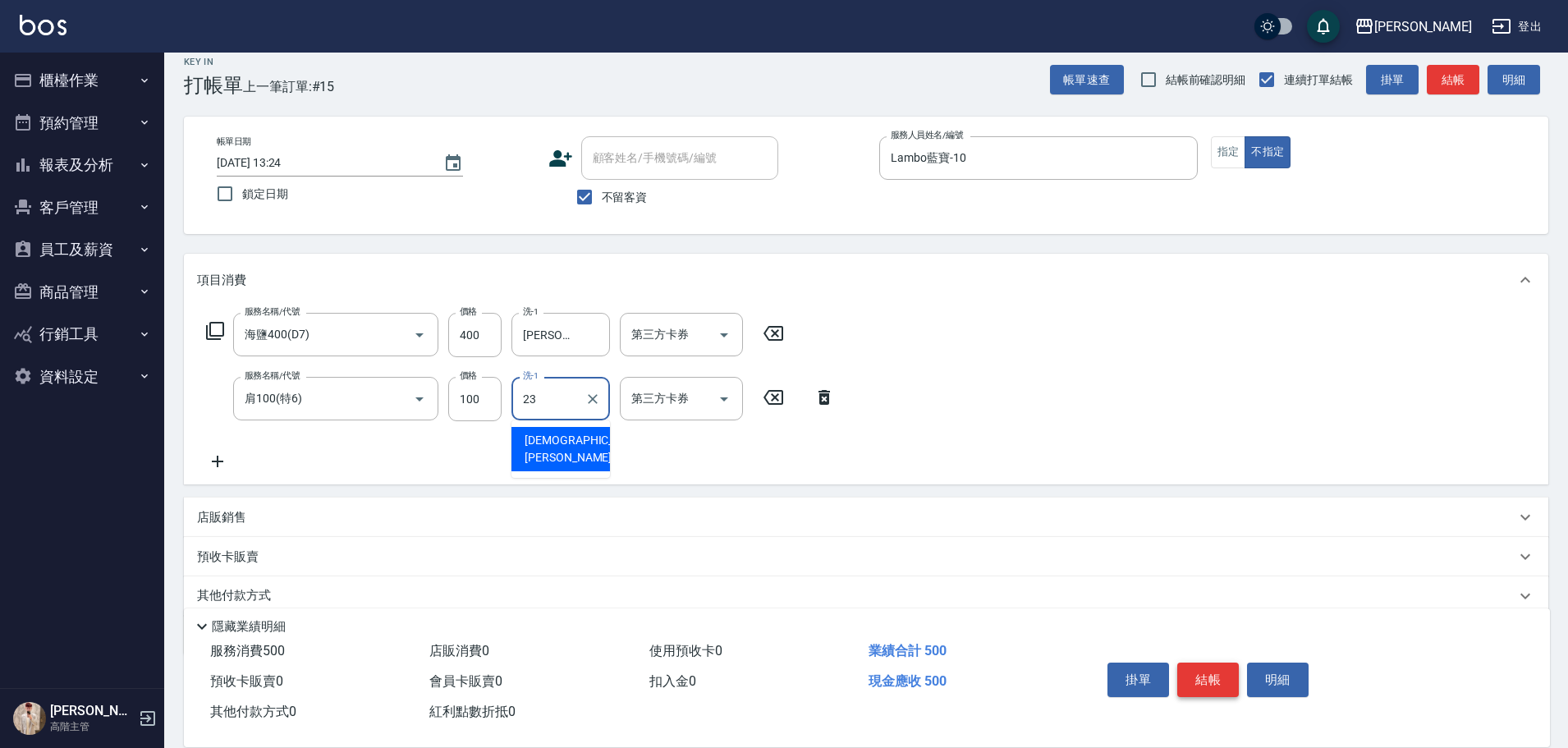
type input "[PERSON_NAME]-23"
click at [1200, 663] on button "結帳" at bounding box center [1208, 679] width 62 height 34
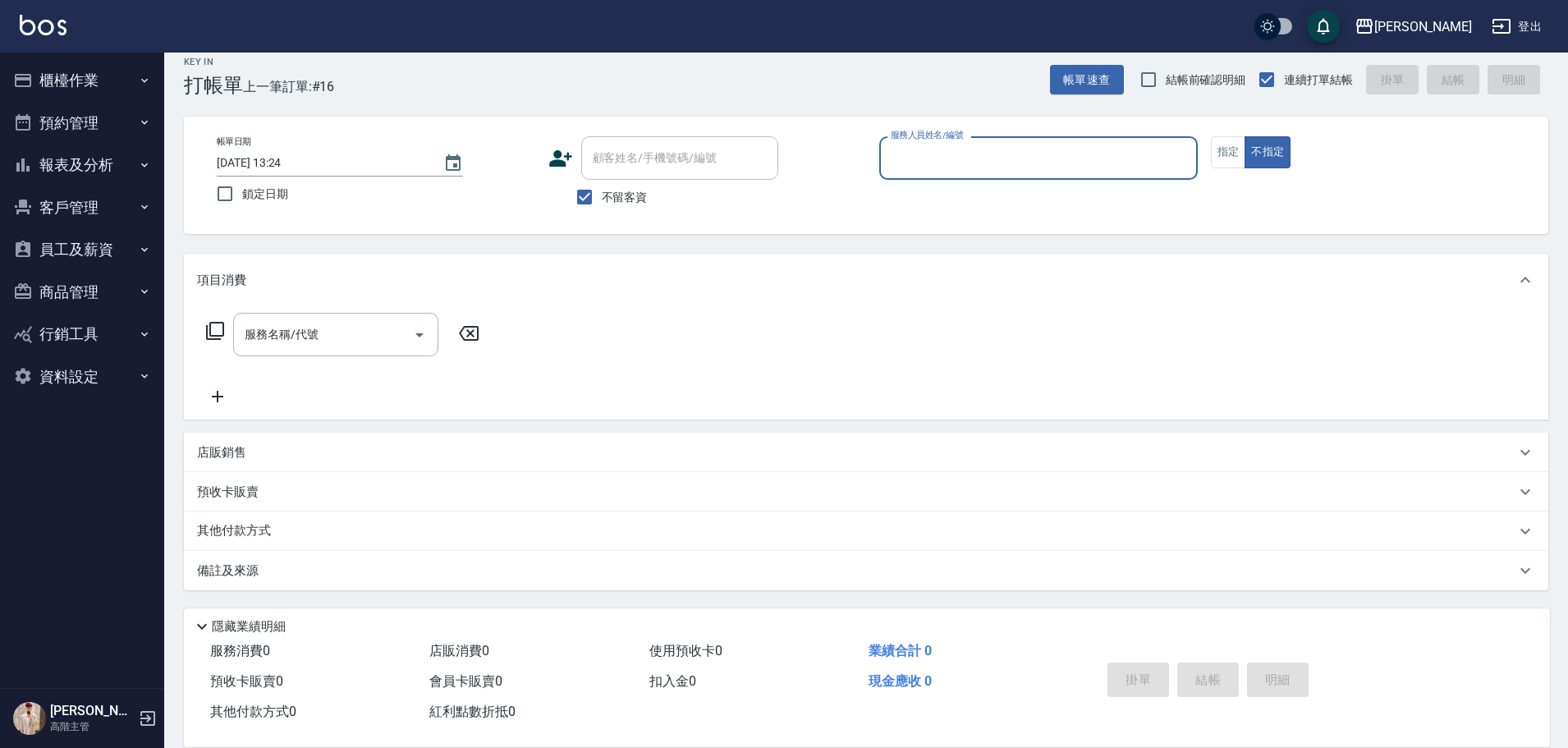
click at [4, 73] on nav "櫃檯作業 打帳單 帳單列表 掛單列表 座位開單 營業儀表板 現金收支登錄 高階收支登錄 材料自購登錄 每日結帳 排班表 現場電腦打卡 掃碼打卡 預約管理 預約…" at bounding box center [82, 370] width 164 height 635
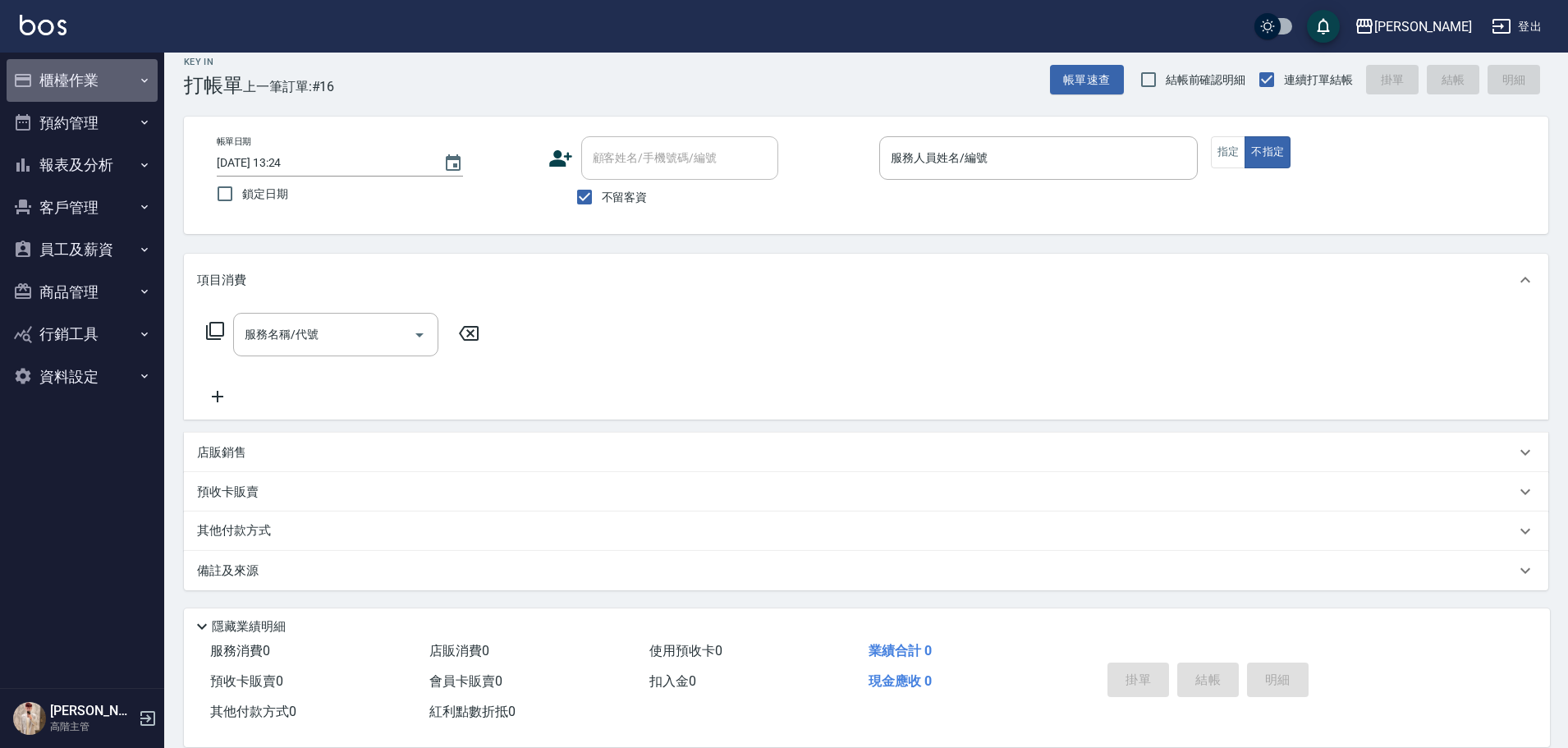
click at [78, 80] on button "櫃檯作業" at bounding box center [82, 80] width 151 height 43
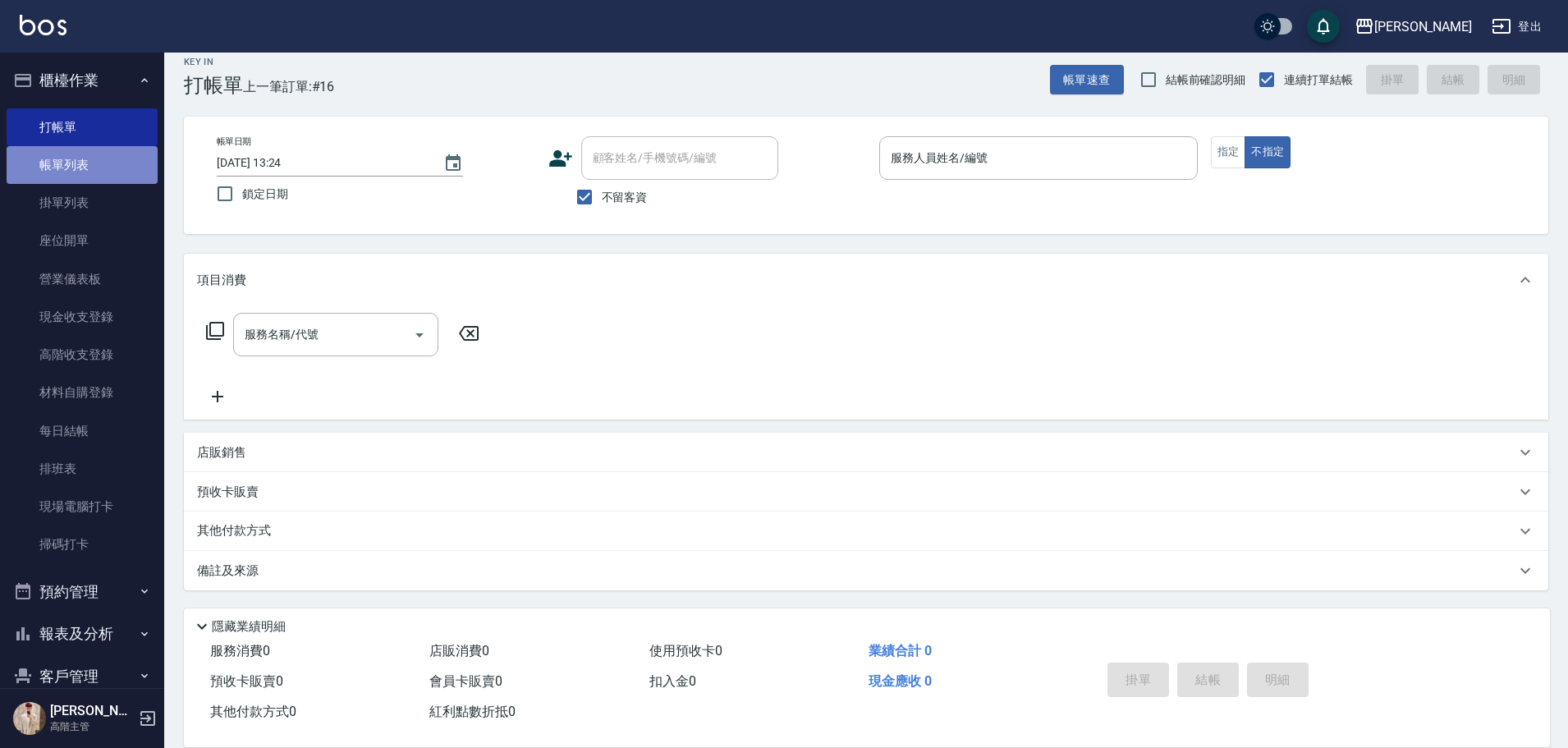
click at [109, 164] on link "帳單列表" at bounding box center [82, 164] width 151 height 38
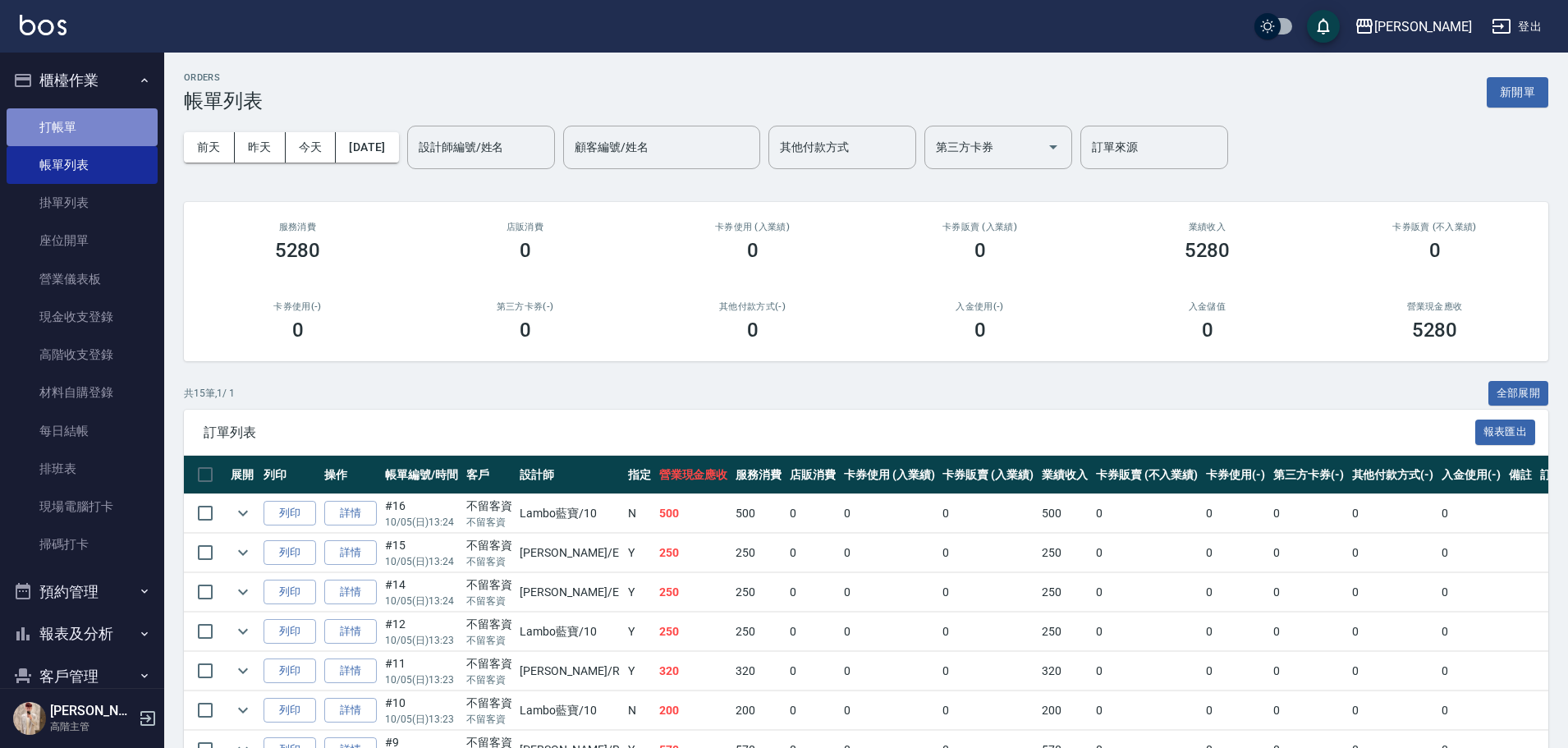
click at [118, 126] on link "打帳單" at bounding box center [82, 127] width 151 height 38
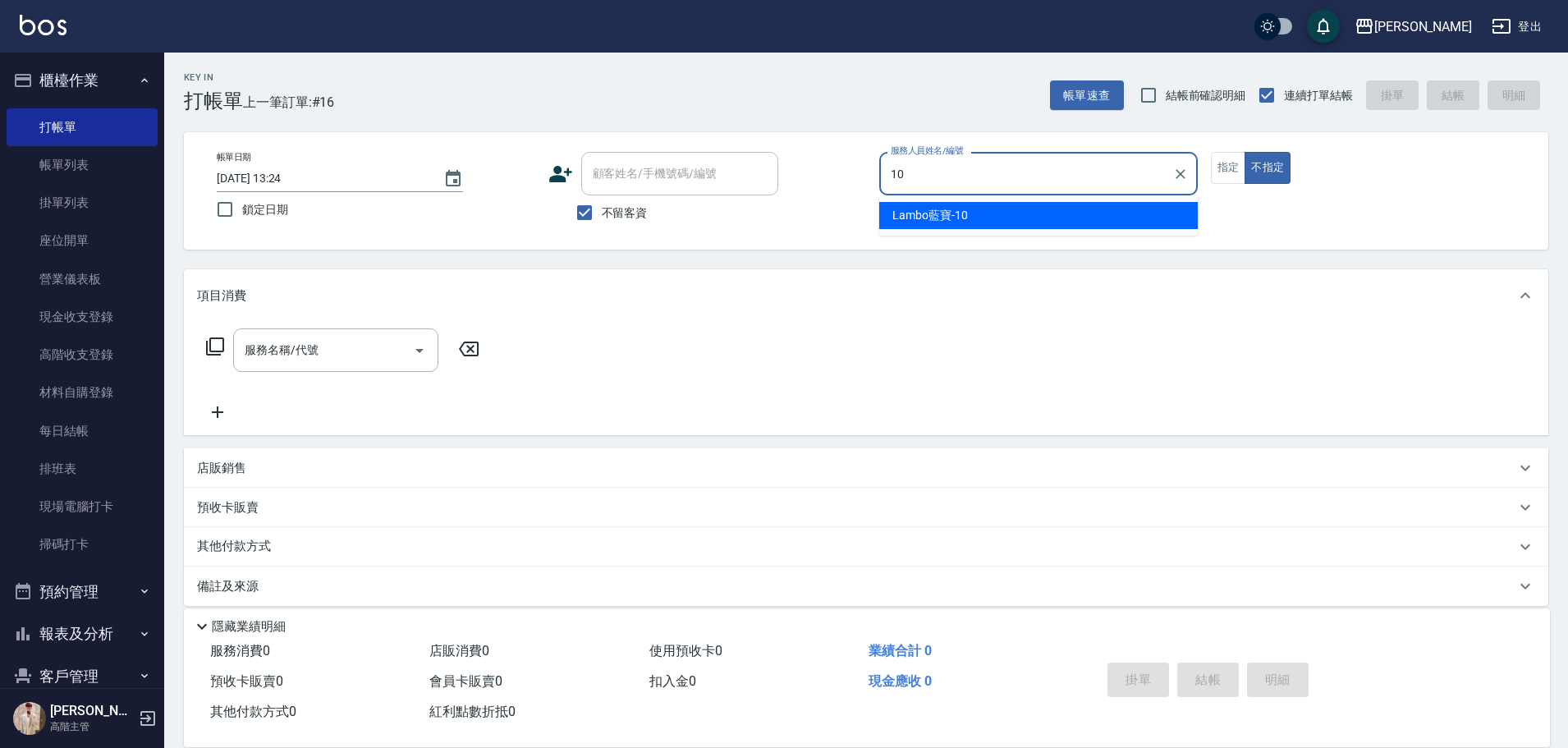
type input "Lambo藍寶-10"
type button "false"
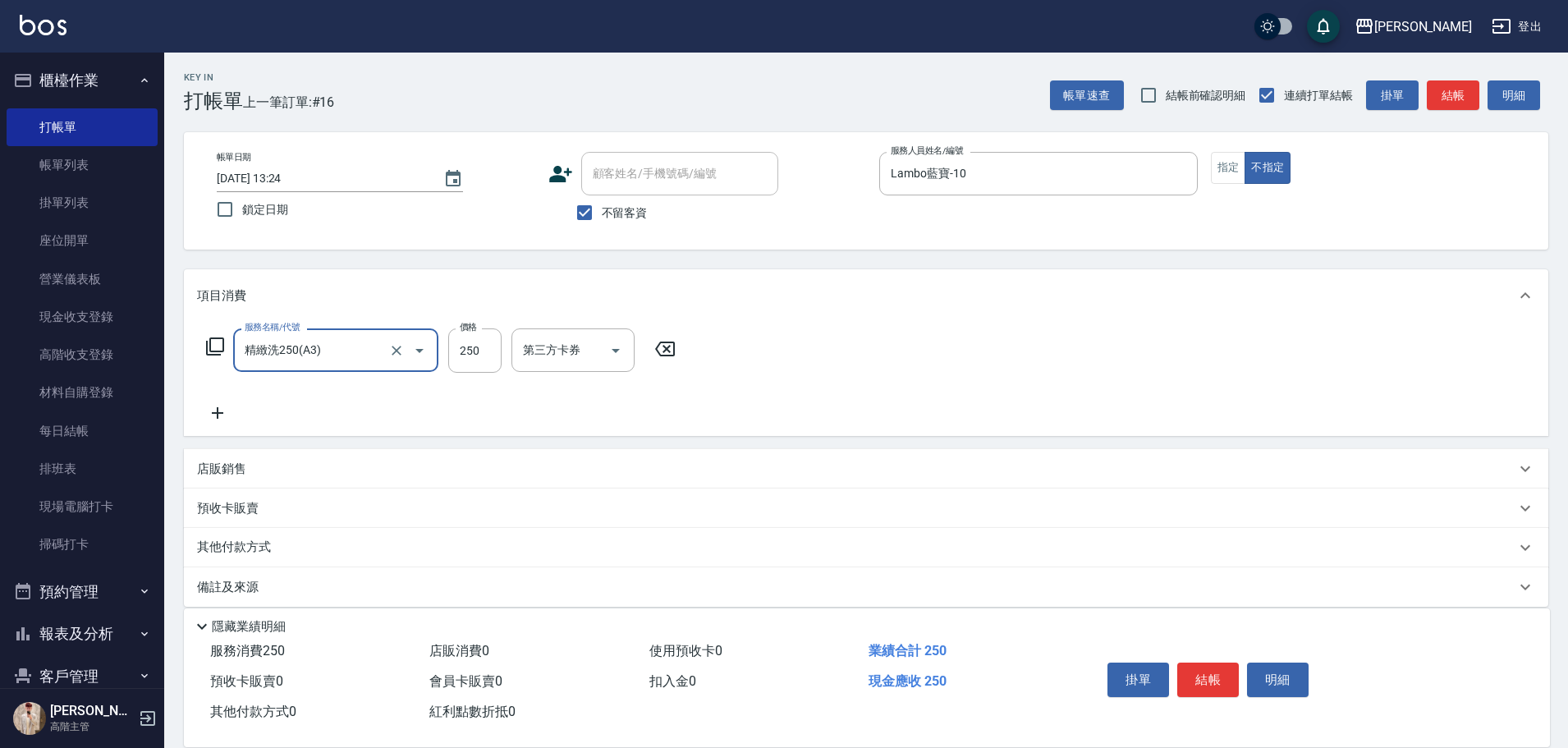
type input "精緻洗250(A3)"
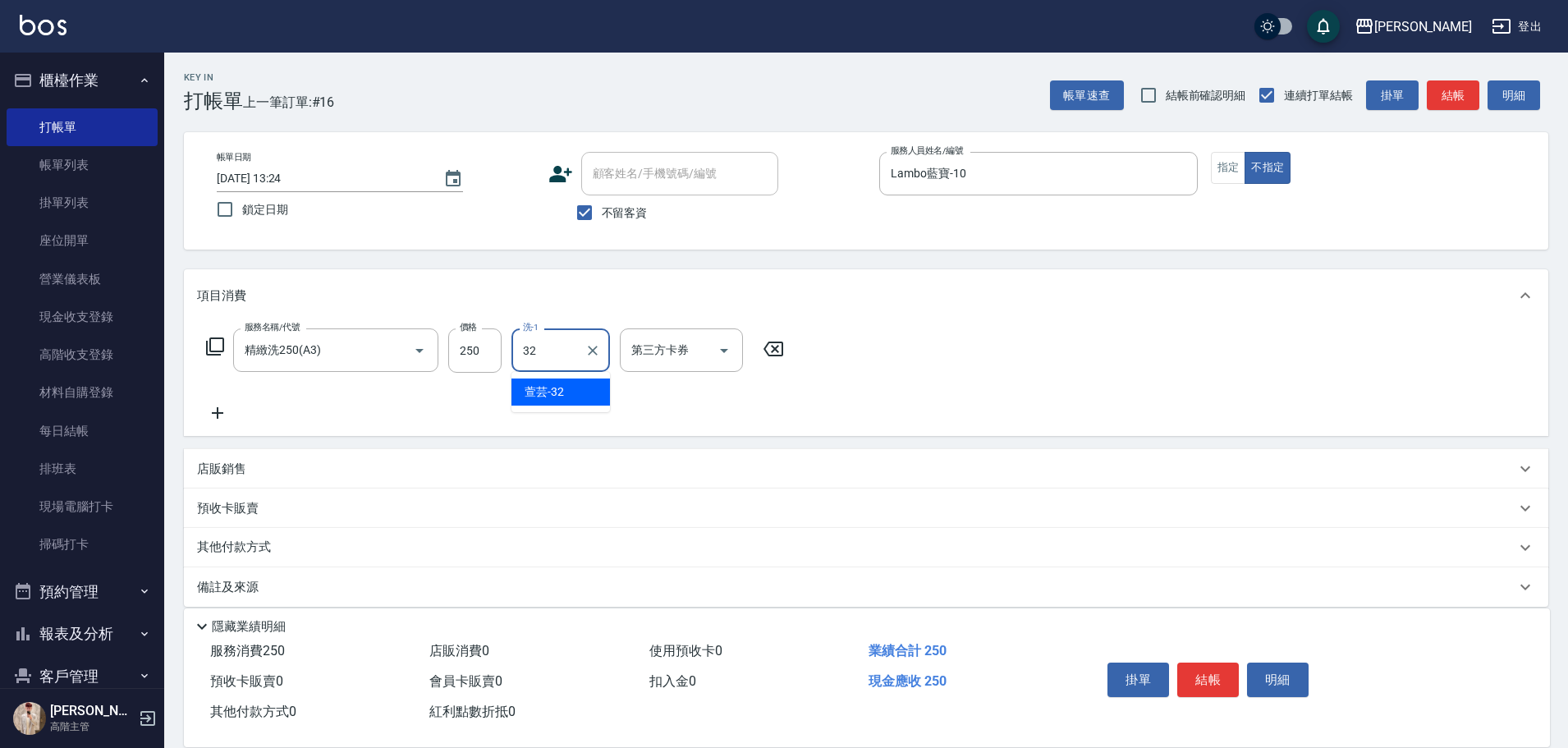
type input "萱芸-32"
click at [1227, 680] on button "結帳" at bounding box center [1208, 679] width 62 height 34
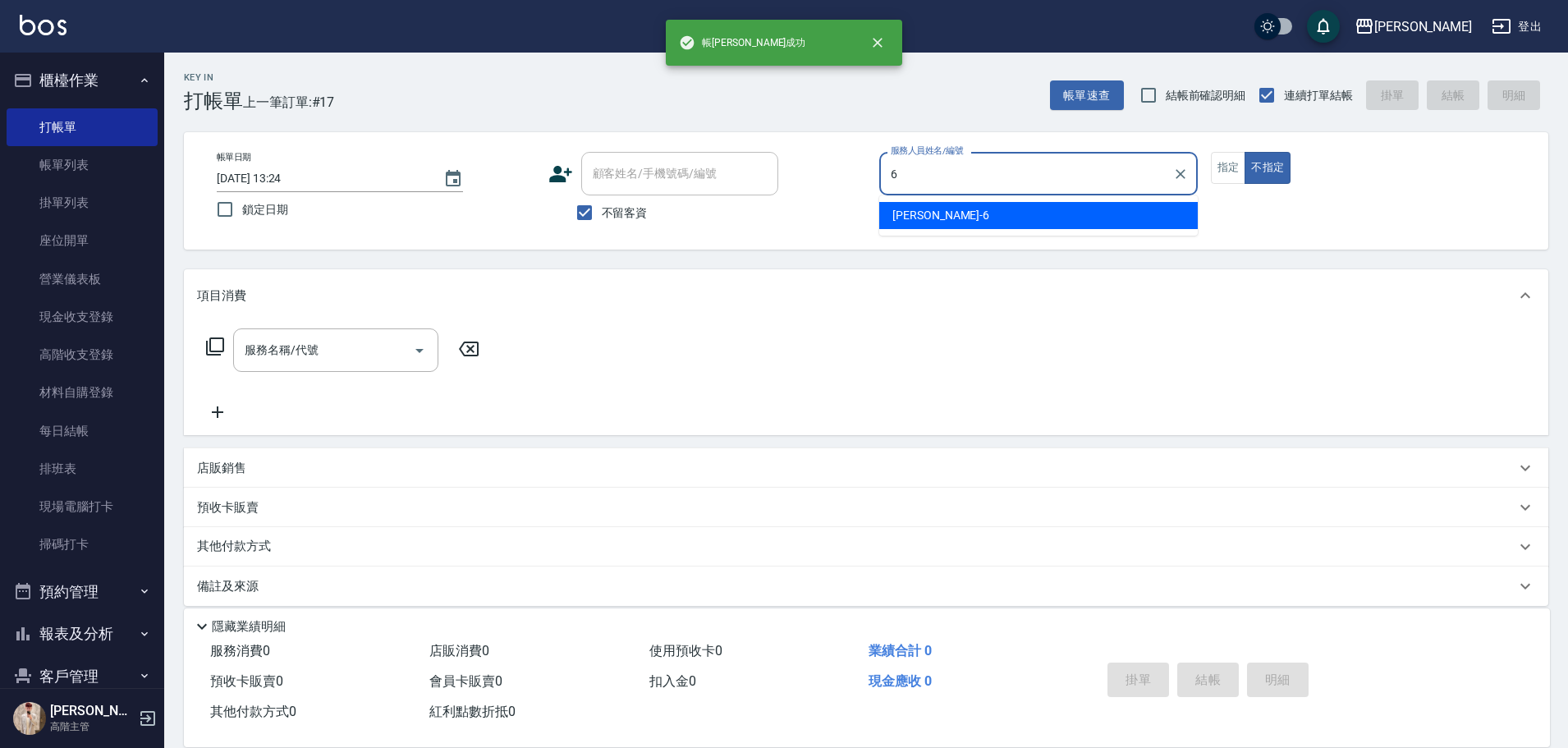
type input "[PERSON_NAME]-6"
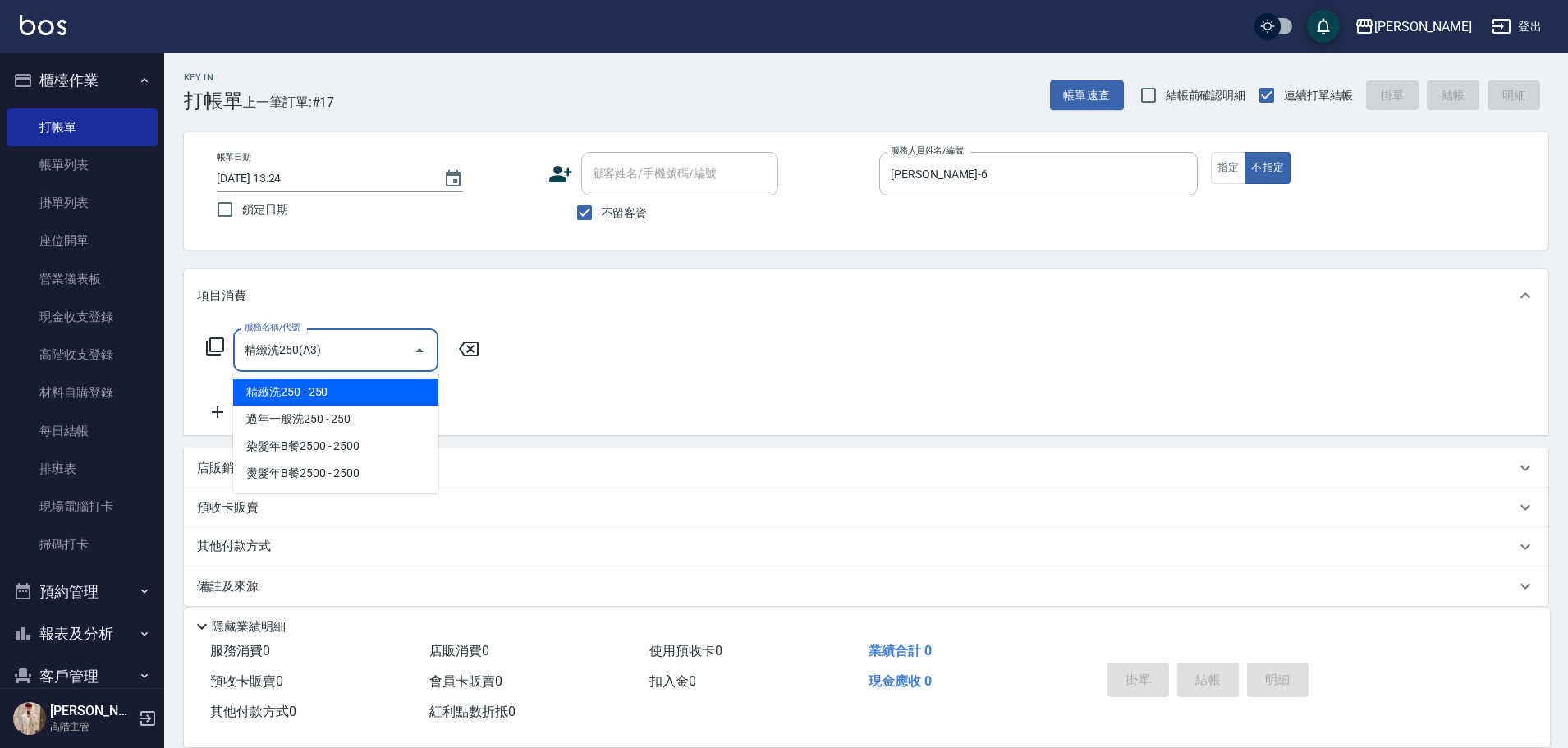
type input "精緻洗250(A3)"
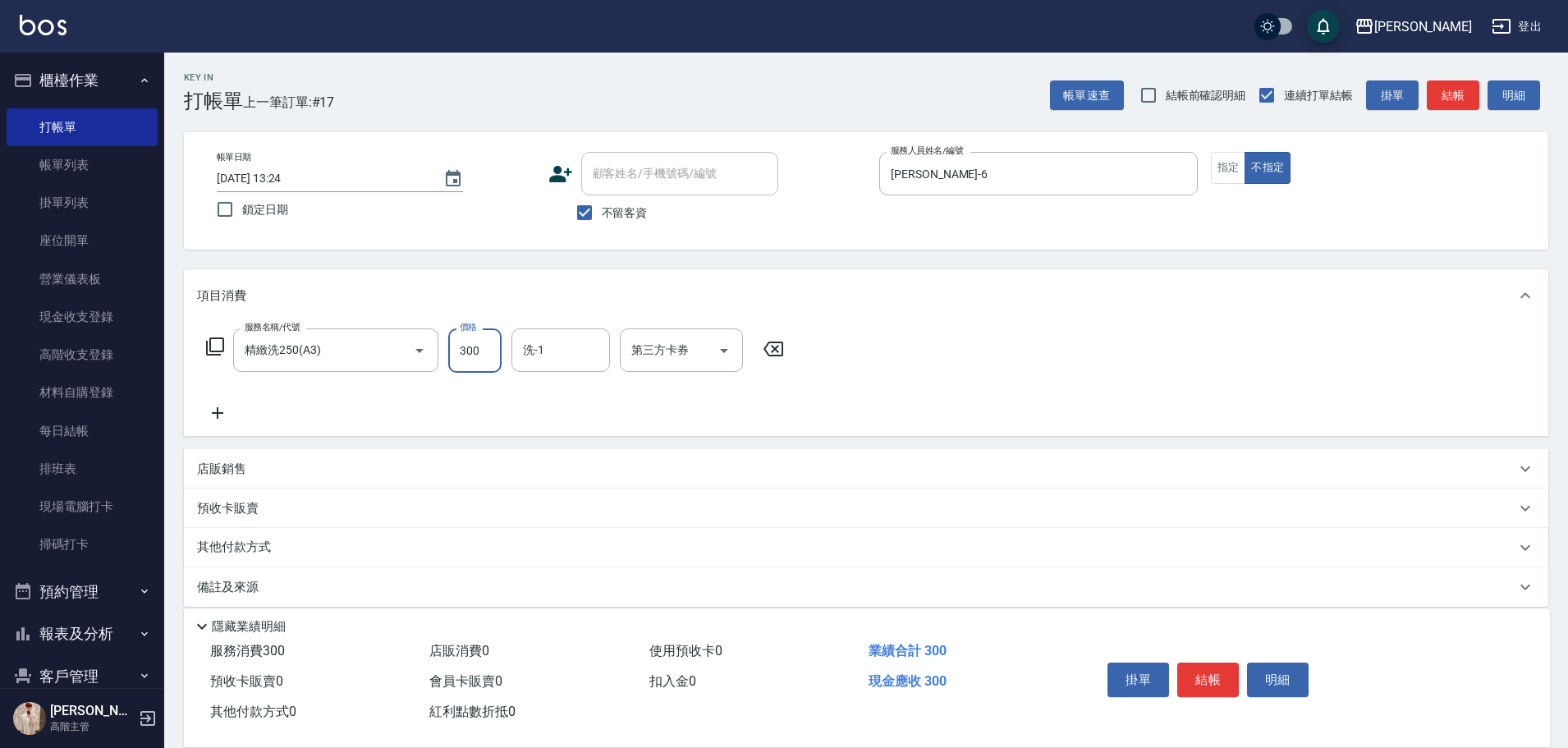
type input "300"
type input "[PERSON_NAME]-23"
click at [1228, 669] on button "結帳" at bounding box center [1208, 679] width 62 height 34
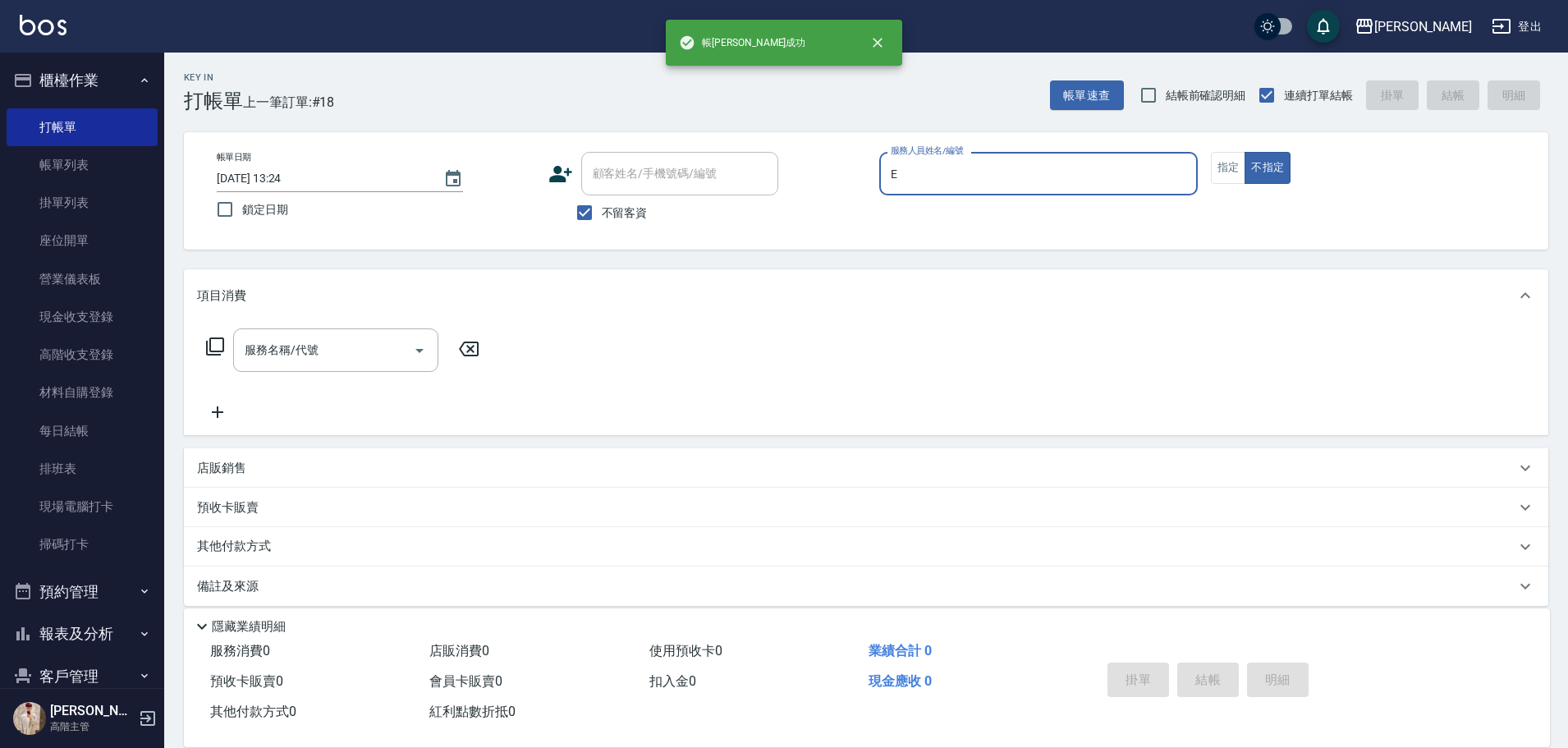
type input "[PERSON_NAME]"
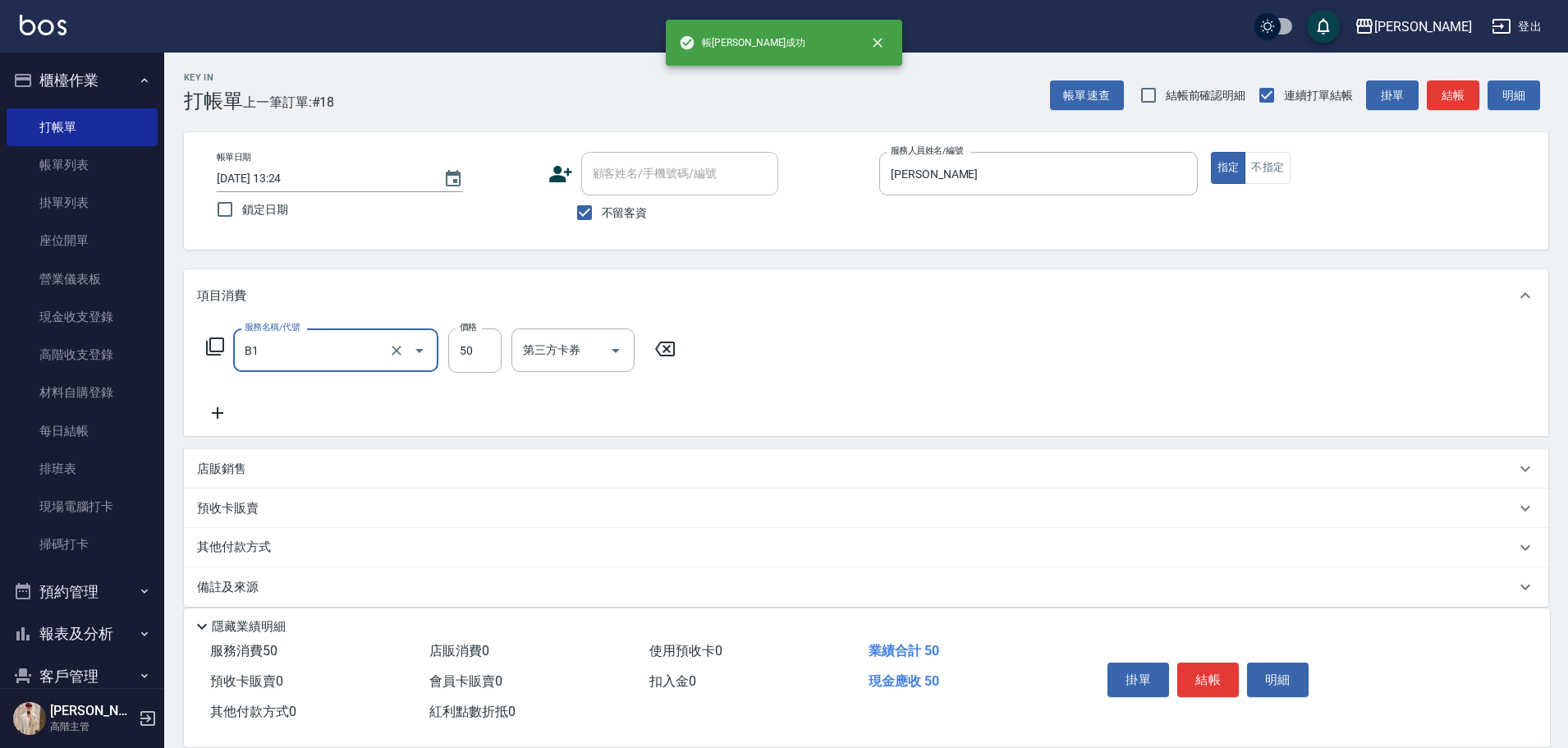
type input "剪髮(B1)"
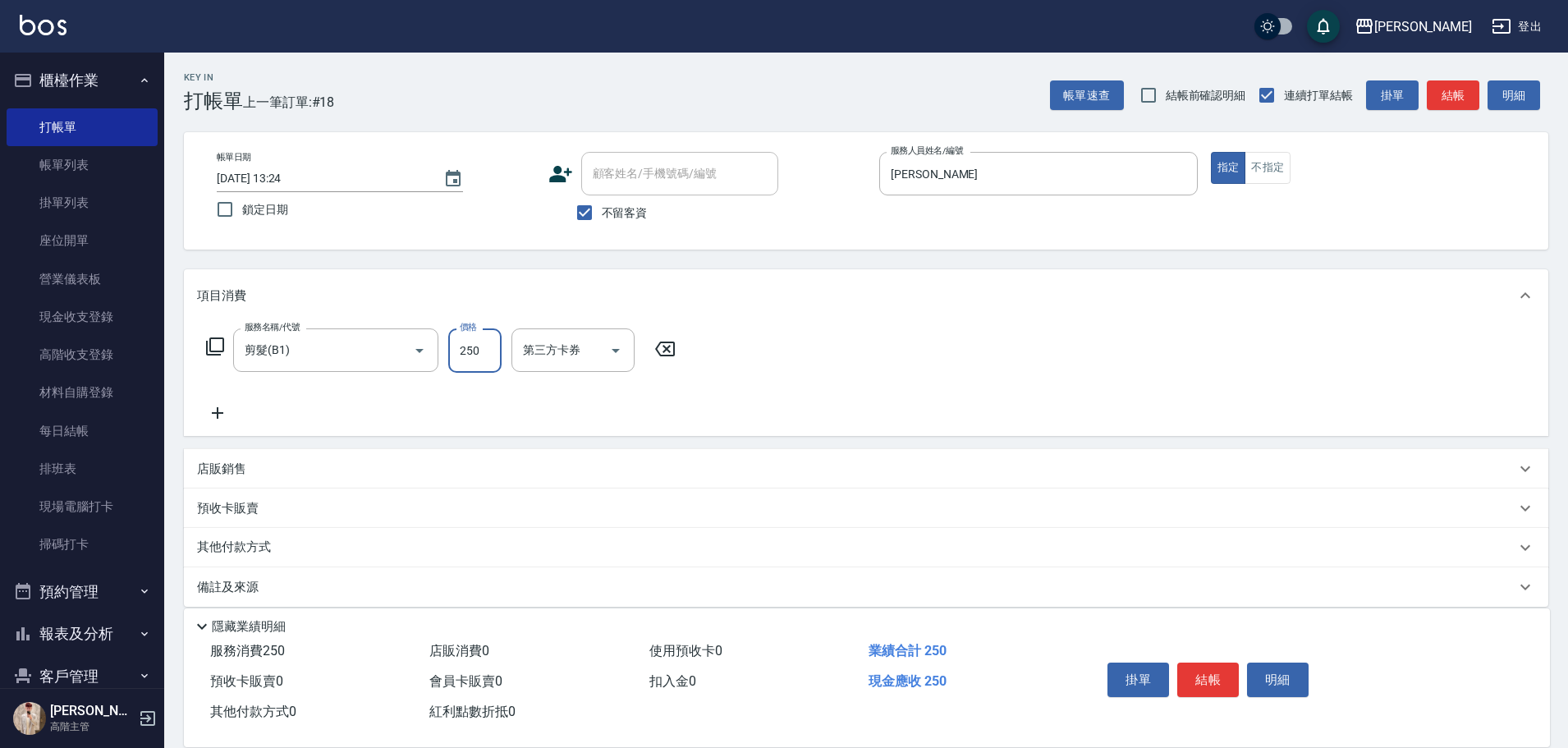
type input "250"
click at [1228, 668] on button "結帳" at bounding box center [1208, 679] width 62 height 34
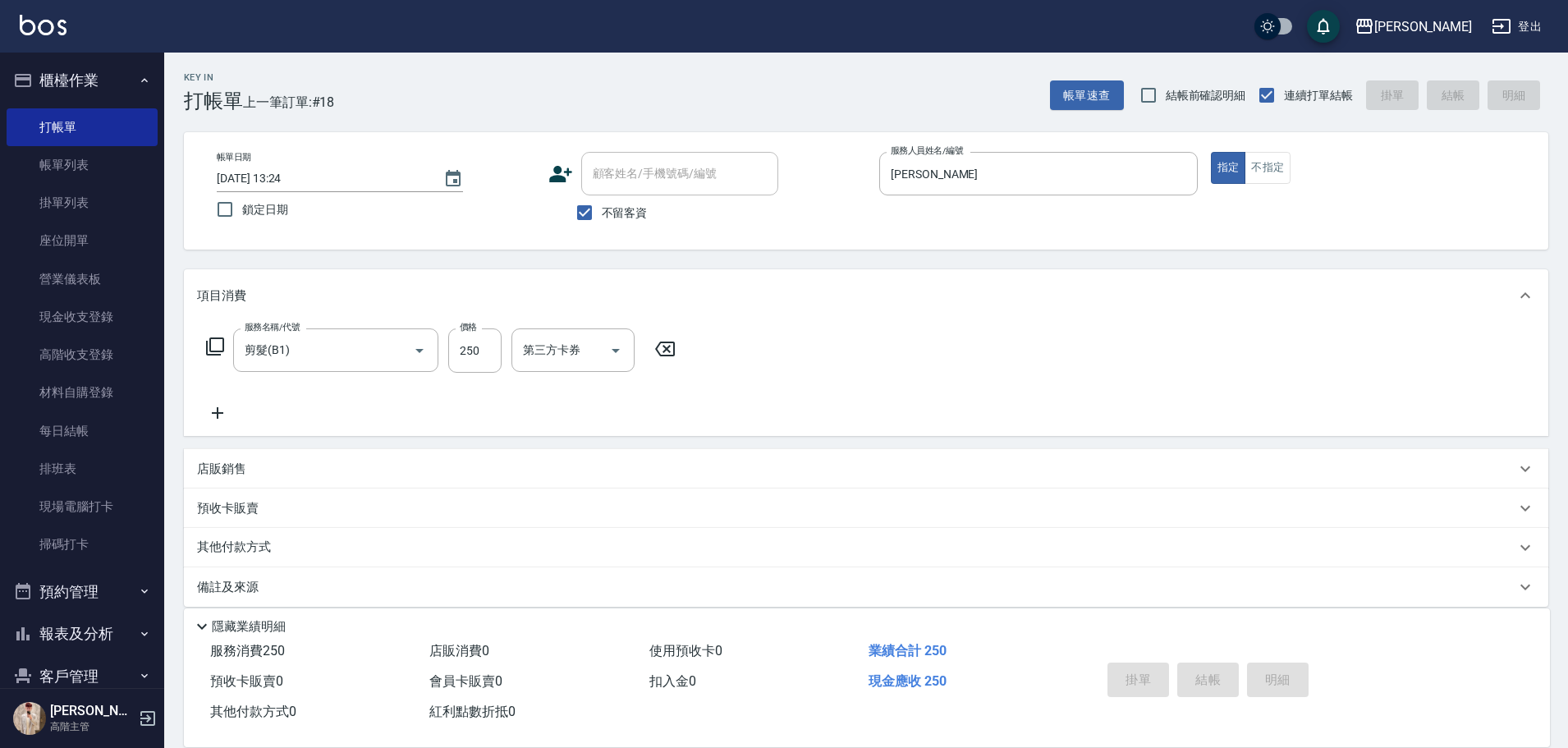
type input "[DATE] 13:25"
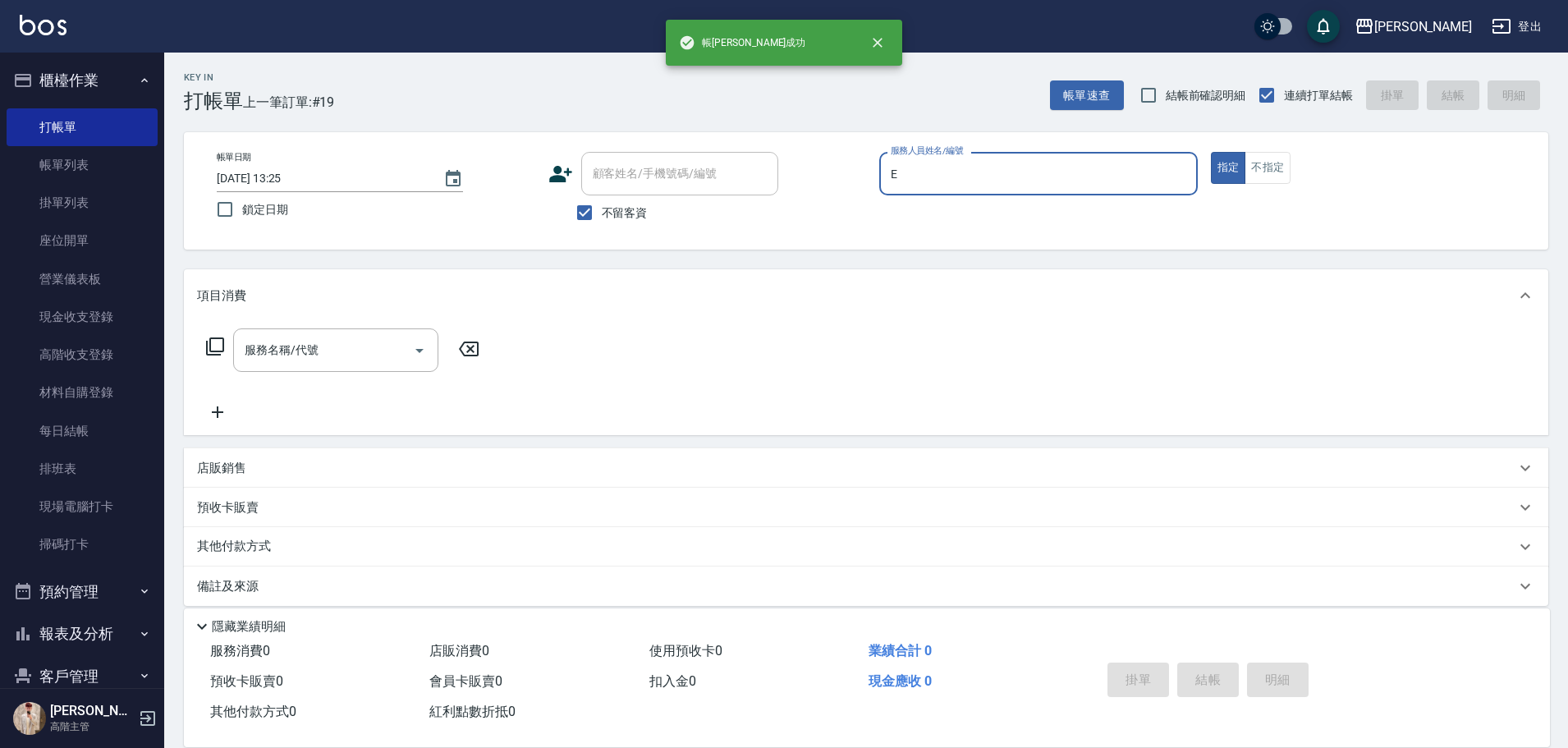
type input "[PERSON_NAME]"
type button "true"
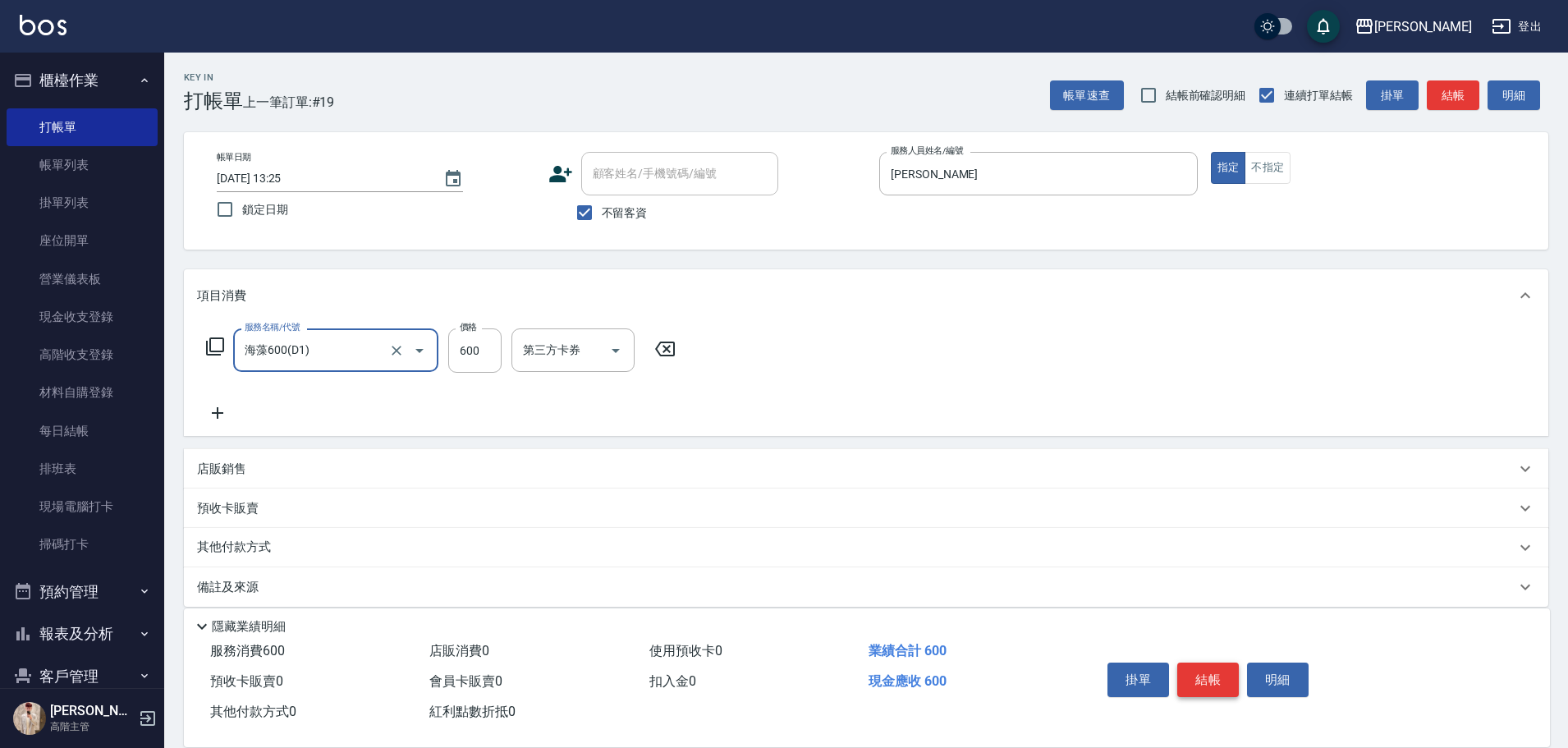
type input "海藻600(D1)"
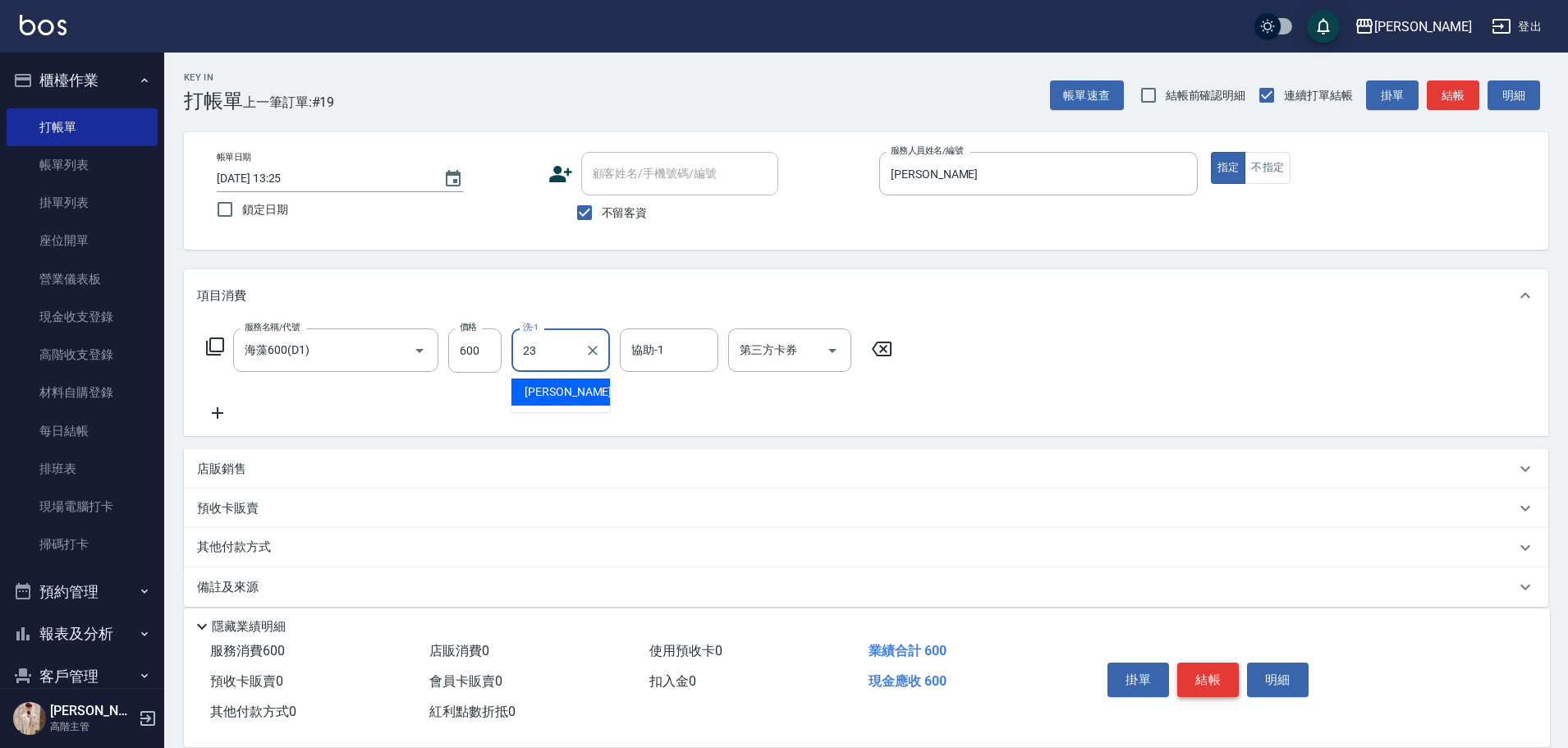
type input "[PERSON_NAME]-23"
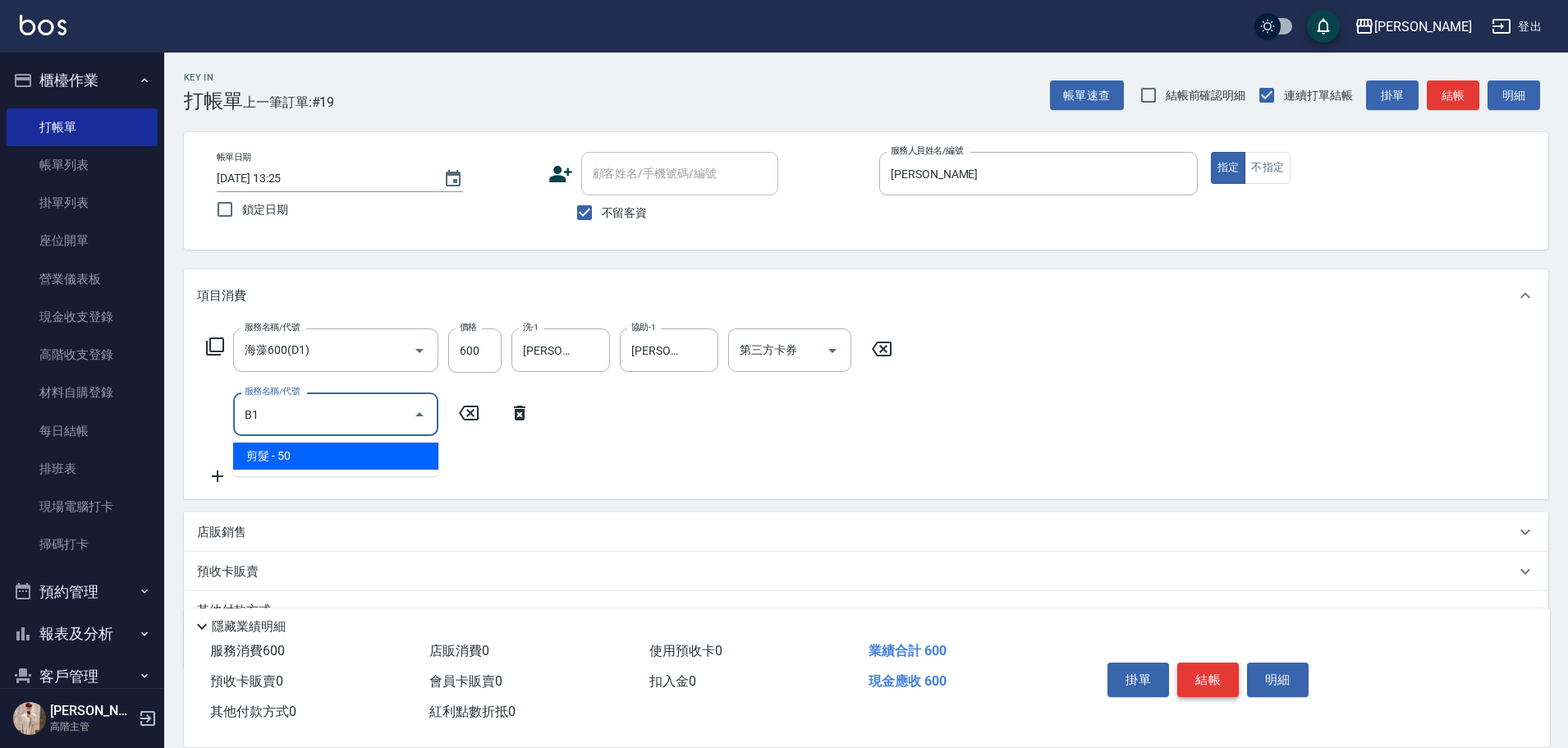
type input "剪髮(B1)"
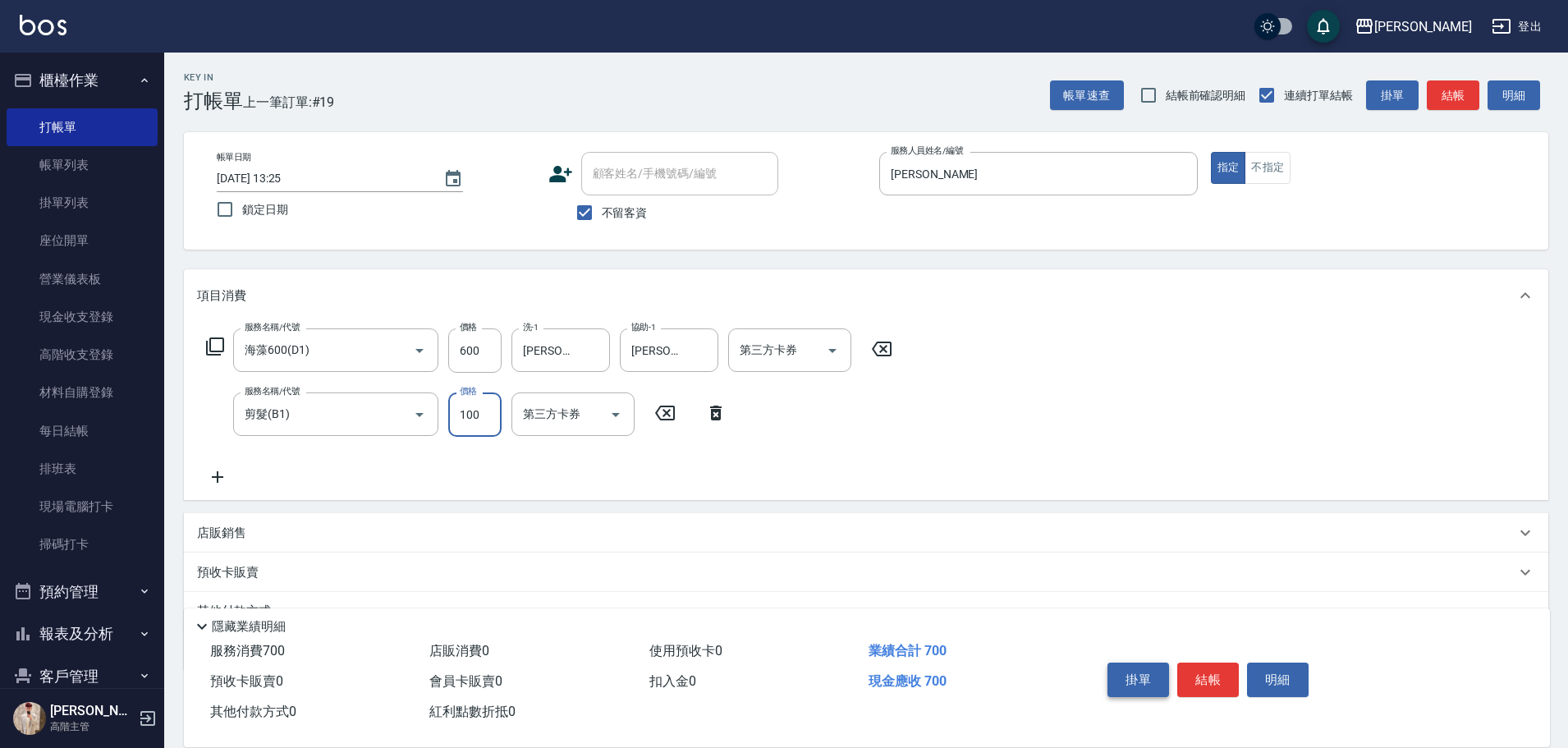
type input "100"
click at [1158, 663] on button "掛單" at bounding box center [1138, 679] width 62 height 34
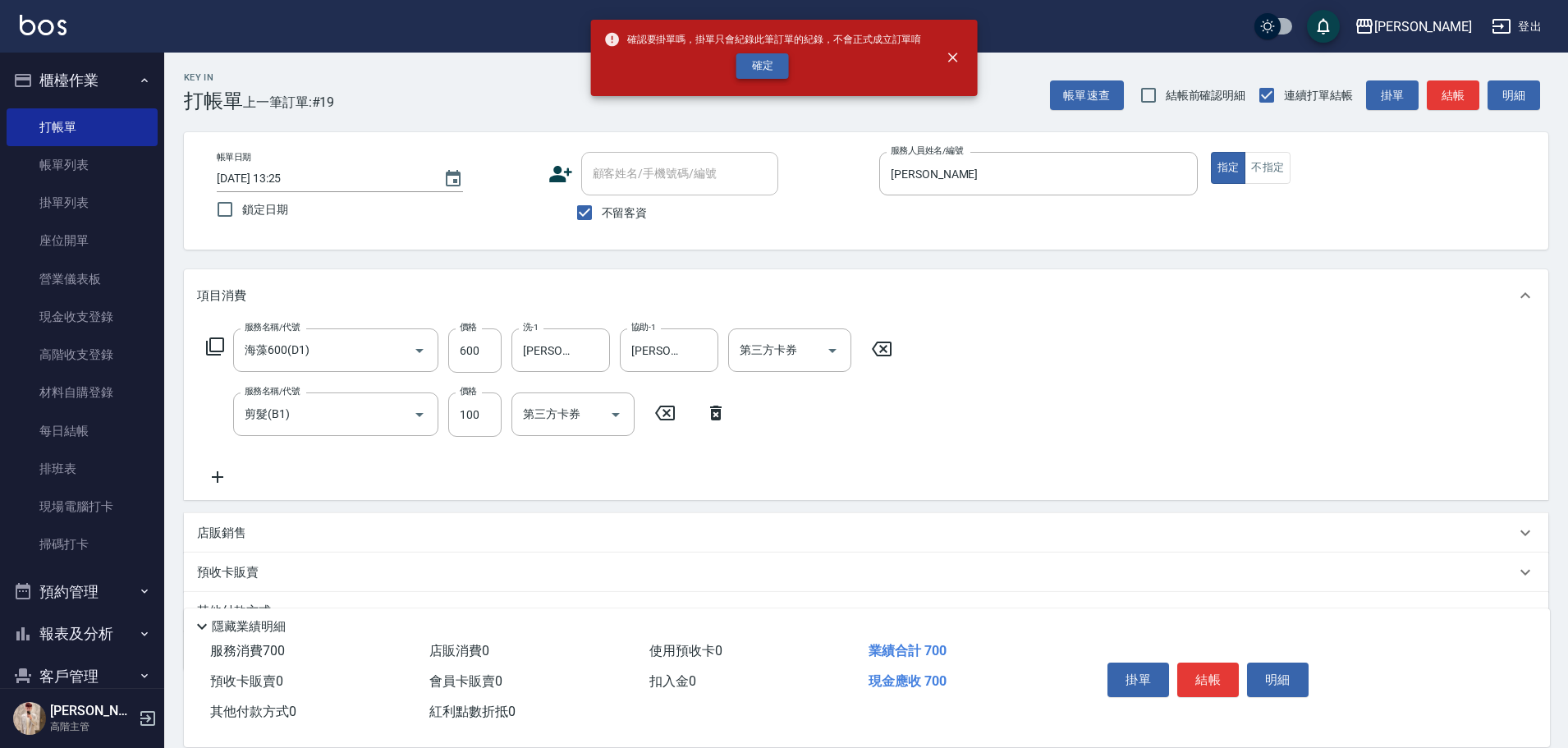
click at [772, 72] on button "確定" at bounding box center [762, 66] width 53 height 25
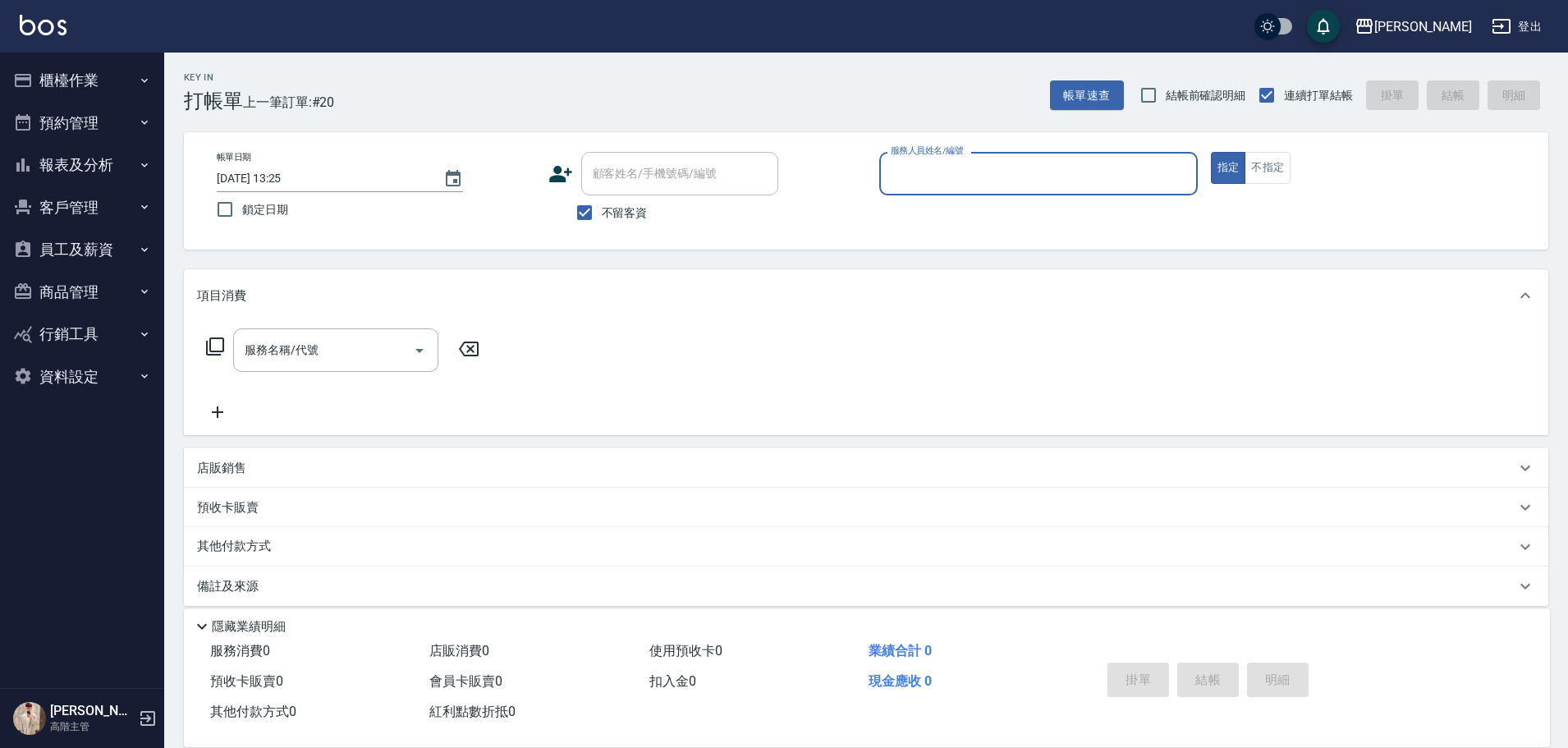
click at [129, 161] on button "報表及分析" at bounding box center [82, 164] width 151 height 43
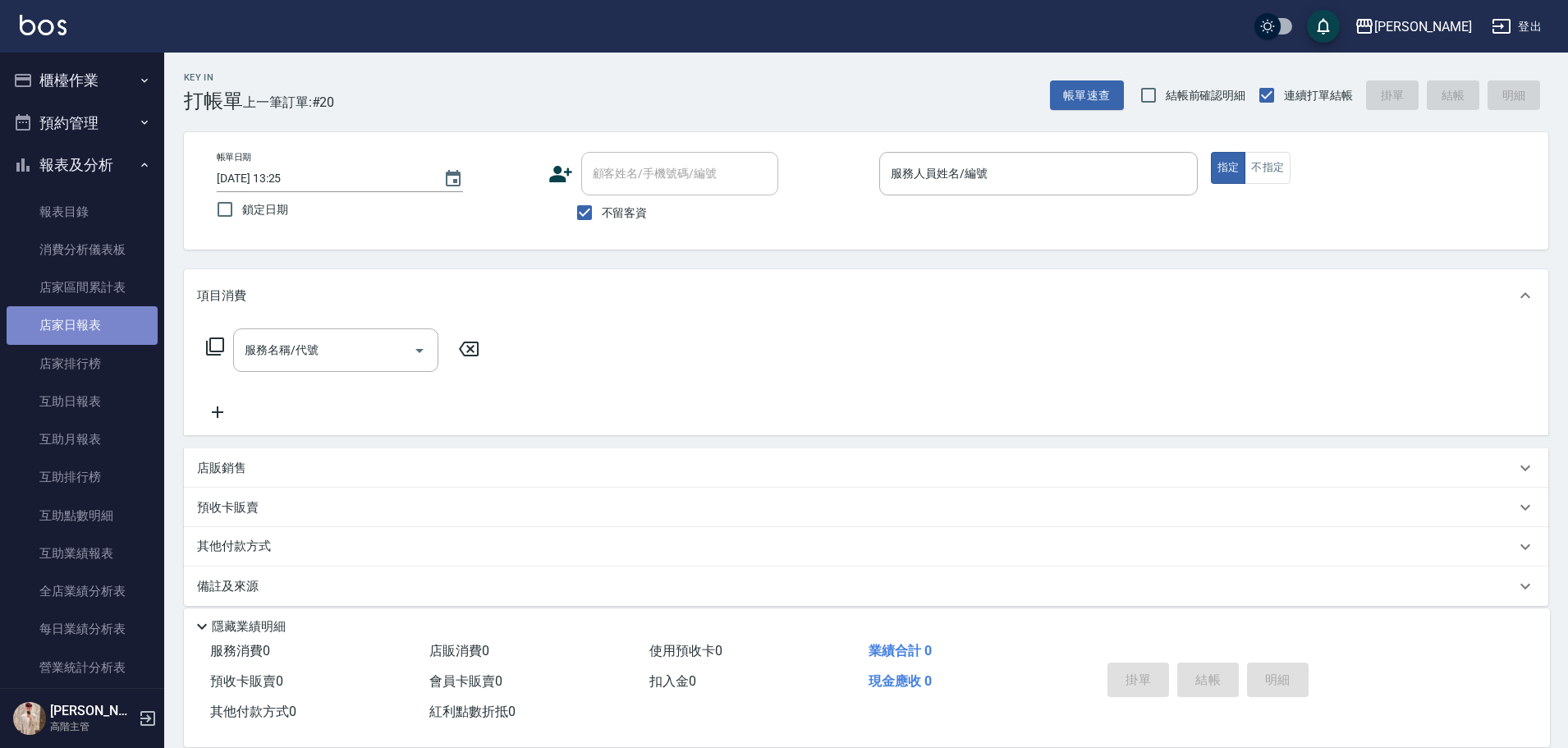
click at [137, 321] on link "店家日報表" at bounding box center [82, 325] width 151 height 38
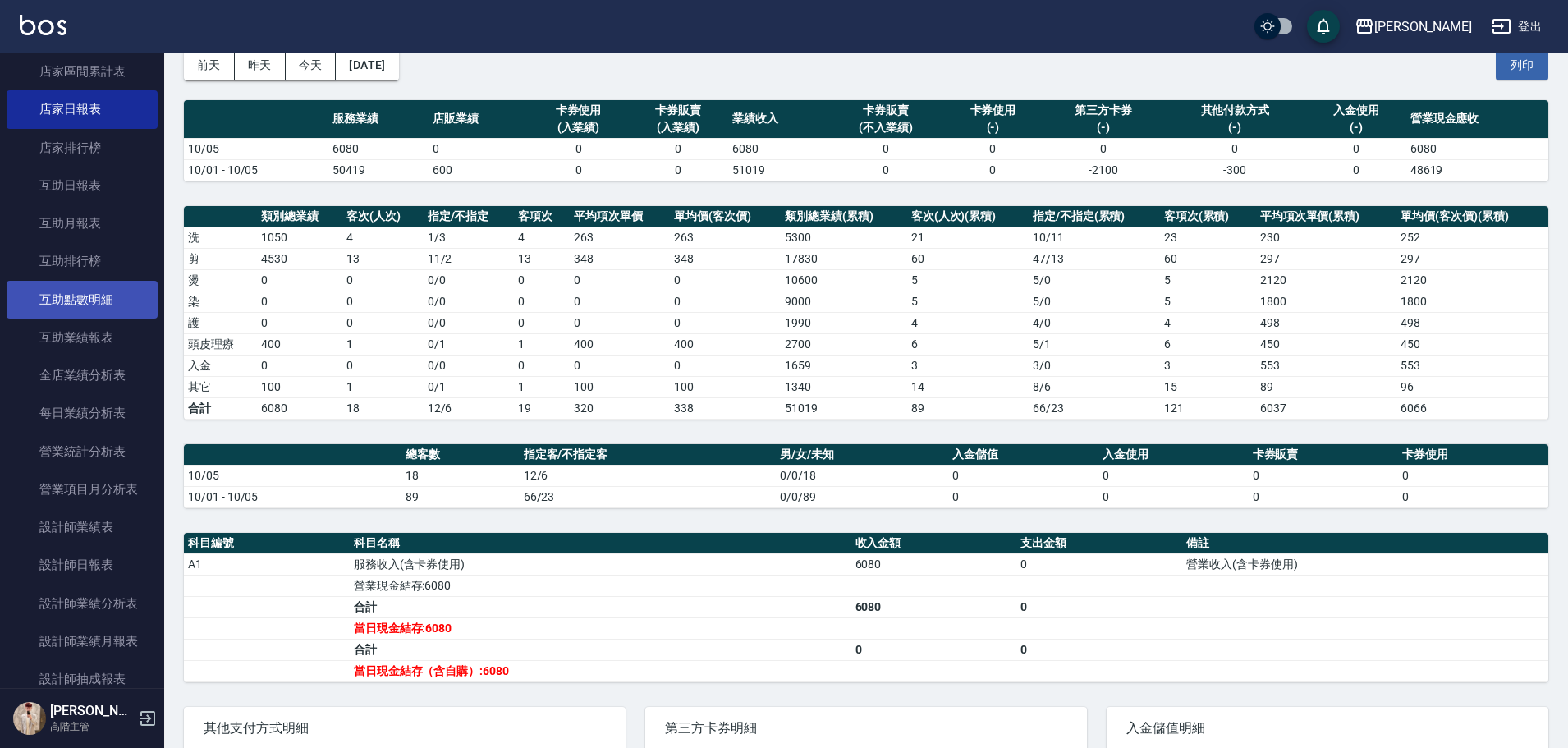
scroll to position [246, 0]
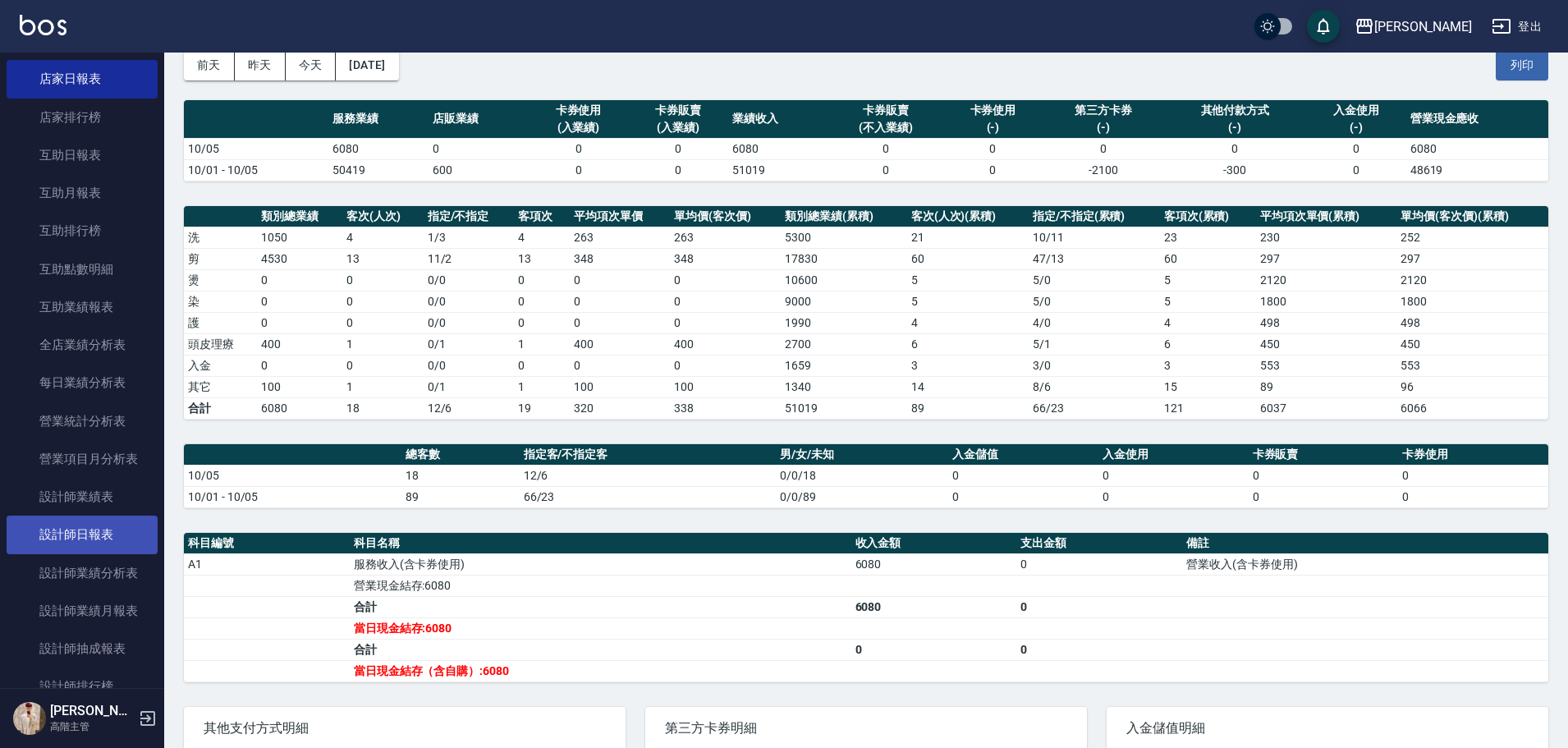
click at [109, 533] on link "設計師日報表" at bounding box center [82, 533] width 151 height 38
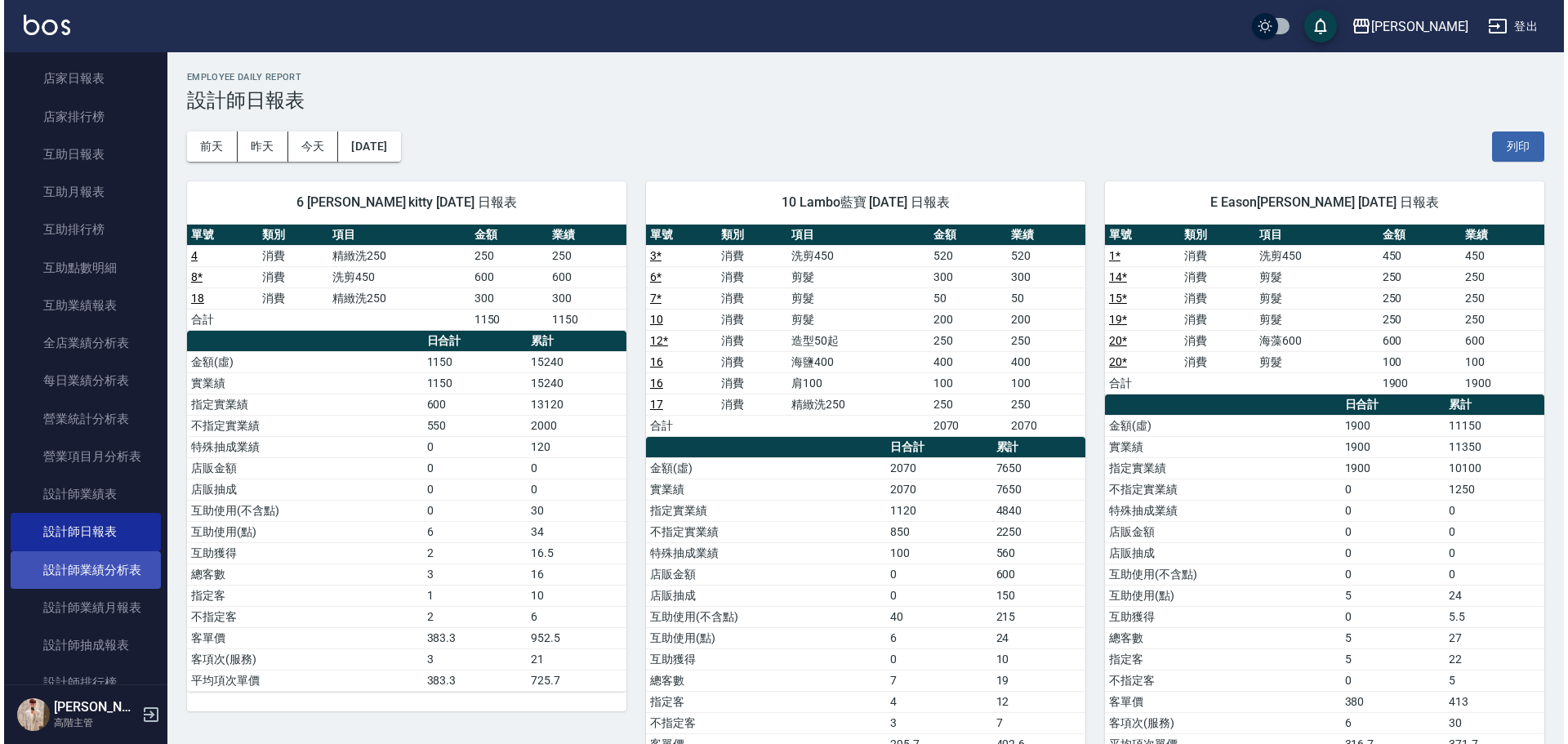
scroll to position [326, 0]
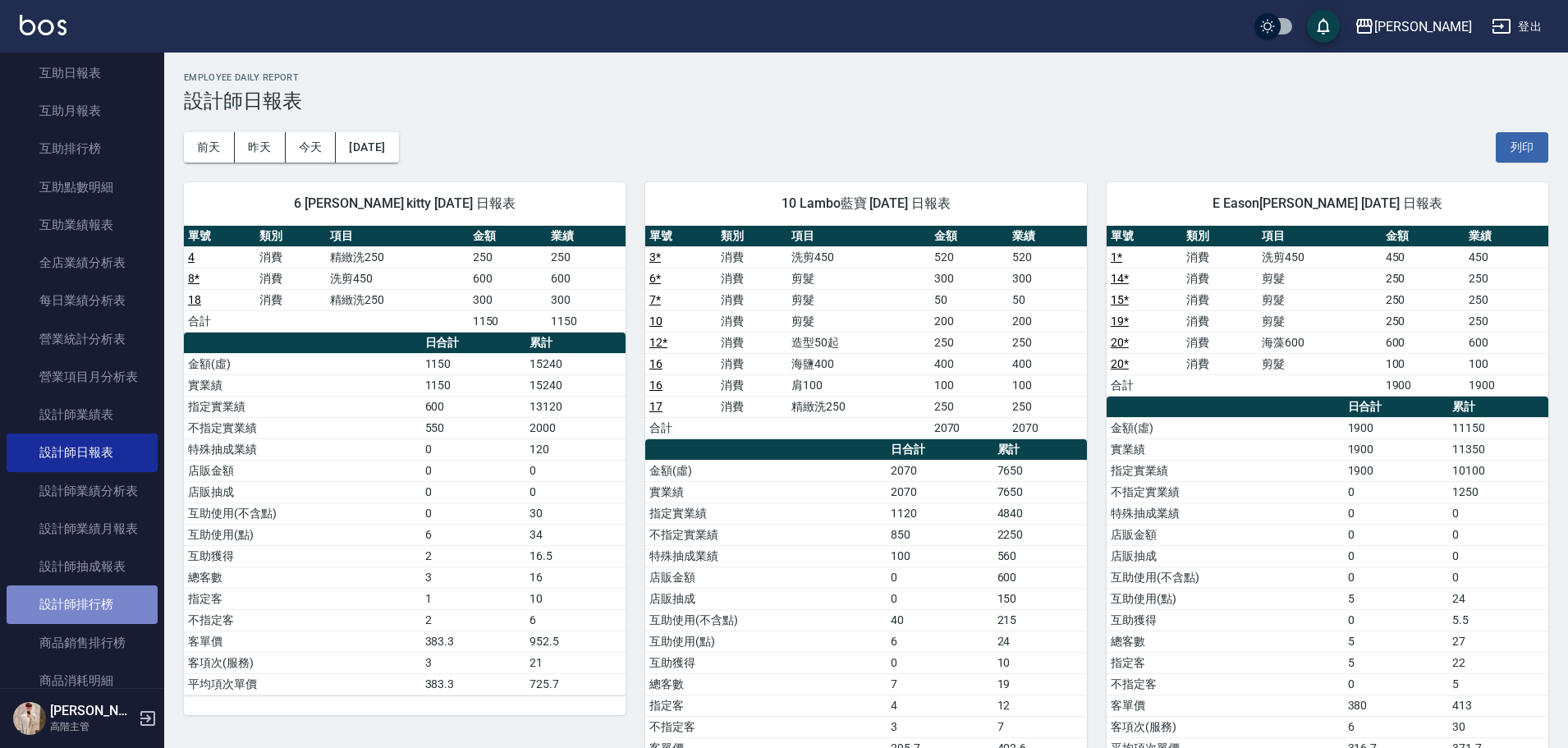
click at [120, 601] on link "設計師排行榜" at bounding box center [82, 604] width 151 height 38
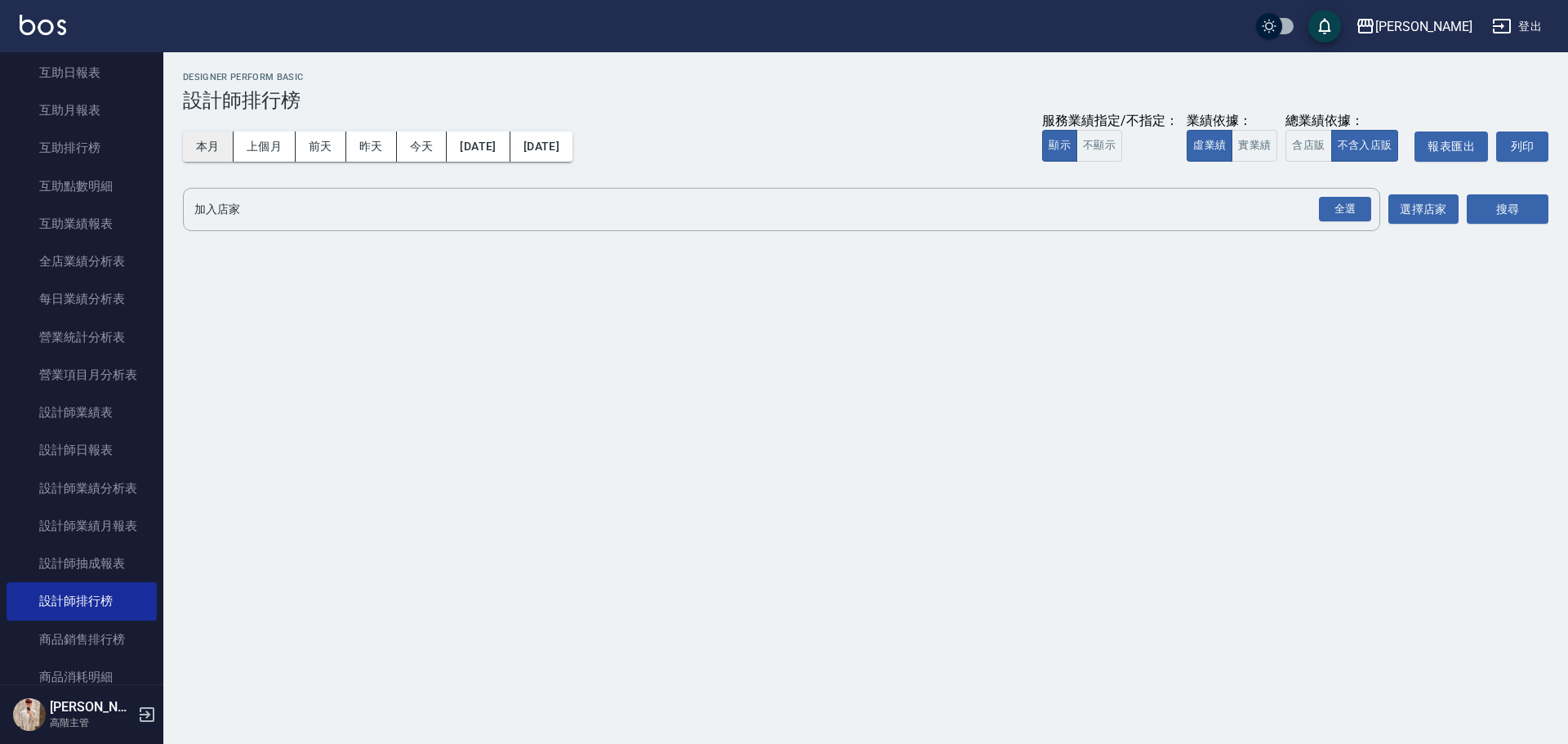
click at [213, 144] on button "本月" at bounding box center [208, 146] width 51 height 30
click at [1244, 153] on button "實業績" at bounding box center [1254, 145] width 46 height 32
click at [1351, 208] on div "全選" at bounding box center [1345, 209] width 52 height 25
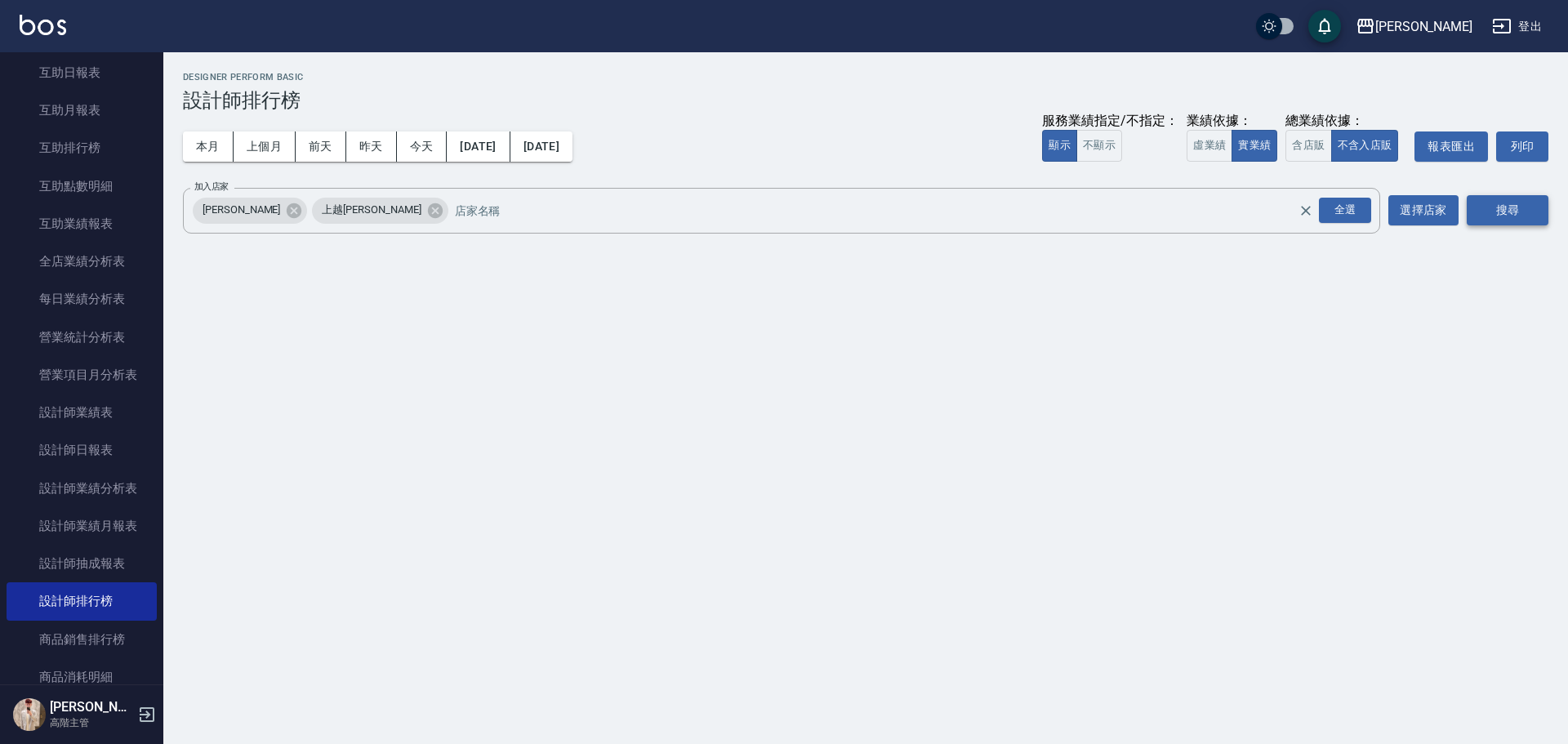
click at [1485, 204] on button "搜尋" at bounding box center [1507, 210] width 81 height 30
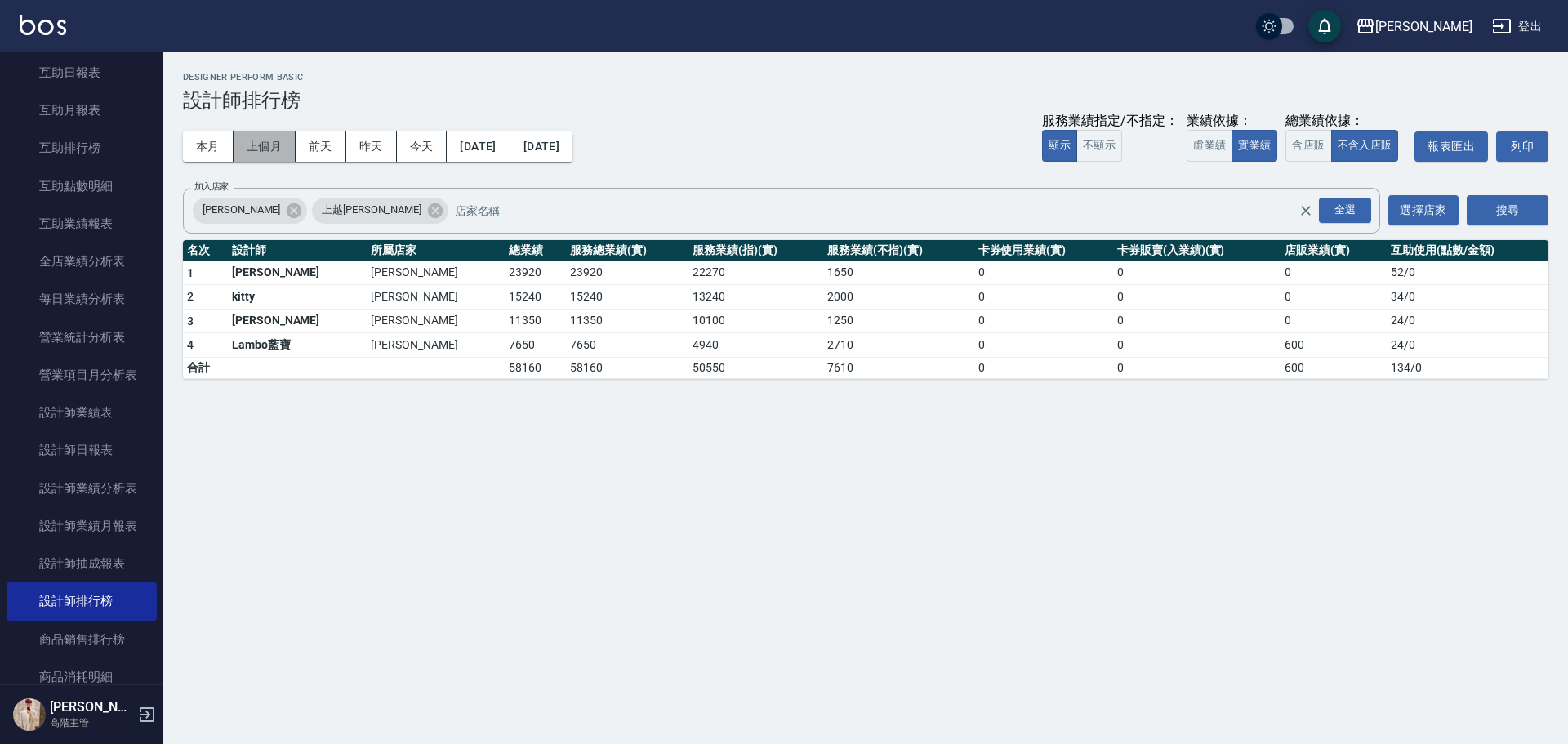
click at [287, 145] on button "上個月" at bounding box center [264, 146] width 62 height 30
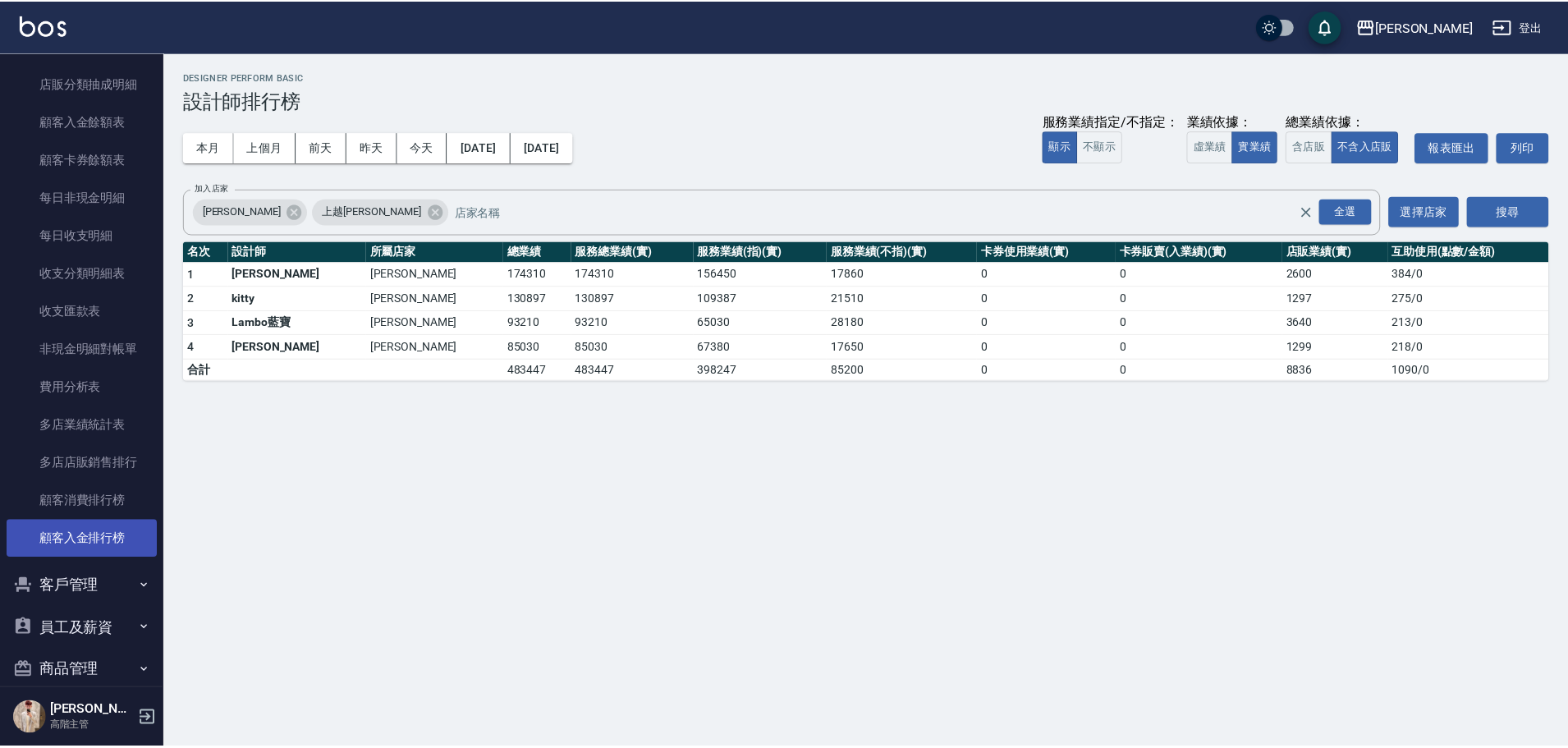
scroll to position [1231, 0]
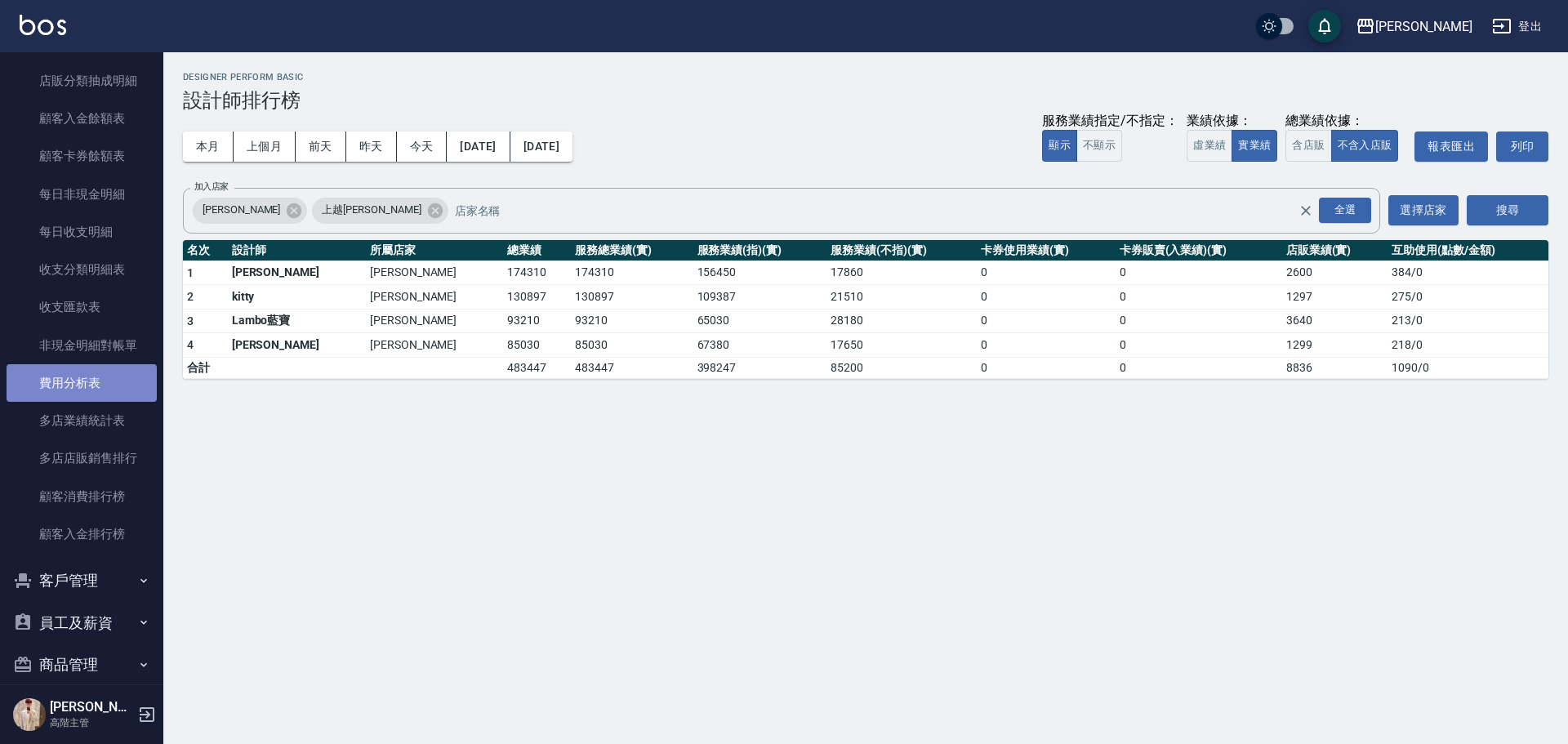
click at [110, 379] on link "費用分析表" at bounding box center [81, 383] width 150 height 37
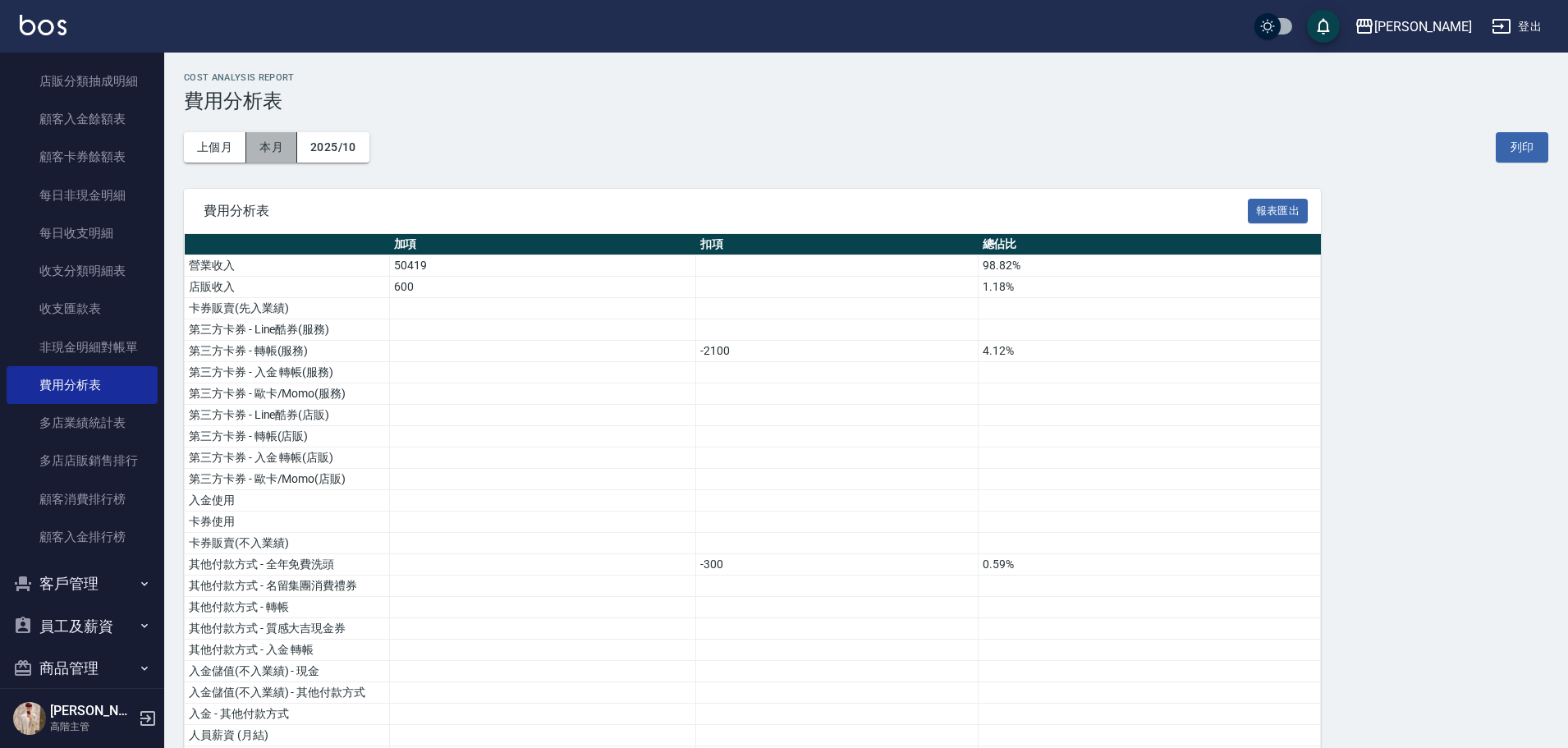
click at [257, 153] on button "本月" at bounding box center [271, 147] width 51 height 30
click at [220, 146] on button "上個月" at bounding box center [215, 147] width 63 height 30
click at [352, 143] on button "2025/09" at bounding box center [333, 147] width 73 height 30
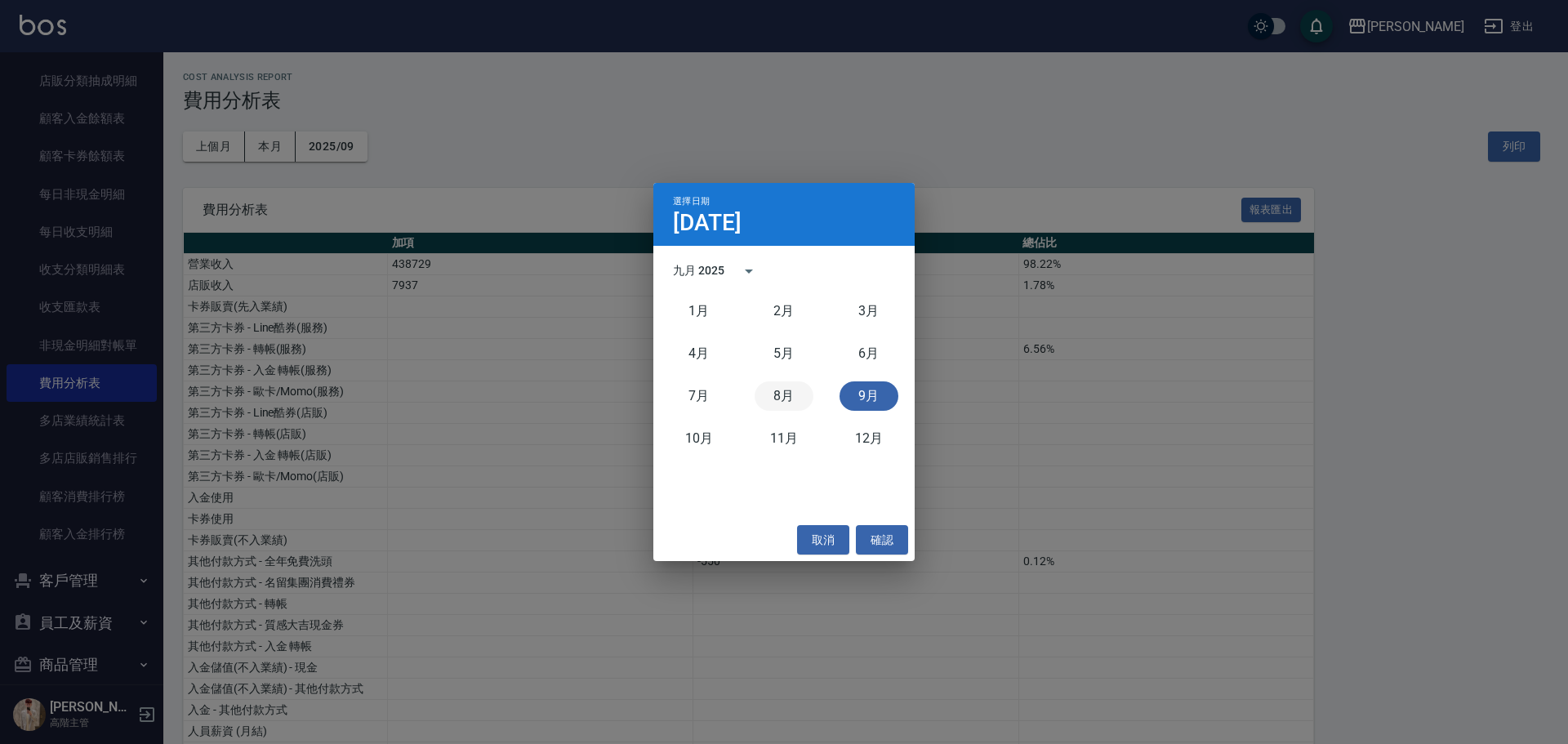
click at [794, 387] on button "8月" at bounding box center [784, 395] width 59 height 29
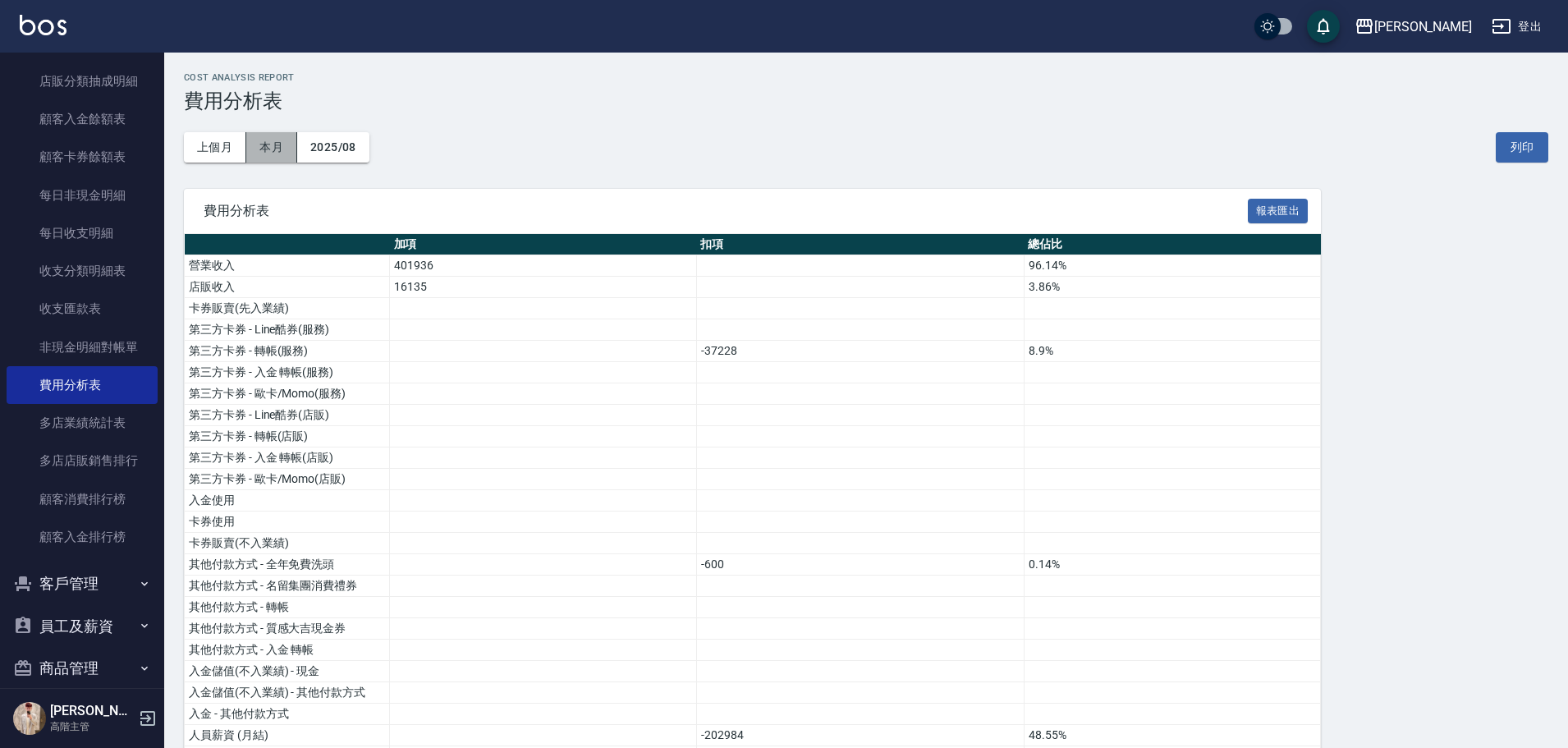
click at [283, 144] on button "本月" at bounding box center [271, 147] width 51 height 30
click at [212, 144] on button "上個月" at bounding box center [215, 147] width 63 height 30
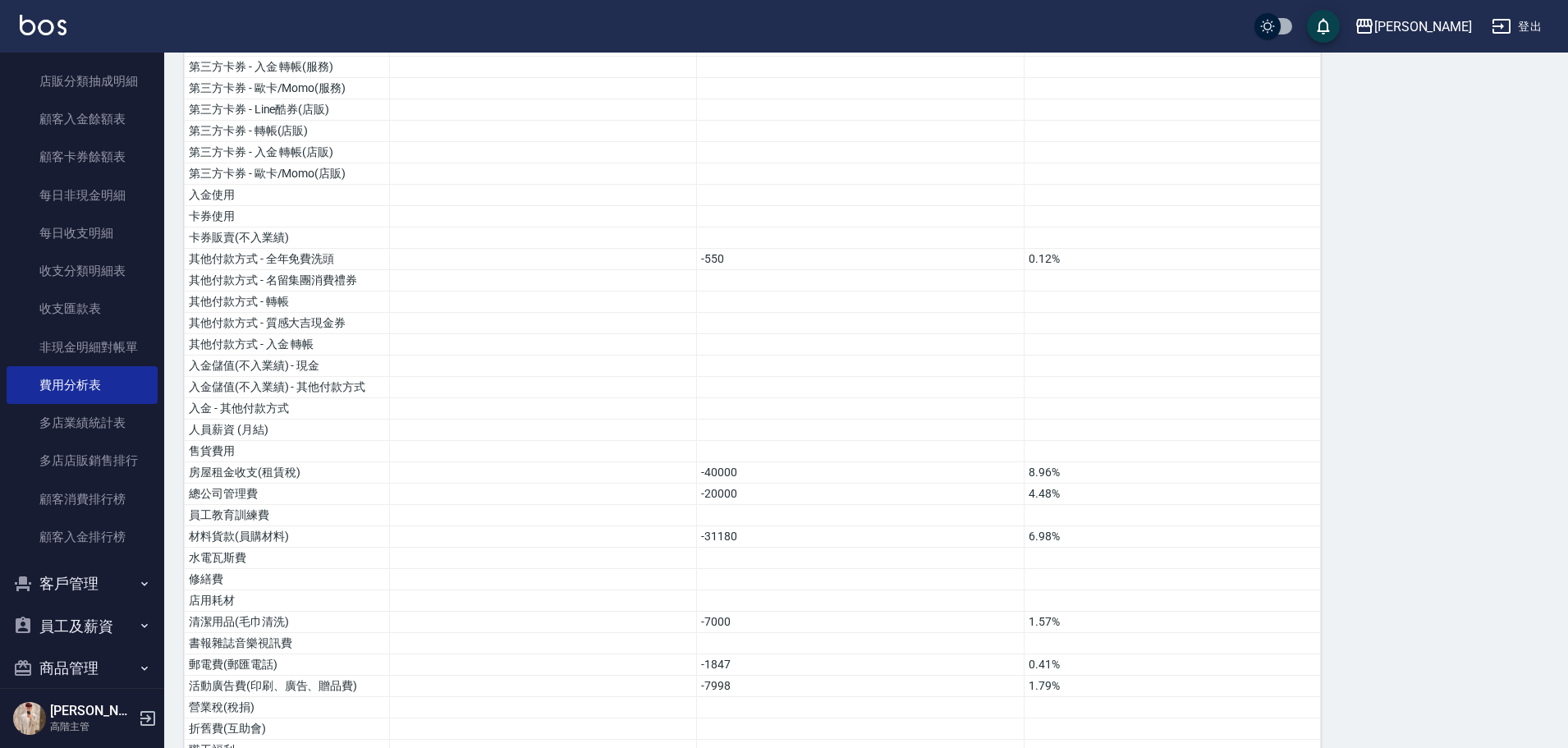
scroll to position [235, 0]
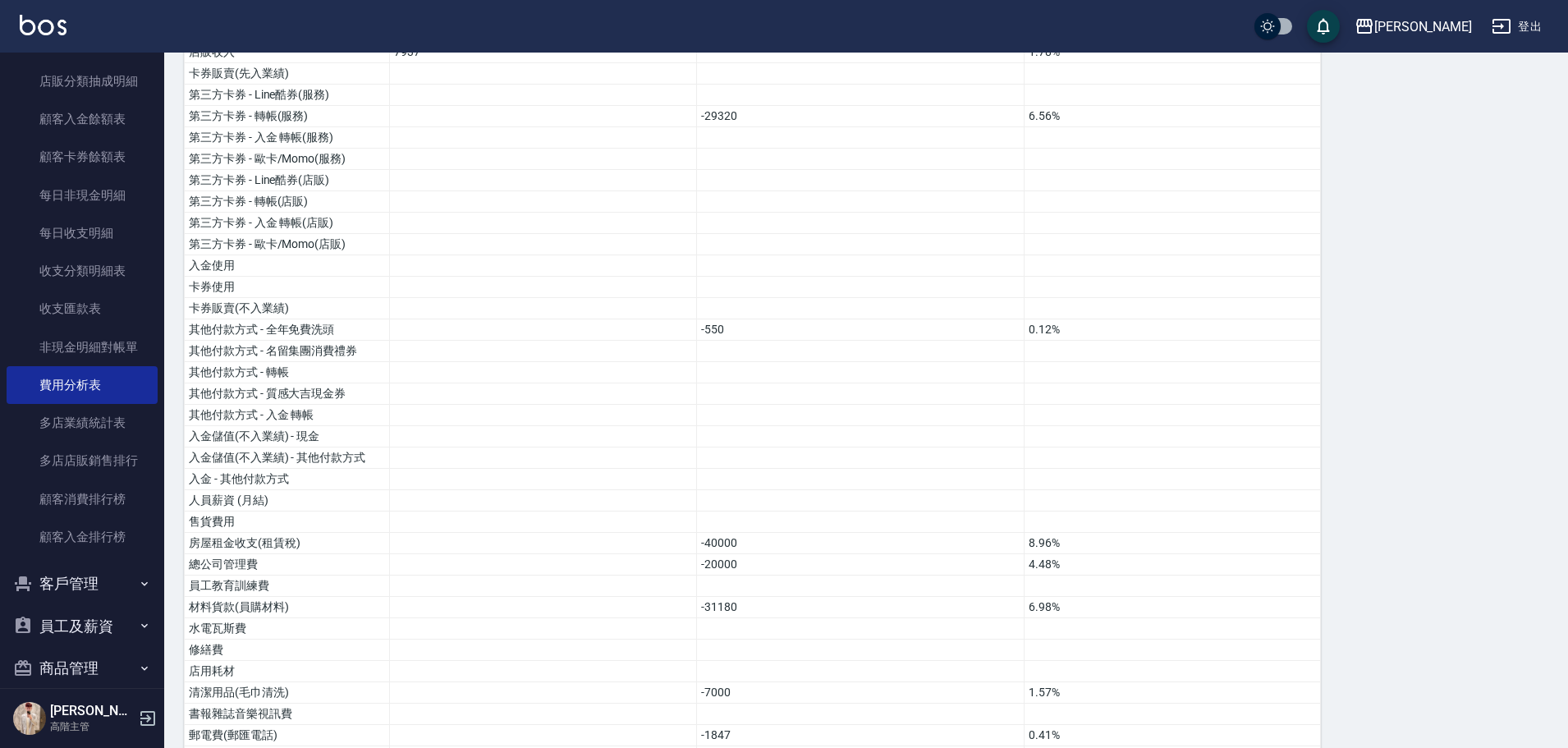
click at [41, 18] on img at bounding box center [43, 25] width 47 height 21
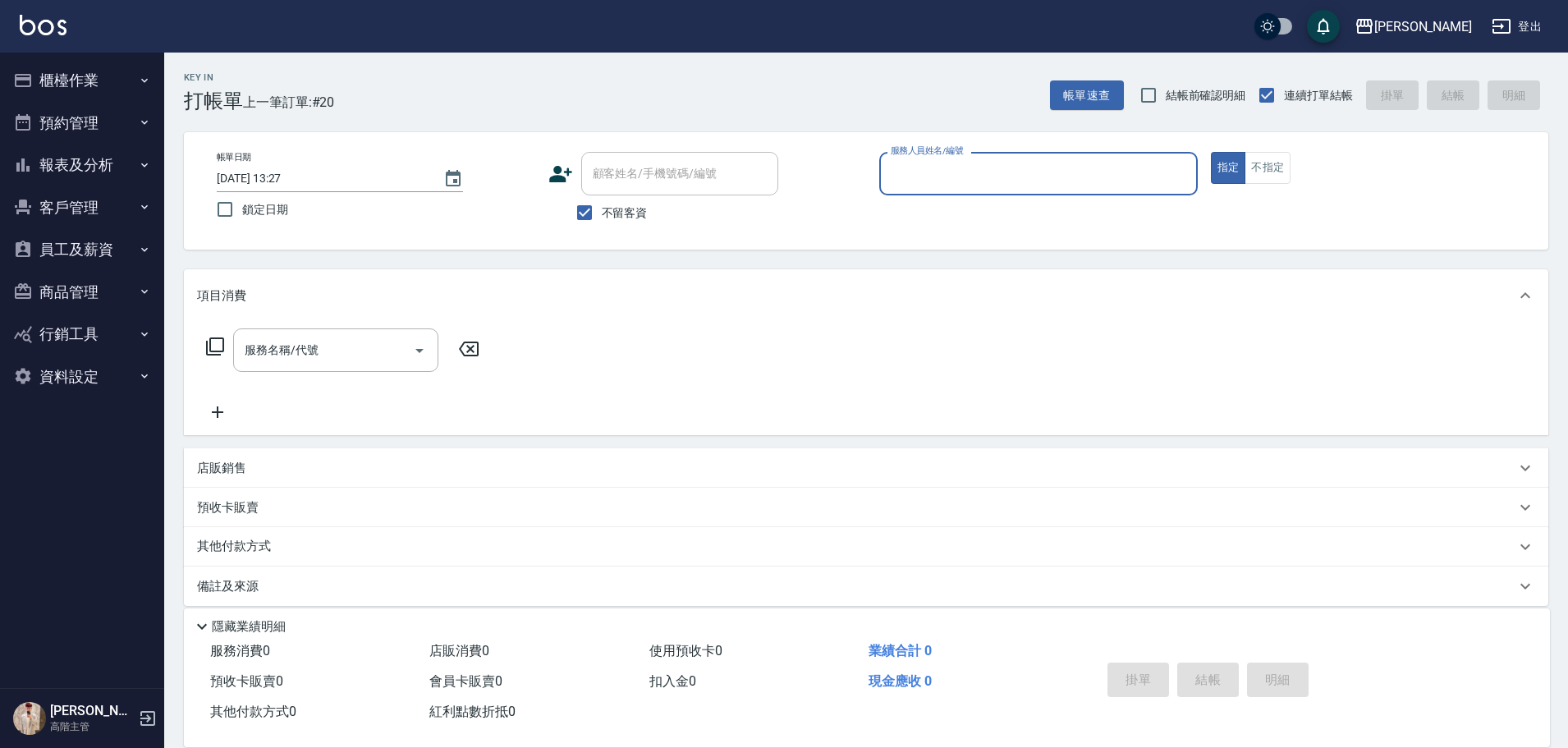
click at [144, 162] on icon "button" at bounding box center [144, 165] width 13 height 13
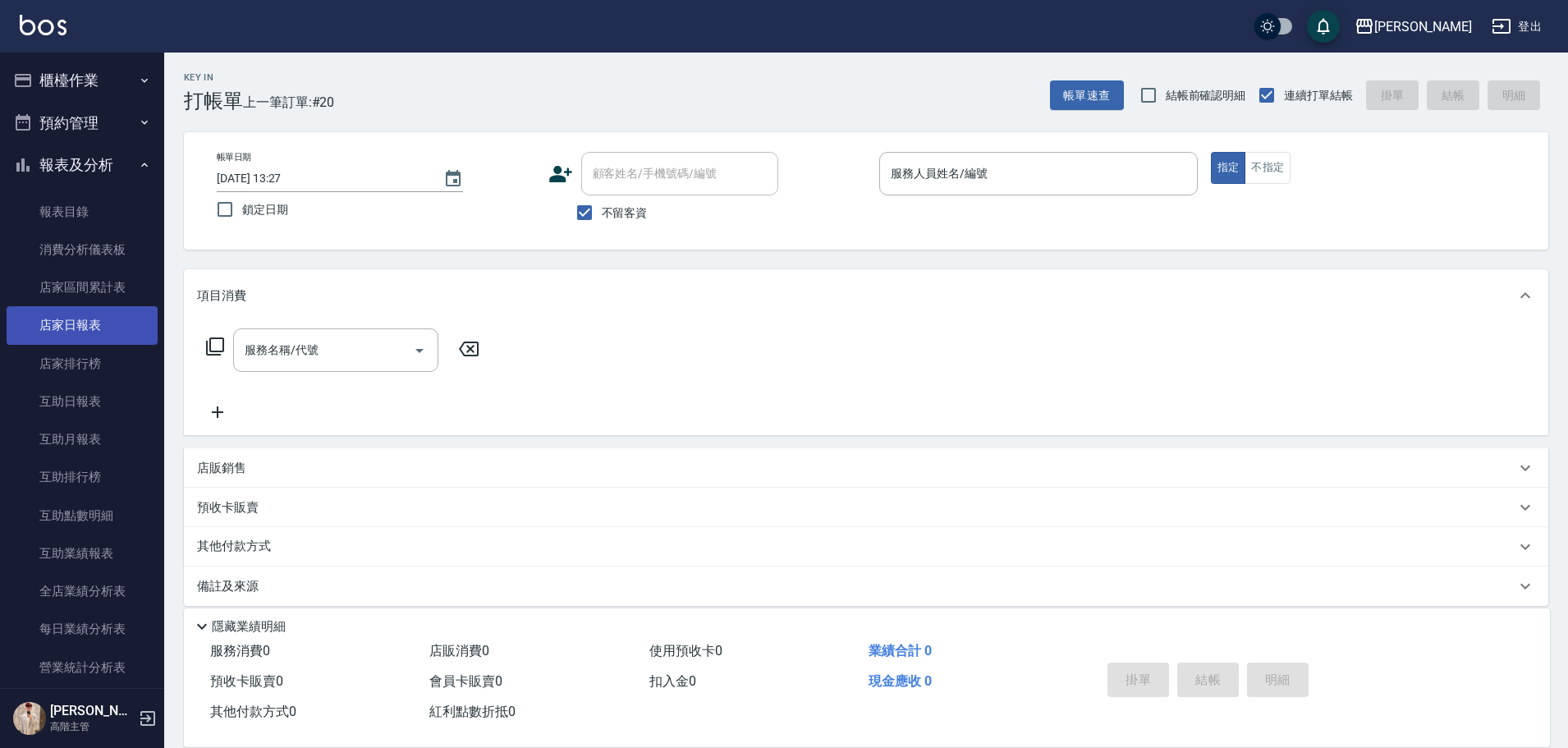
click at [111, 306] on link "店家日報表" at bounding box center [82, 325] width 151 height 38
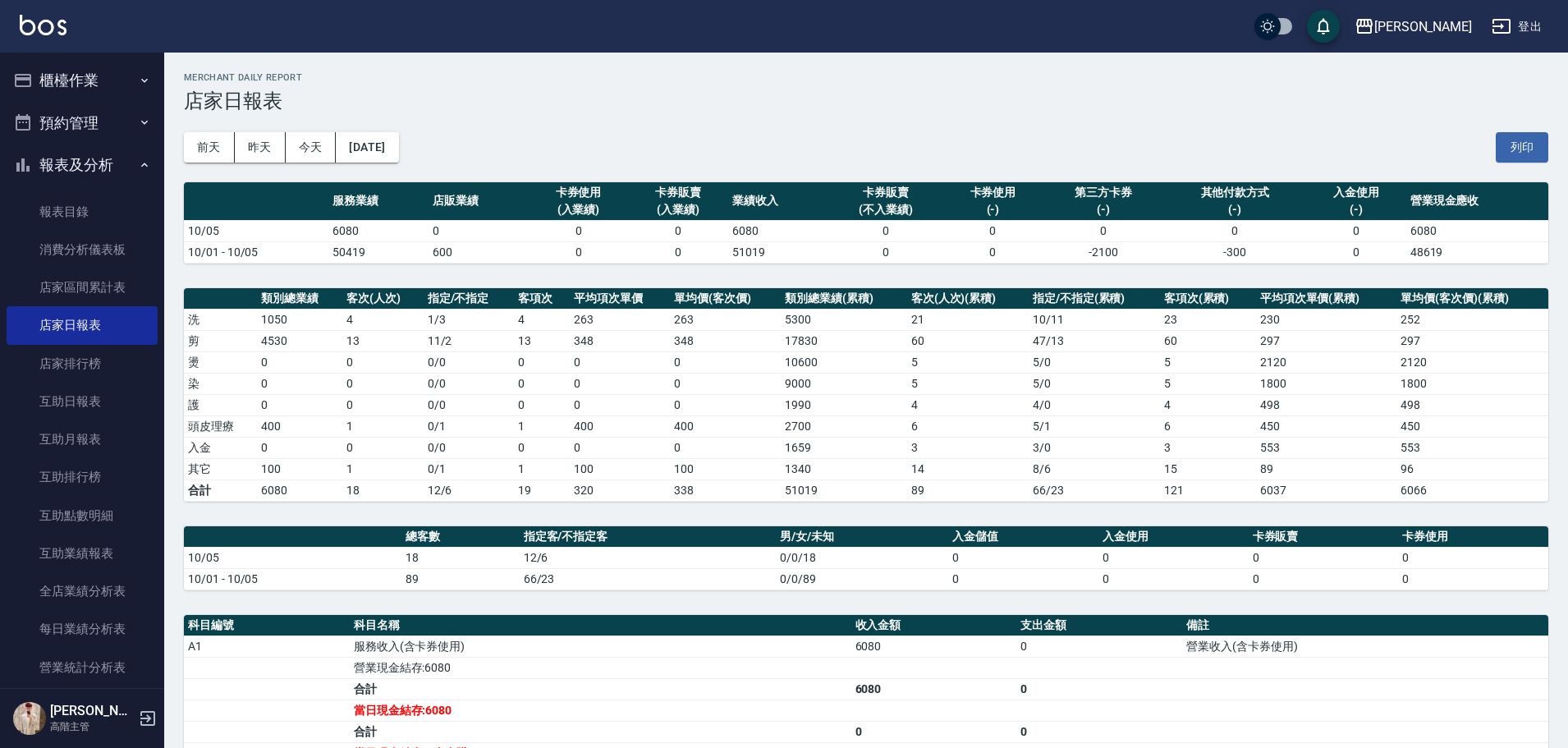
click at [55, 30] on img at bounding box center [43, 25] width 47 height 21
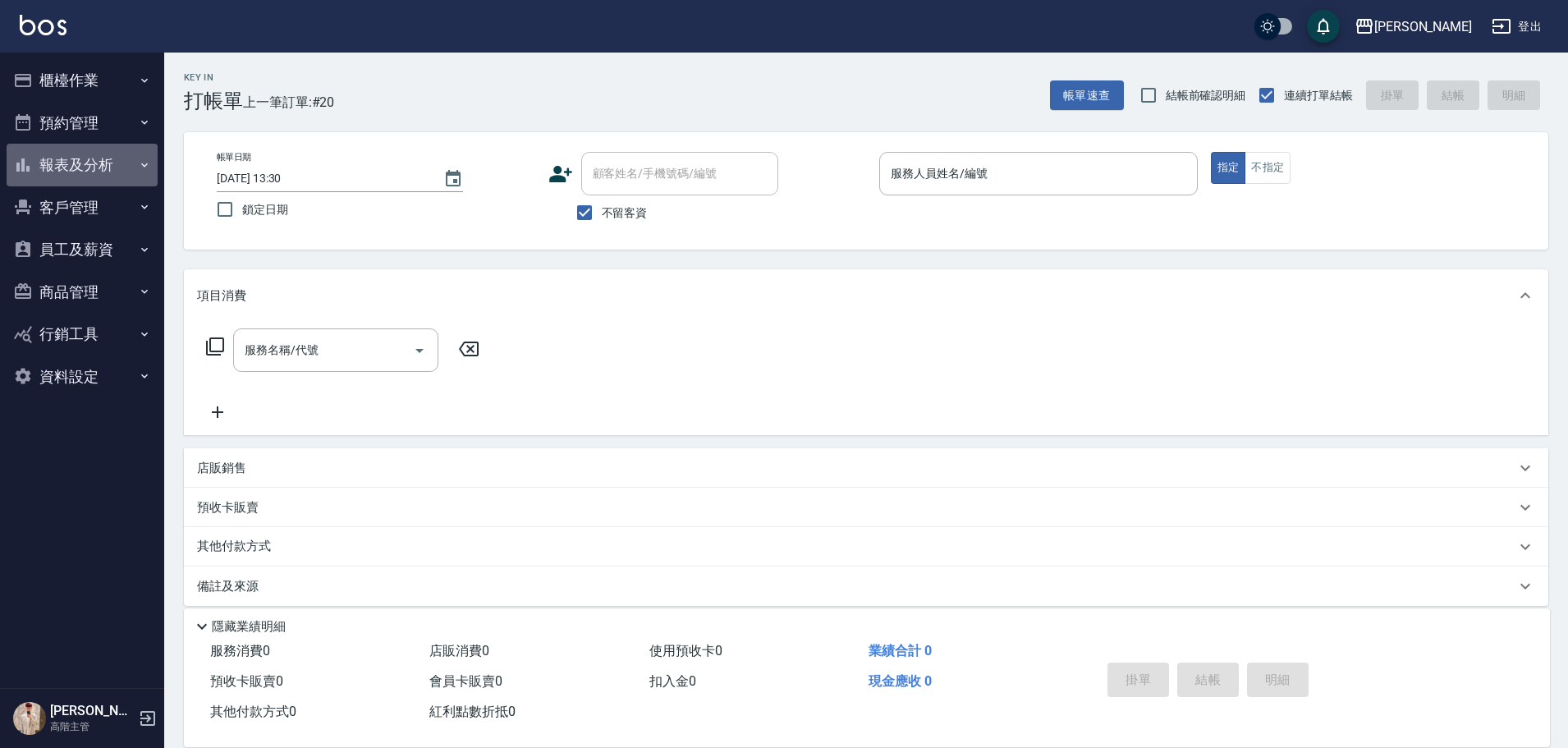
click at [133, 168] on button "報表及分析" at bounding box center [82, 164] width 151 height 43
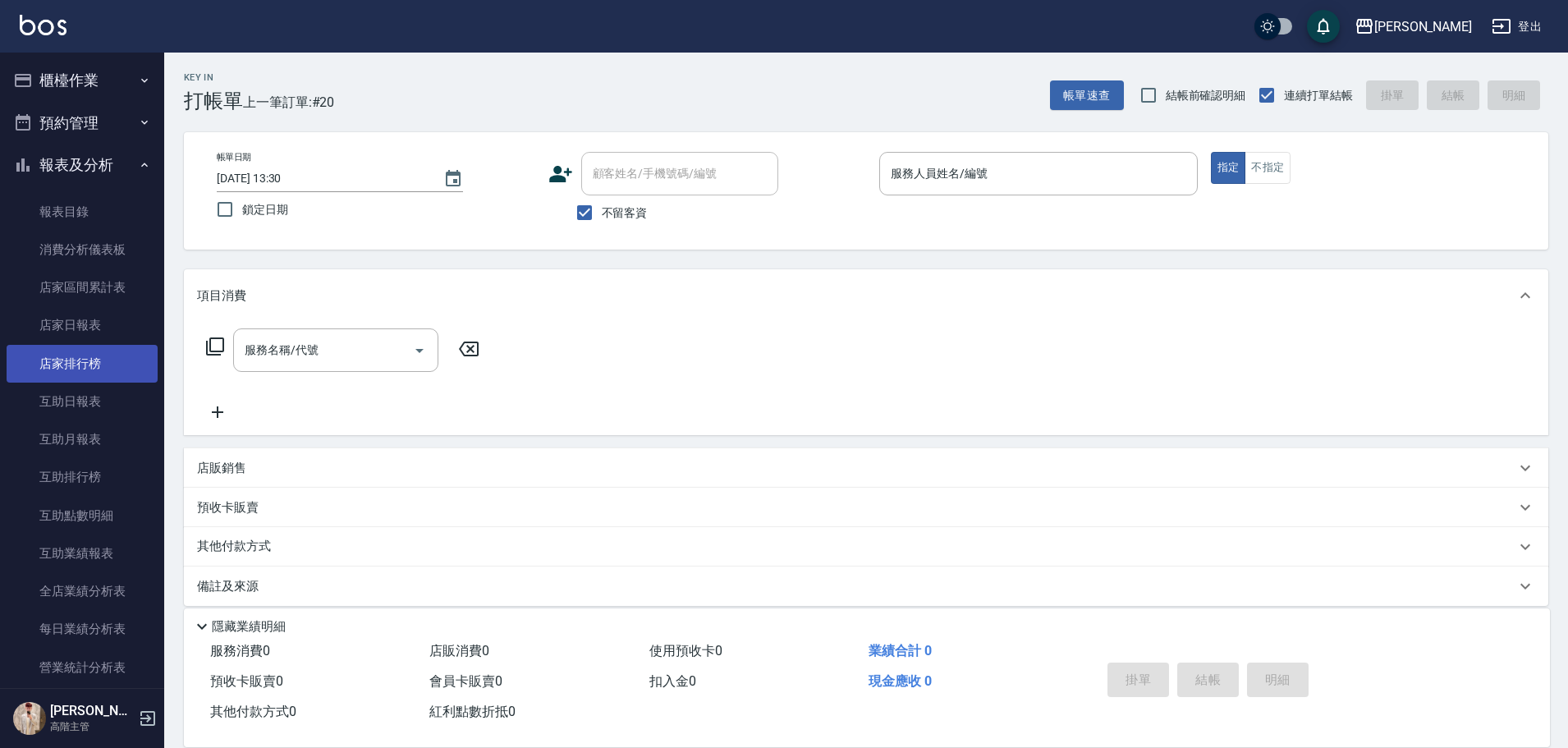
click at [122, 347] on link "店家排行榜" at bounding box center [82, 363] width 151 height 38
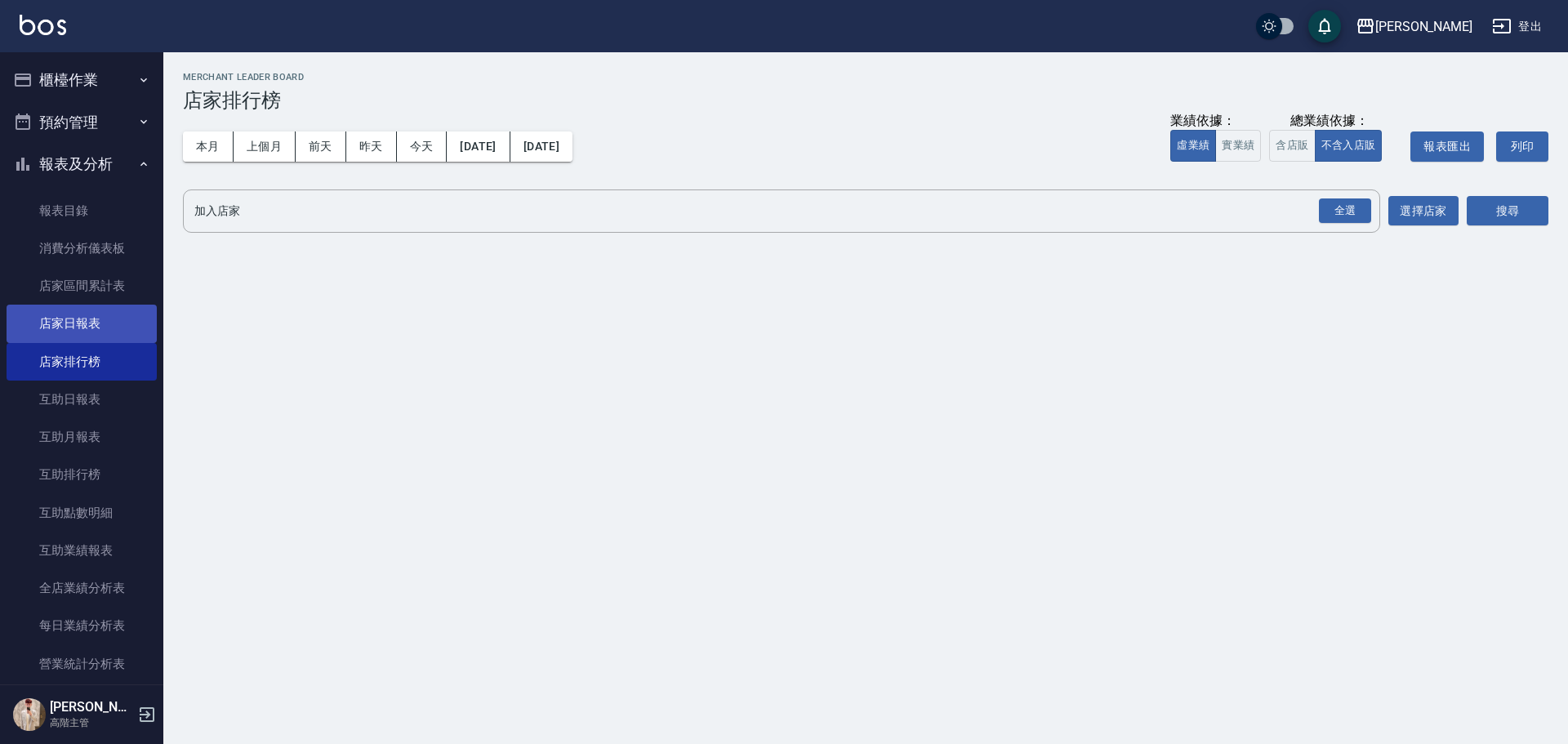
click at [117, 333] on link "店家日報表" at bounding box center [81, 323] width 150 height 37
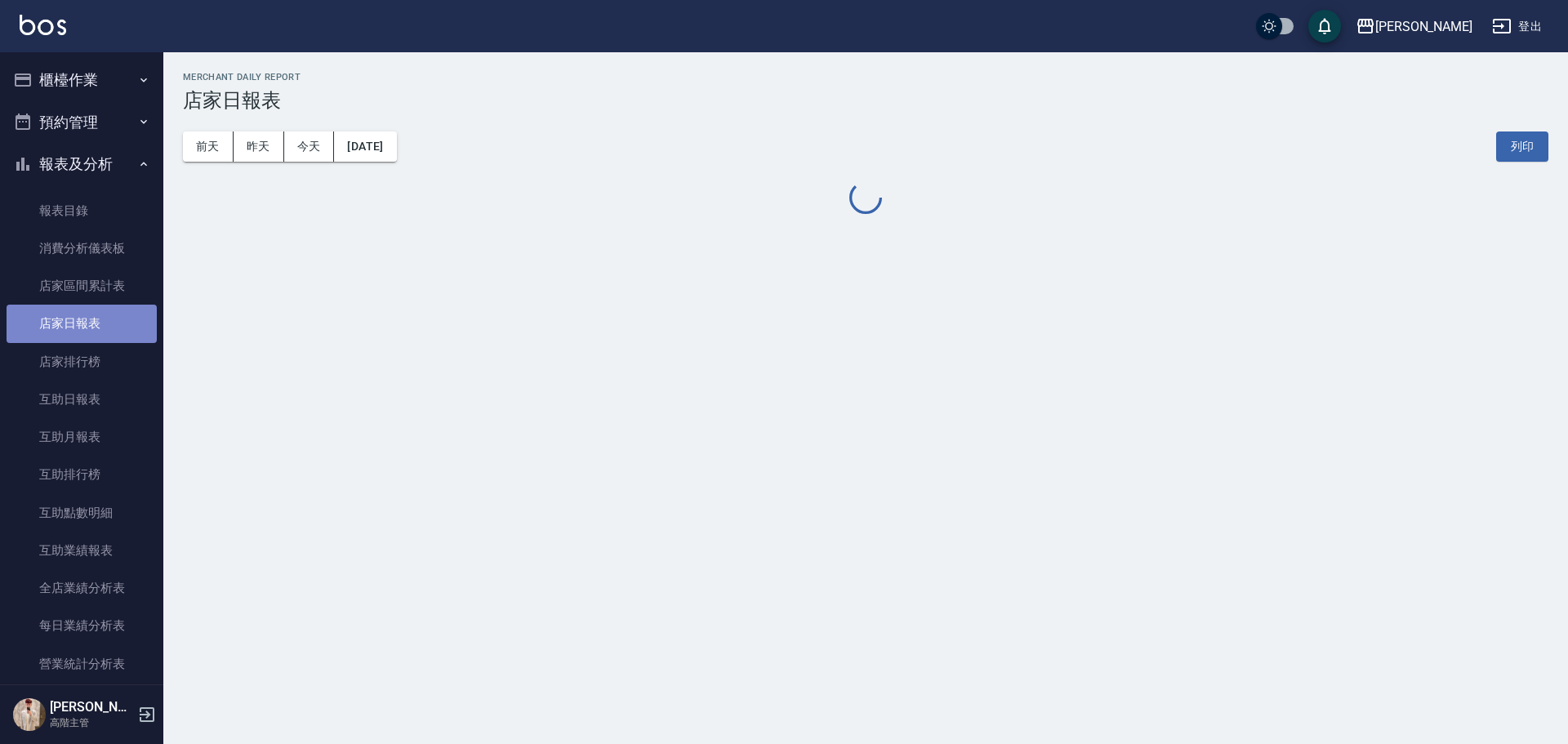
click at [120, 333] on link "店家日報表" at bounding box center [81, 323] width 150 height 37
click at [120, 331] on link "店家日報表" at bounding box center [81, 323] width 150 height 37
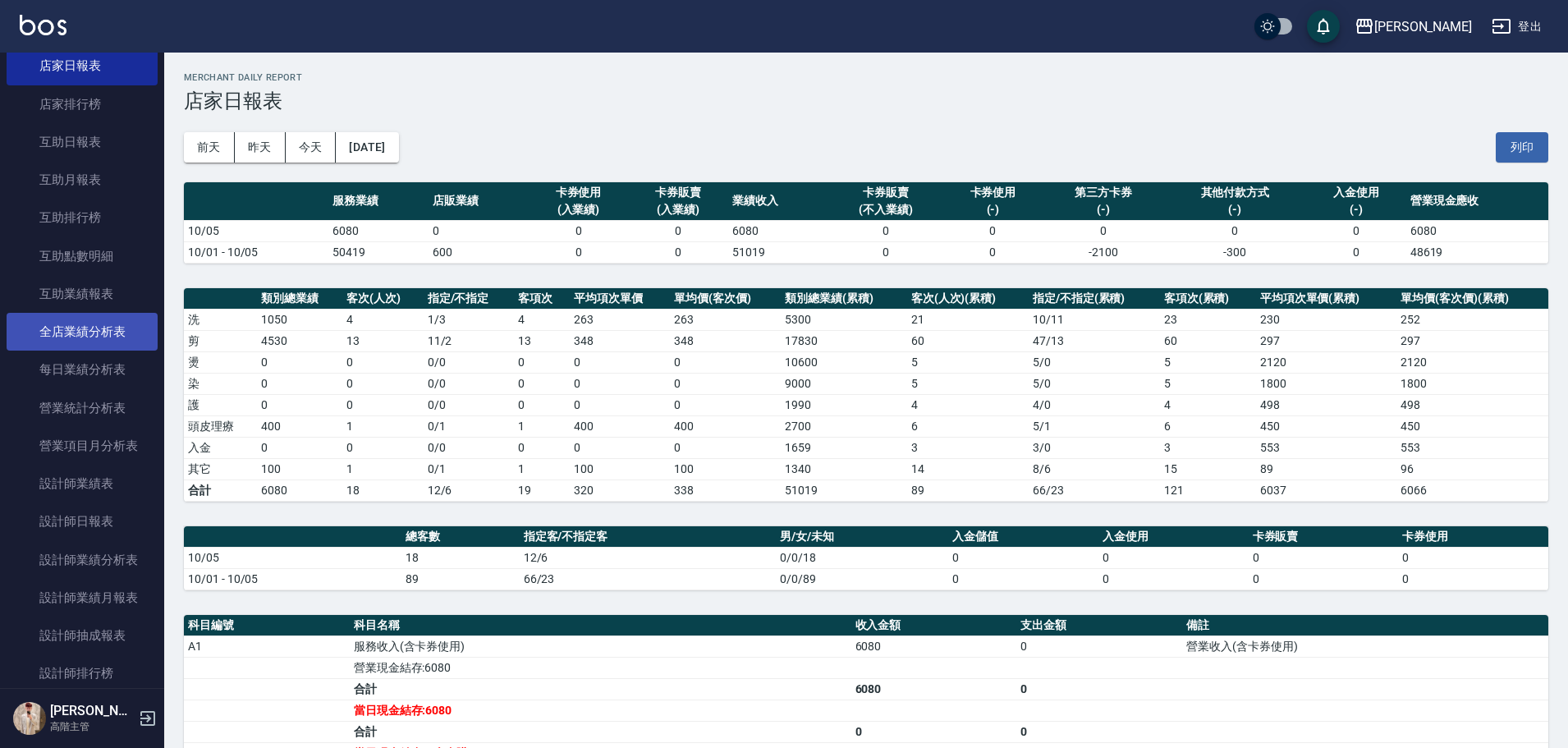
scroll to position [328, 0]
